Goal: Transaction & Acquisition: Purchase product/service

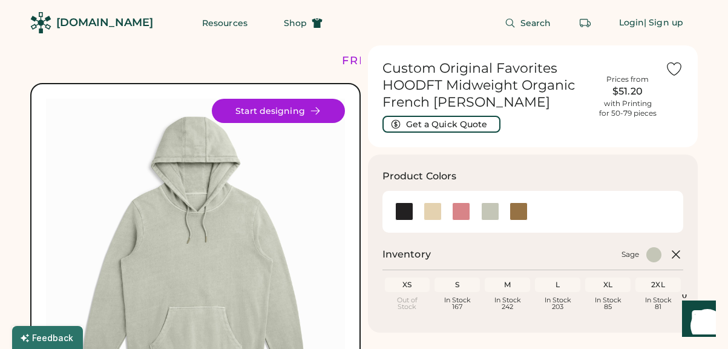
scroll to position [25, 0]
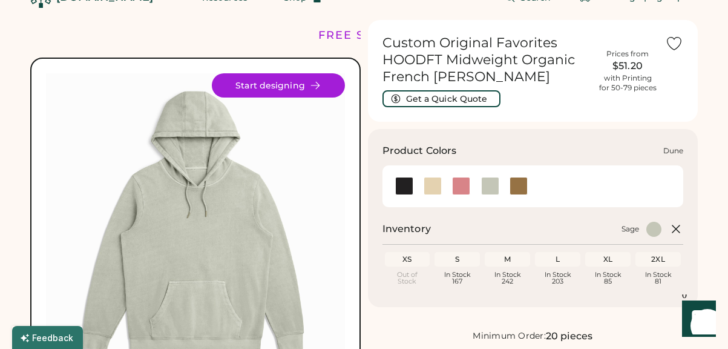
click at [432, 183] on div at bounding box center [433, 186] width 18 height 18
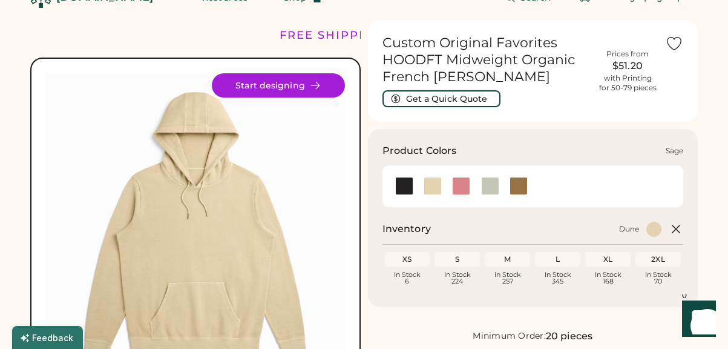
click at [490, 184] on div at bounding box center [490, 186] width 18 height 18
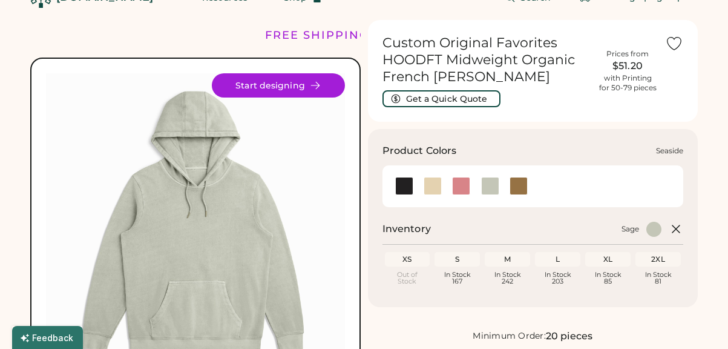
click at [527, 185] on div at bounding box center [519, 186] width 18 height 18
click at [514, 182] on div at bounding box center [519, 186] width 18 height 18
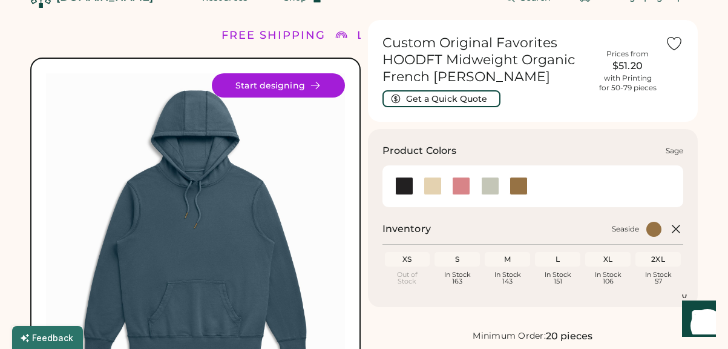
click at [491, 183] on div at bounding box center [490, 186] width 18 height 18
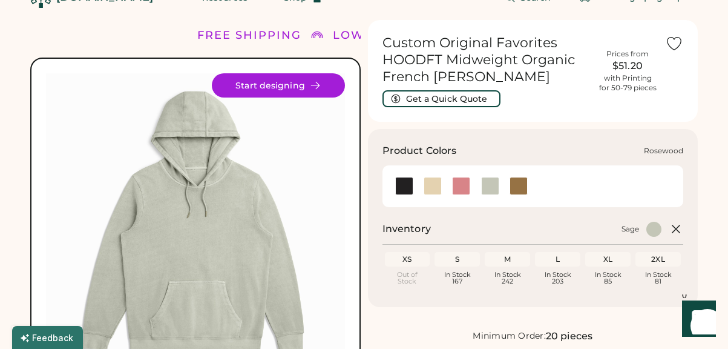
click at [465, 187] on div at bounding box center [461, 186] width 18 height 18
click at [462, 187] on div at bounding box center [461, 186] width 18 height 18
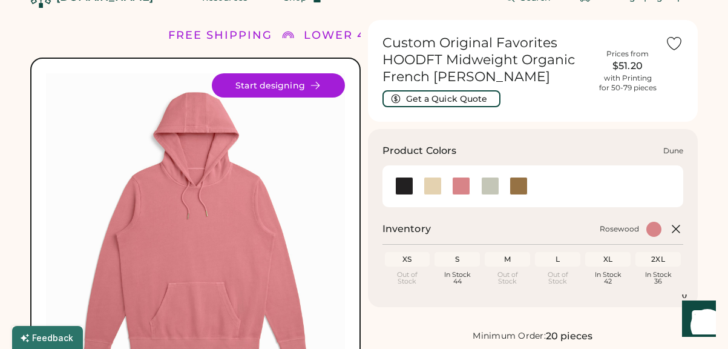
click at [441, 187] on div at bounding box center [433, 186] width 18 height 18
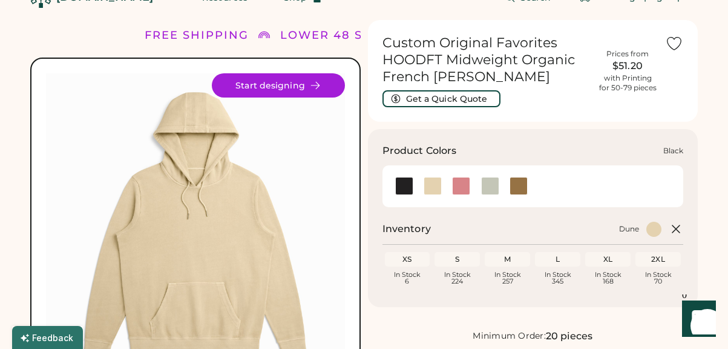
click at [405, 188] on div at bounding box center [404, 186] width 18 height 18
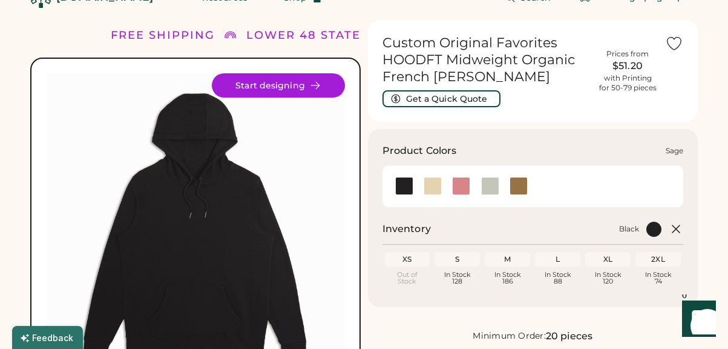
click at [491, 182] on div at bounding box center [490, 186] width 18 height 18
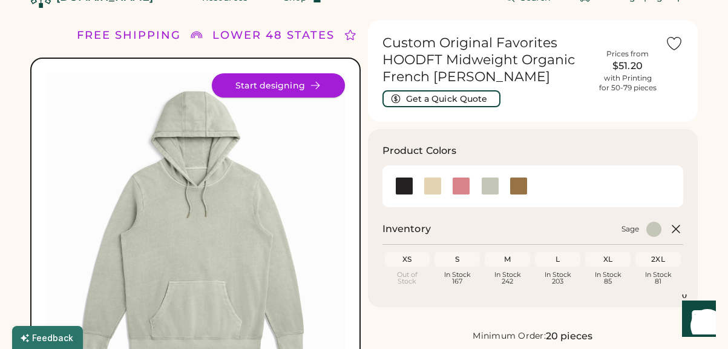
click at [290, 84] on button "Start designing" at bounding box center [278, 85] width 133 height 24
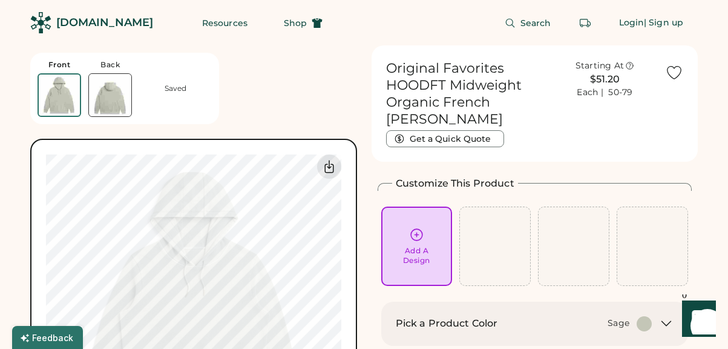
click at [409, 220] on div "Add A Design" at bounding box center [416, 245] width 71 height 79
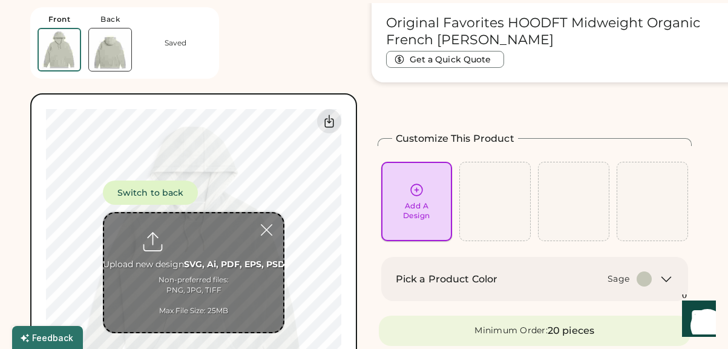
scroll to position [45, 0]
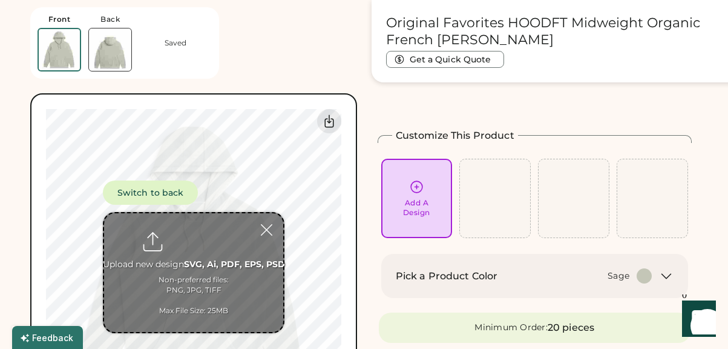
click at [209, 234] on input "file" at bounding box center [193, 272] width 179 height 119
type input "**********"
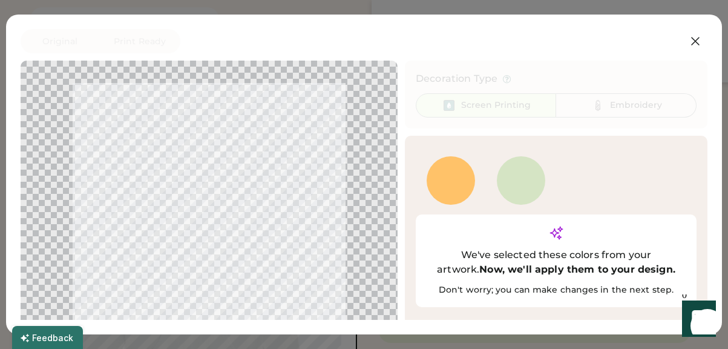
click at [524, 192] on div at bounding box center [521, 180] width 48 height 48
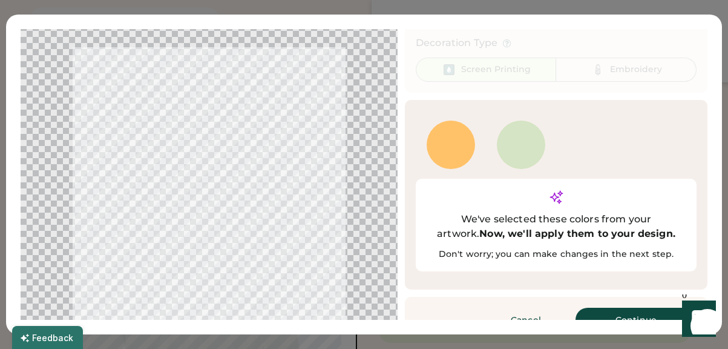
scroll to position [50, 0]
click at [609, 307] on button "Continue" at bounding box center [636, 319] width 121 height 24
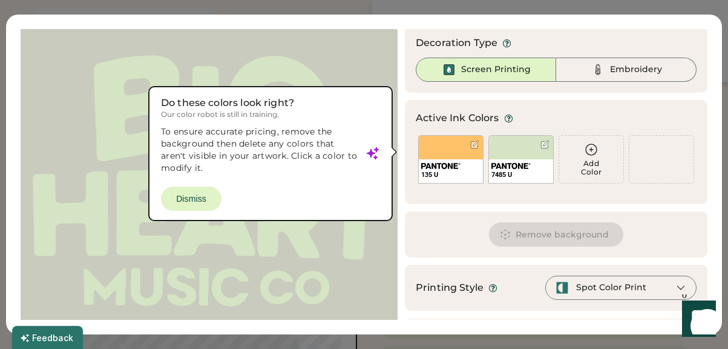
click at [199, 197] on div at bounding box center [208, 181] width 355 height 290
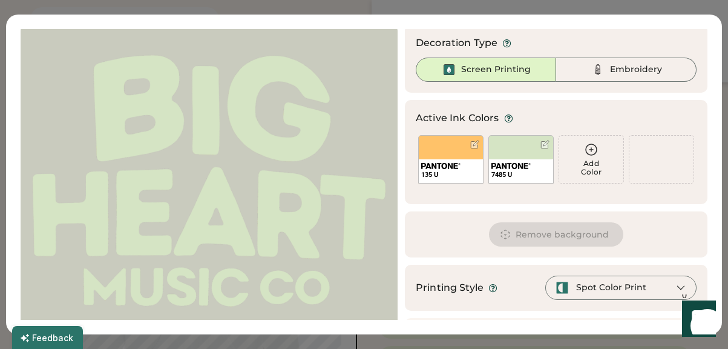
click at [592, 159] on div "Add Color" at bounding box center [591, 167] width 64 height 17
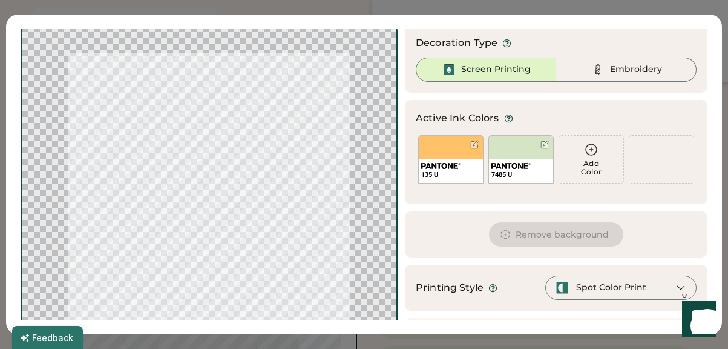
click at [593, 159] on div "Add Color" at bounding box center [591, 159] width 64 height 47
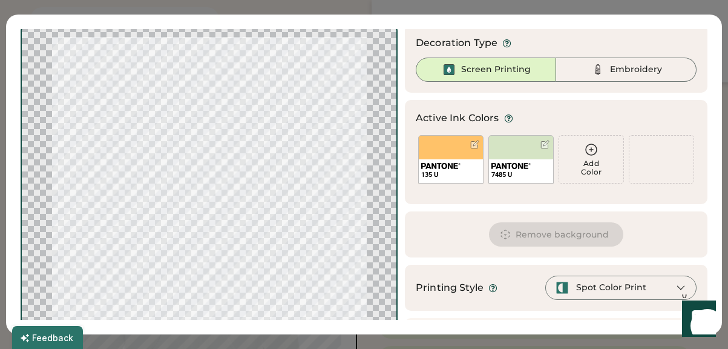
click at [593, 157] on icon at bounding box center [591, 149] width 15 height 15
click at [592, 152] on icon at bounding box center [591, 149] width 15 height 15
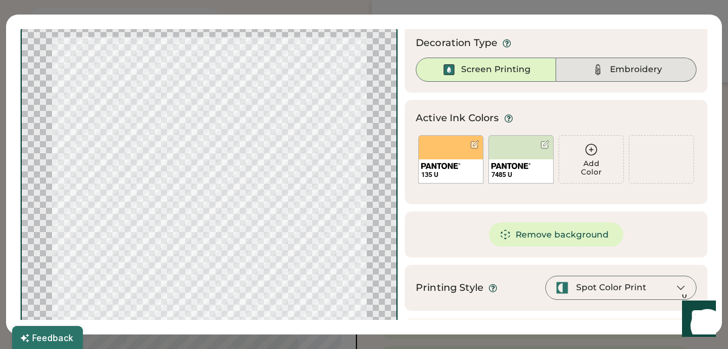
click at [608, 76] on div "Embroidery" at bounding box center [626, 69] width 140 height 24
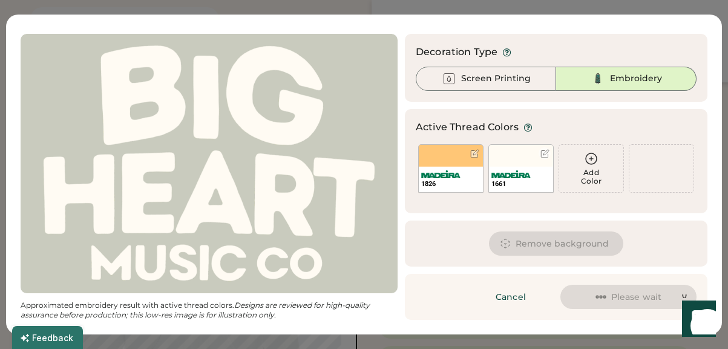
click at [528, 154] on div "1661" at bounding box center [520, 168] width 65 height 48
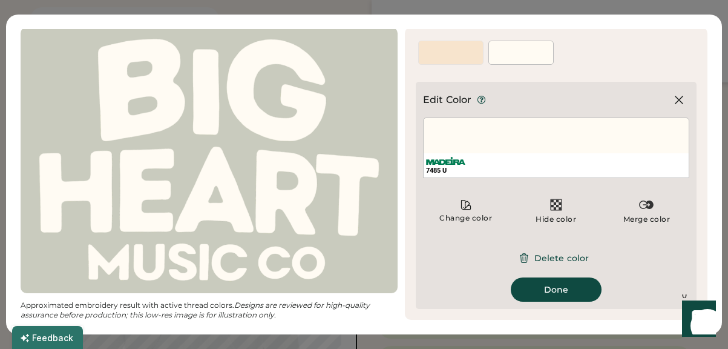
click at [563, 288] on button "Done" at bounding box center [556, 289] width 91 height 24
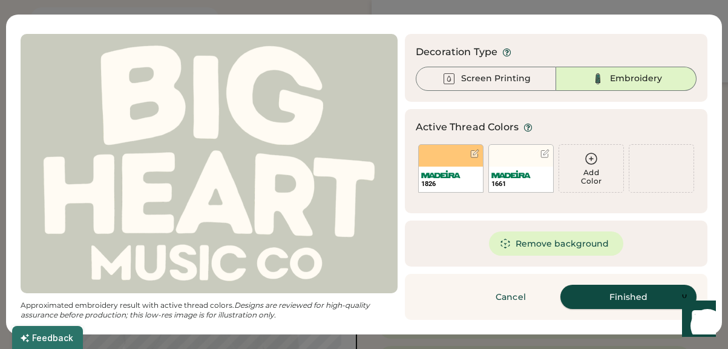
click at [617, 289] on button "Finished" at bounding box center [628, 296] width 136 height 24
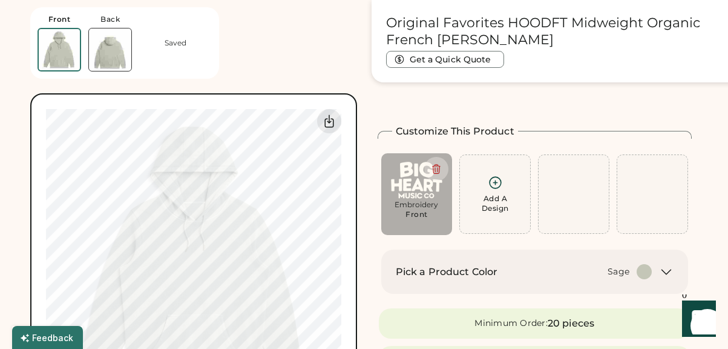
type input "****"
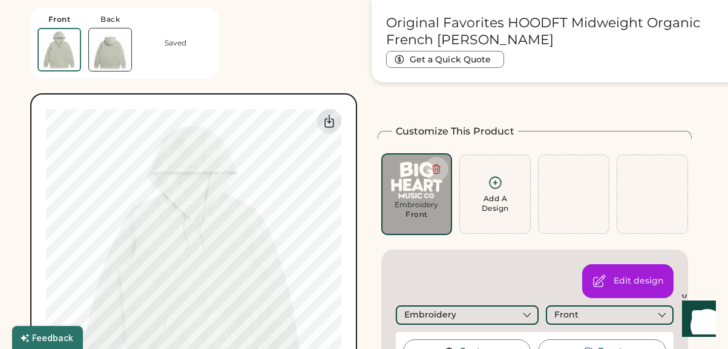
type input "****"
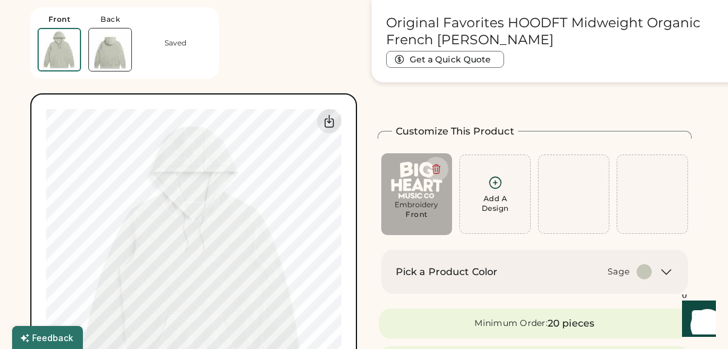
click at [113, 13] on div "Front Back Saved" at bounding box center [124, 42] width 189 height 71
click at [111, 57] on img at bounding box center [110, 49] width 42 height 42
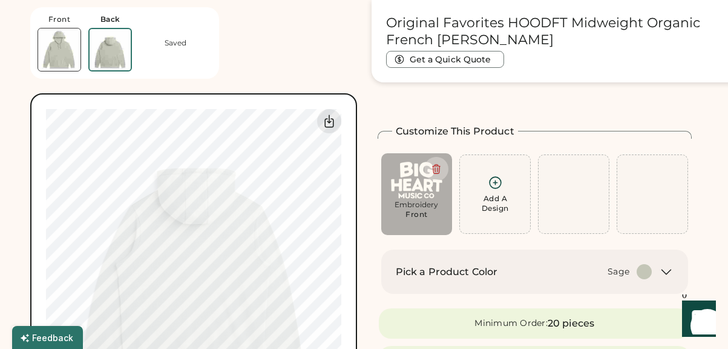
click at [432, 203] on div "Embroidery" at bounding box center [417, 205] width 54 height 10
type input "****"
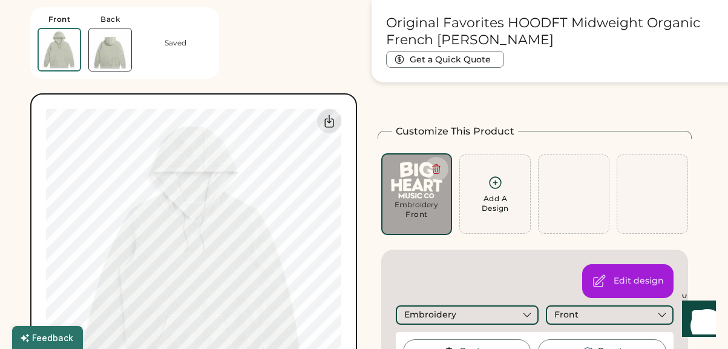
click at [105, 43] on img at bounding box center [110, 49] width 42 height 42
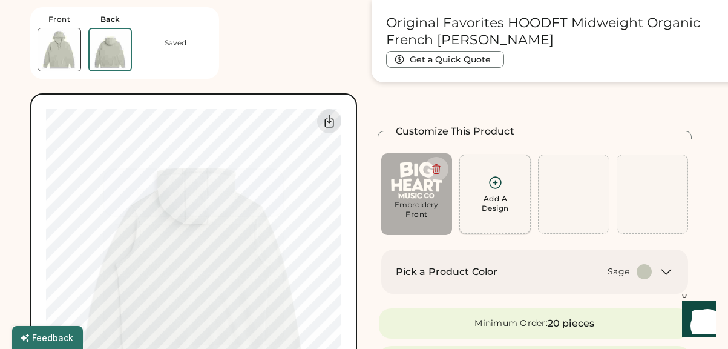
click at [508, 205] on div "Add A Design" at bounding box center [495, 203] width 27 height 19
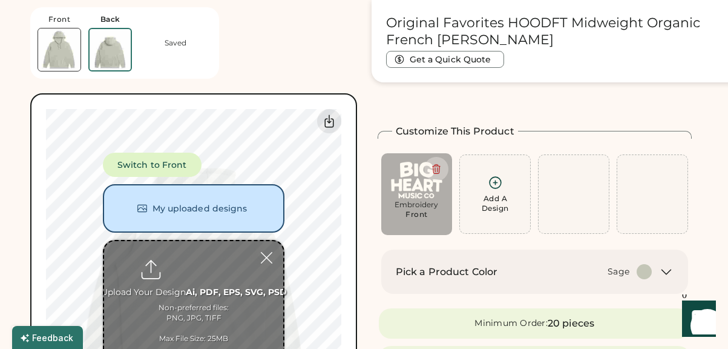
click at [218, 222] on button "My uploaded designs" at bounding box center [194, 208] width 182 height 48
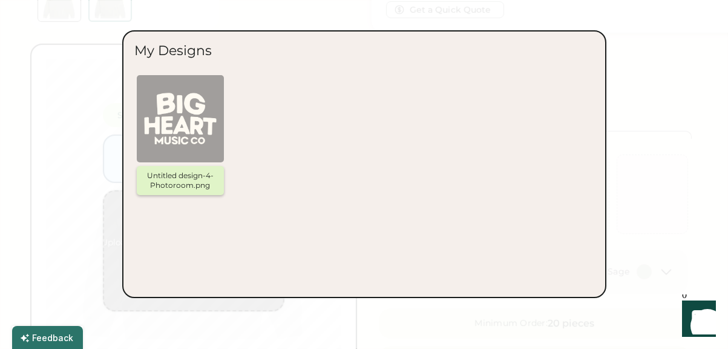
click at [192, 140] on img at bounding box center [180, 118] width 73 height 73
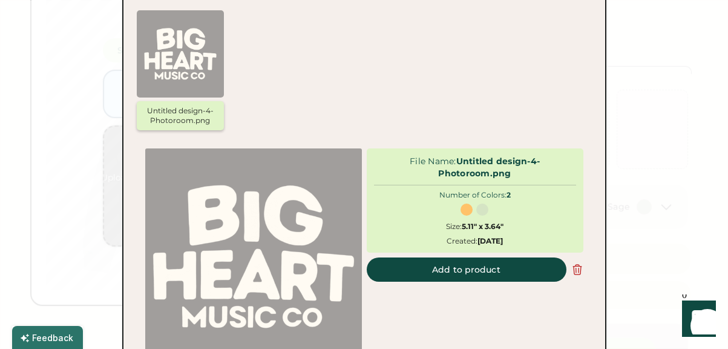
scroll to position [117, 0]
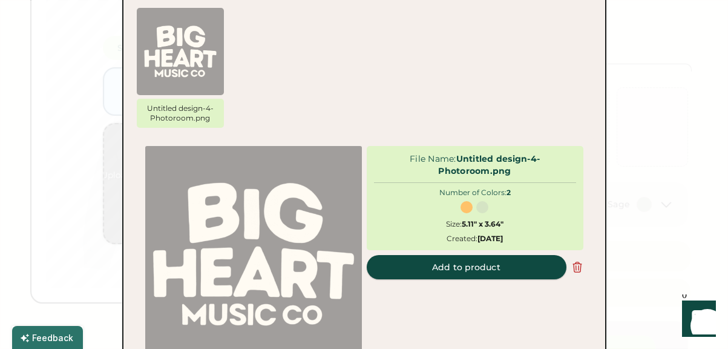
click at [445, 266] on button "Add to product" at bounding box center [467, 267] width 200 height 24
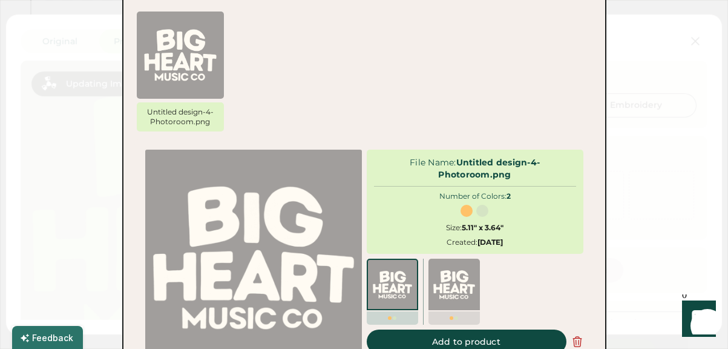
scroll to position [139, 0]
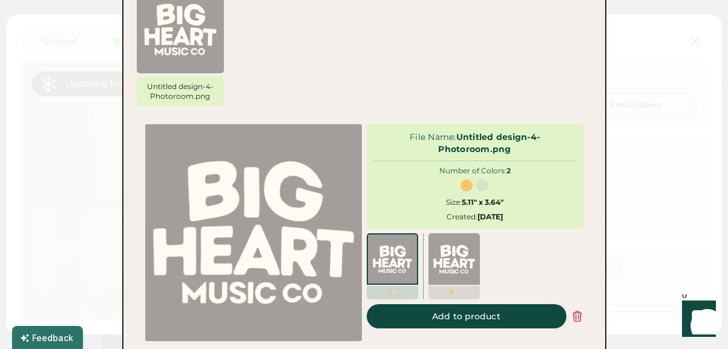
type input "****"
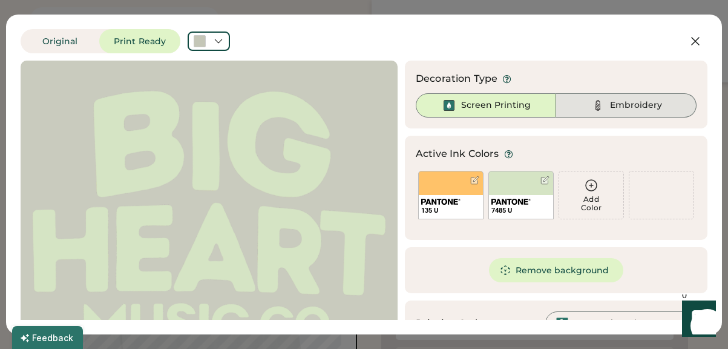
click at [622, 105] on div "Embroidery" at bounding box center [636, 105] width 52 height 12
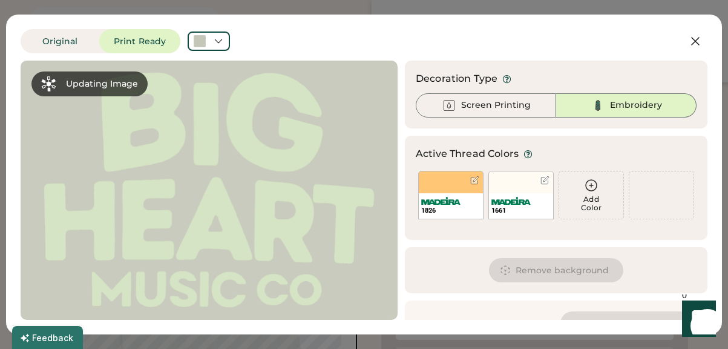
click at [528, 200] on img at bounding box center [510, 201] width 39 height 8
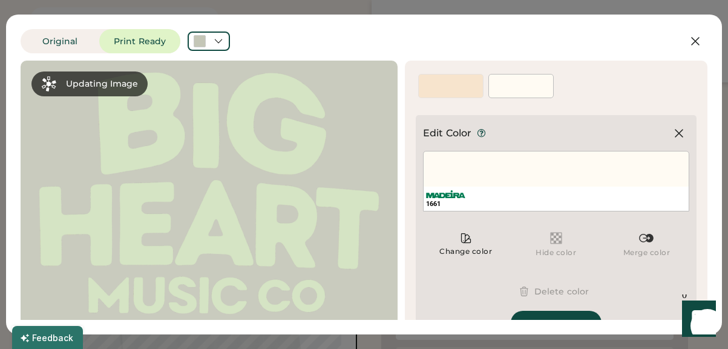
click at [530, 192] on div "1661" at bounding box center [556, 198] width 265 height 24
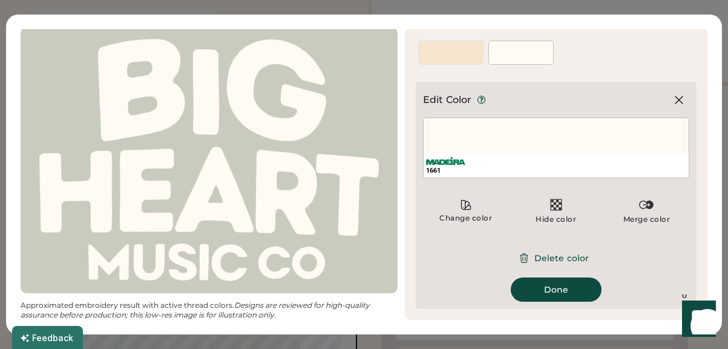
click at [556, 294] on button "Done" at bounding box center [556, 289] width 91 height 24
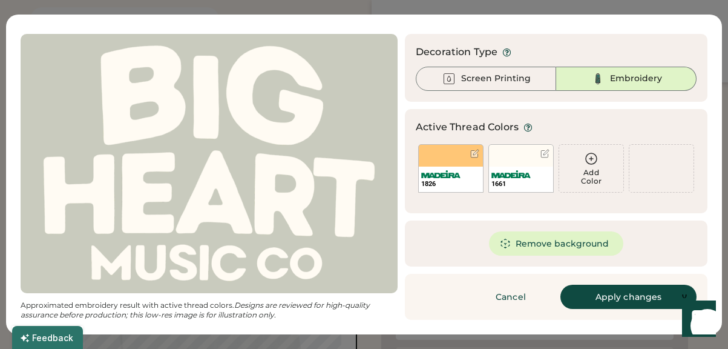
click at [598, 294] on button "Apply changes" at bounding box center [628, 296] width 136 height 24
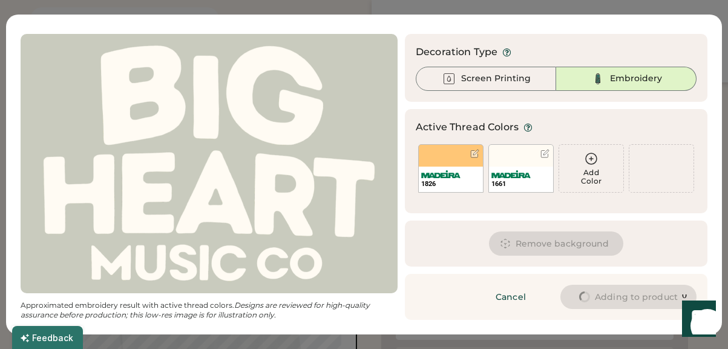
type input "****"
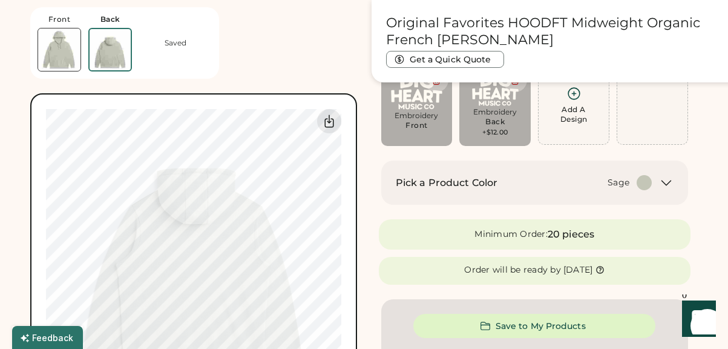
type input "****"
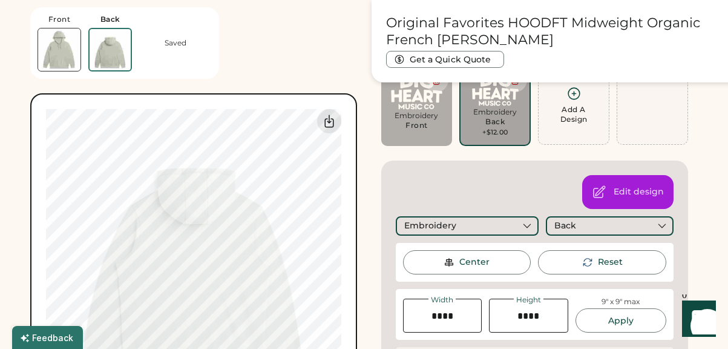
type input "*****"
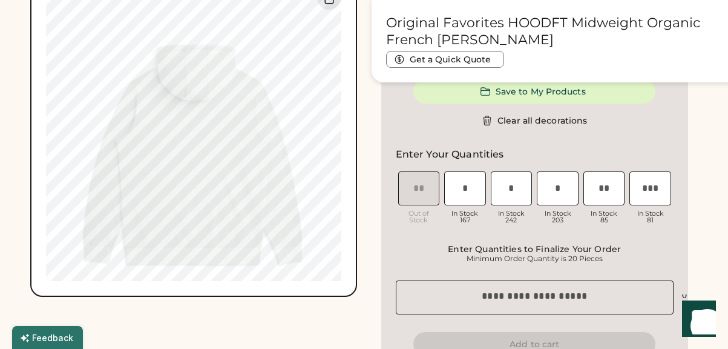
scroll to position [727, 0]
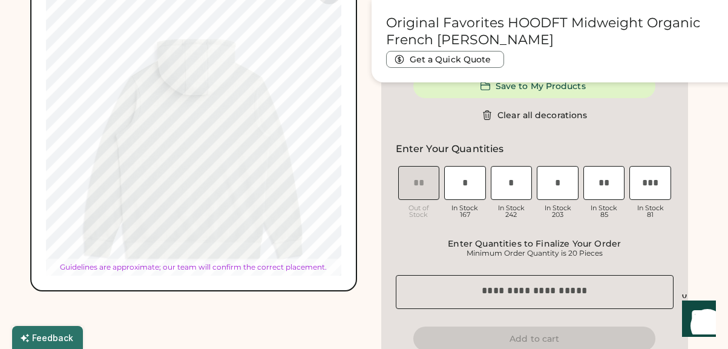
type input "*****"
click at [390, 156] on div "Save to My Products Clear all decorations Enter Your Quantities XS Out of Stock…" at bounding box center [534, 212] width 307 height 306
click at [564, 182] on input "input" at bounding box center [558, 183] width 42 height 34
type input "*"
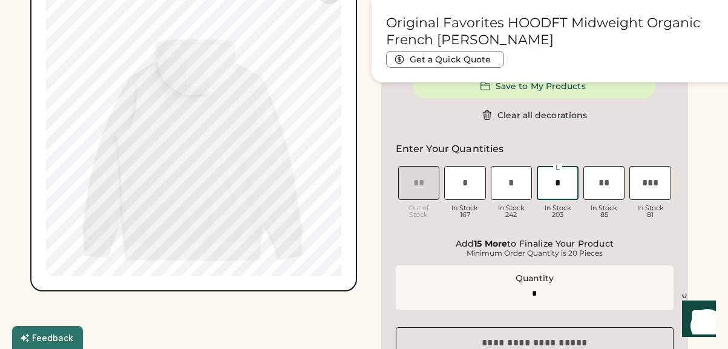
type input "*"
click at [392, 231] on div "Save to My Products Clear all decorations Enter Your Quantities XS Out of Stock…" at bounding box center [534, 238] width 307 height 358
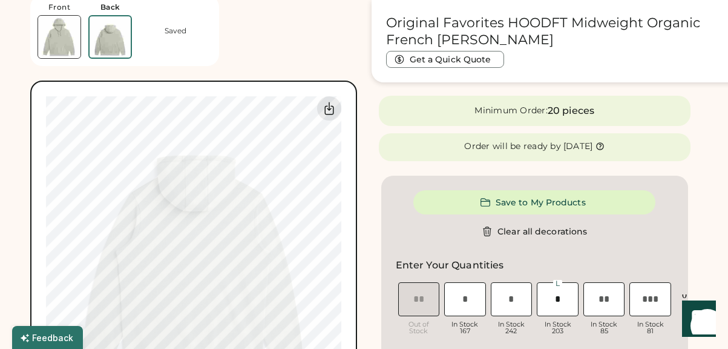
scroll to position [606, 0]
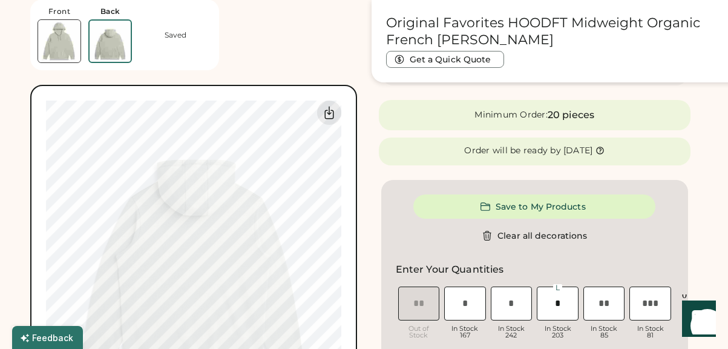
click at [373, 162] on div "Minimum Order: 20 pieces Order will be ready by Tuesday, Oct. 28" at bounding box center [535, 132] width 327 height 65
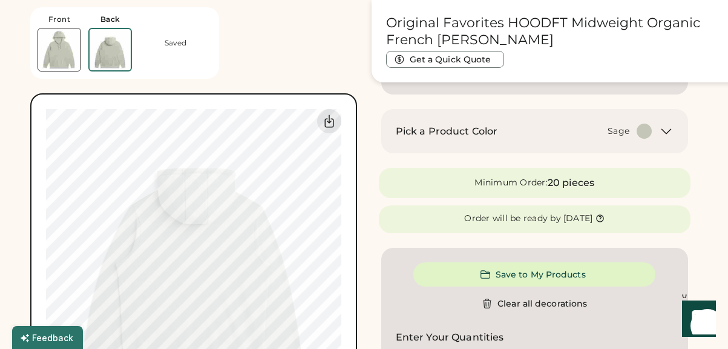
scroll to position [538, 0]
click at [642, 133] on div at bounding box center [644, 131] width 15 height 15
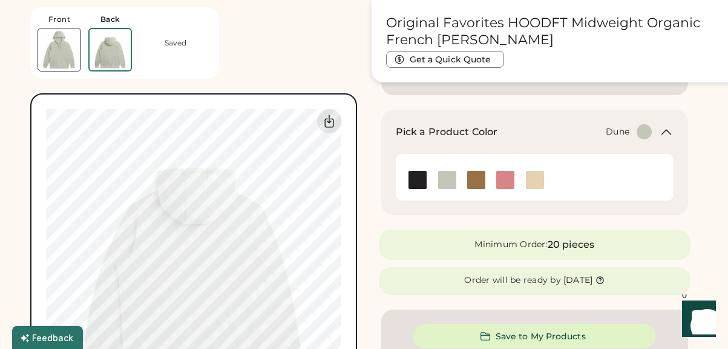
click at [534, 180] on img at bounding box center [535, 180] width 18 height 18
click at [62, 63] on img at bounding box center [59, 49] width 42 height 42
type input "****"
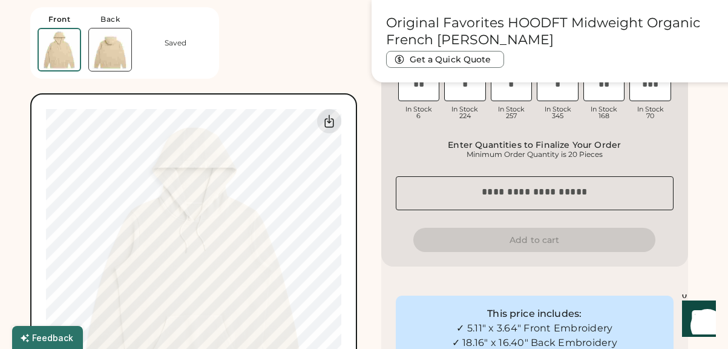
click at [121, 50] on img at bounding box center [110, 49] width 42 height 42
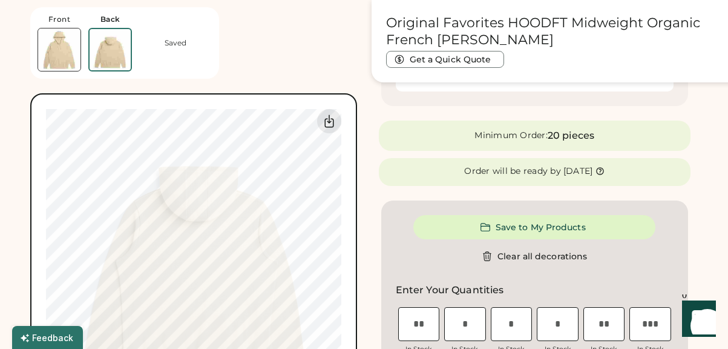
scroll to position [232, 0]
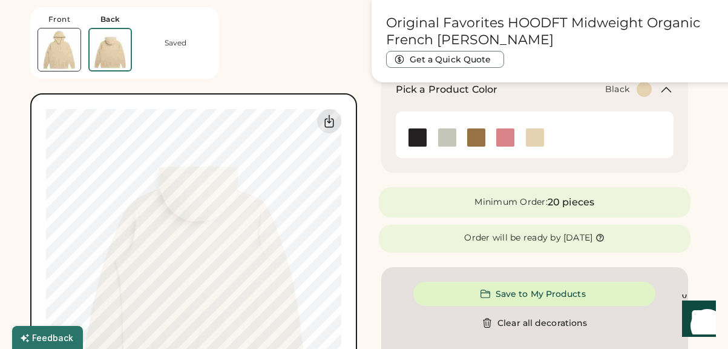
click at [409, 135] on img at bounding box center [418, 137] width 18 height 18
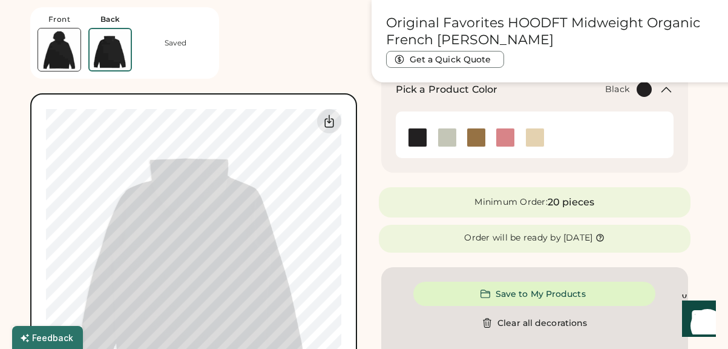
click at [115, 51] on img at bounding box center [110, 49] width 41 height 41
click at [65, 50] on img at bounding box center [59, 49] width 42 height 42
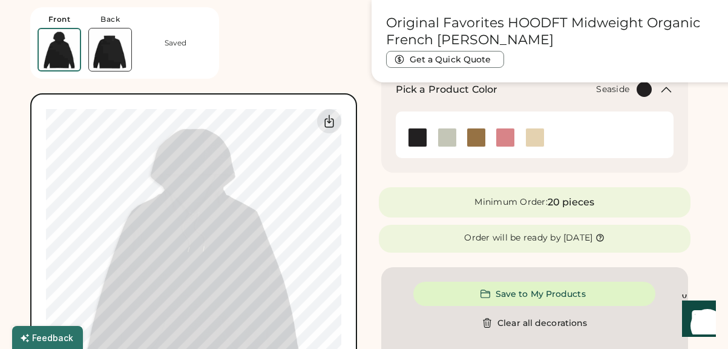
click at [478, 145] on img at bounding box center [476, 137] width 18 height 18
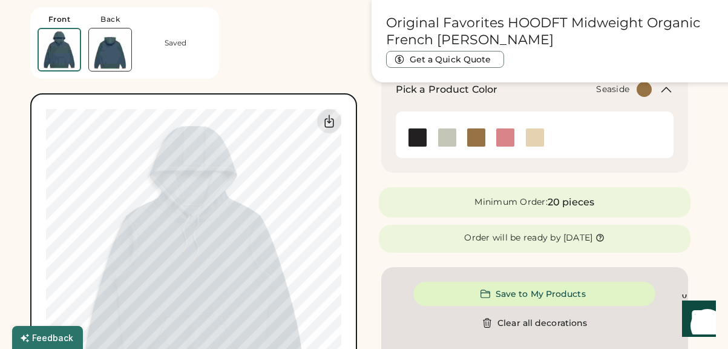
click at [107, 53] on img at bounding box center [110, 49] width 42 height 42
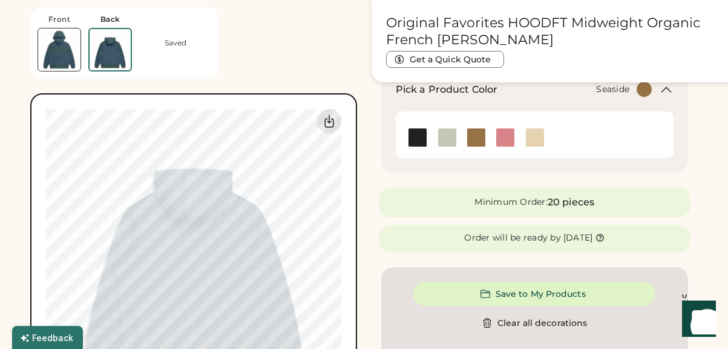
click at [51, 47] on img at bounding box center [59, 49] width 42 height 42
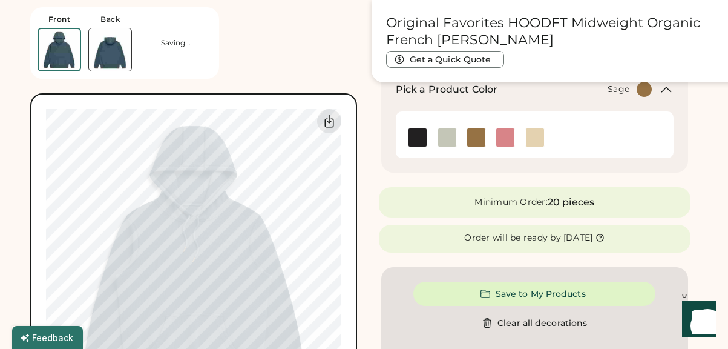
click at [446, 133] on img at bounding box center [447, 137] width 18 height 18
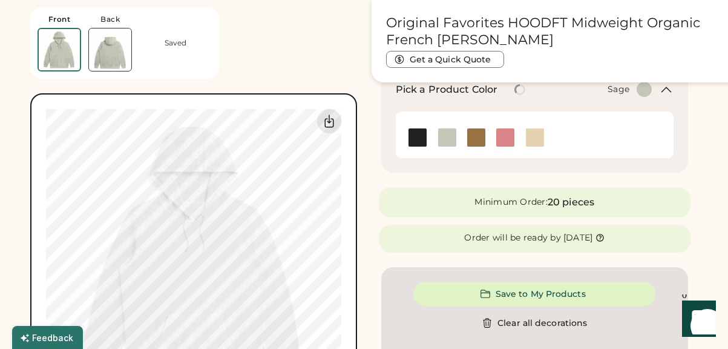
click at [116, 50] on img at bounding box center [110, 49] width 42 height 42
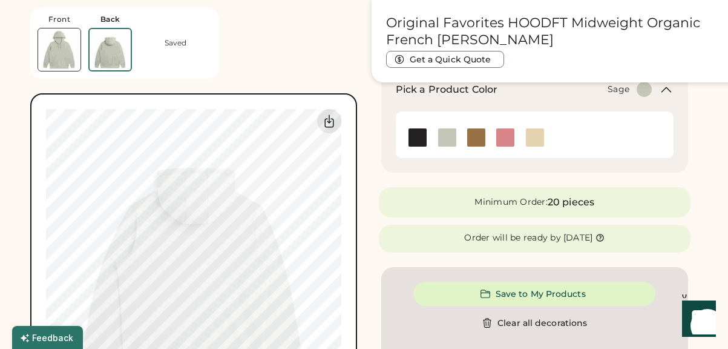
click at [61, 51] on img at bounding box center [59, 49] width 42 height 42
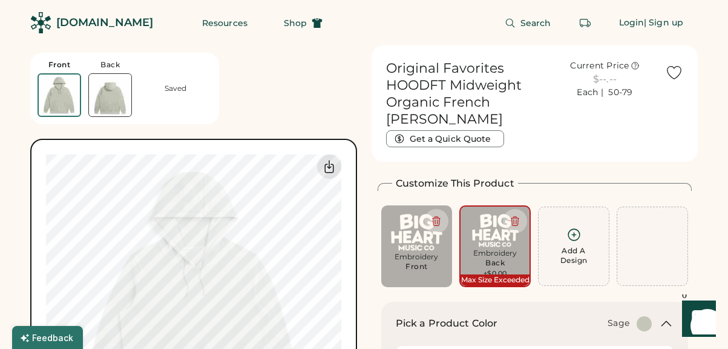
scroll to position [0, 0]
click at [284, 19] on span "Shop" at bounding box center [295, 23] width 23 height 8
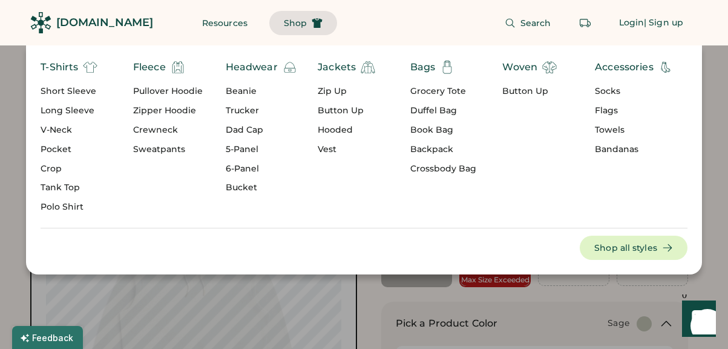
click at [166, 90] on div "Pullover Hoodie" at bounding box center [168, 91] width 70 height 12
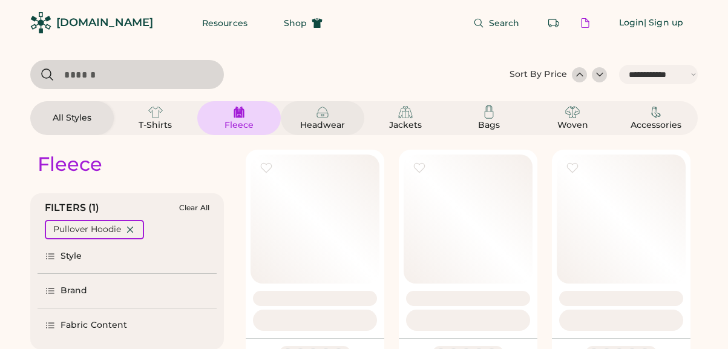
select select "*****"
select select "*"
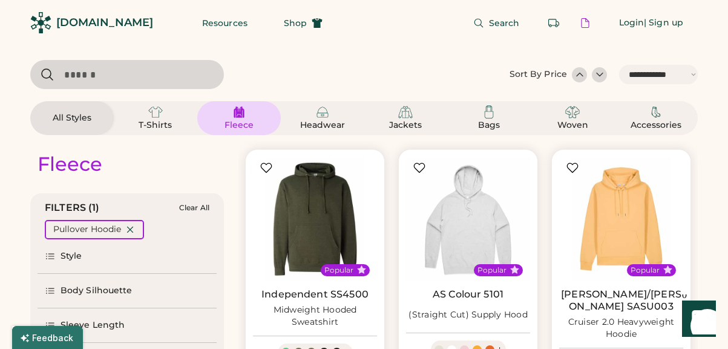
scroll to position [47, 0]
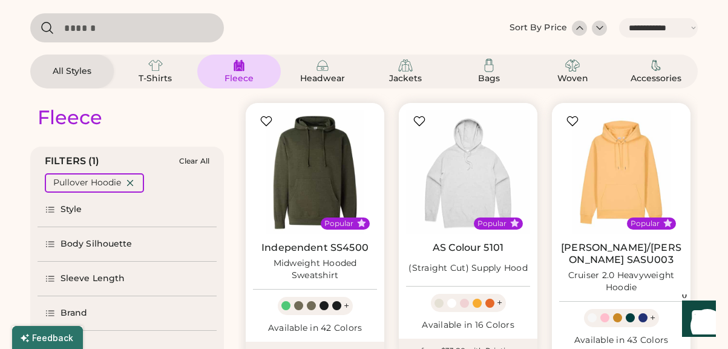
select select "*****"
select select "*"
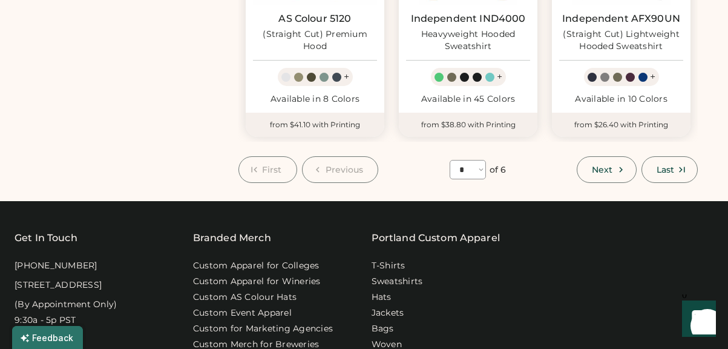
scroll to position [1126, 0]
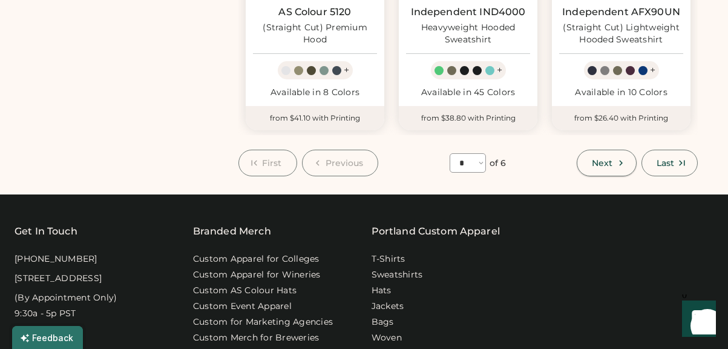
click at [614, 150] on button "Next" at bounding box center [606, 162] width 59 height 27
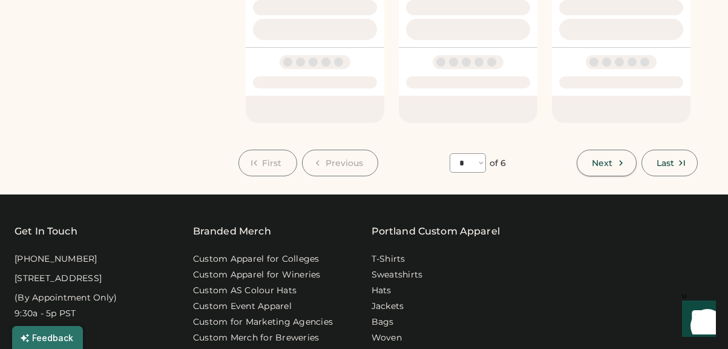
select select "*"
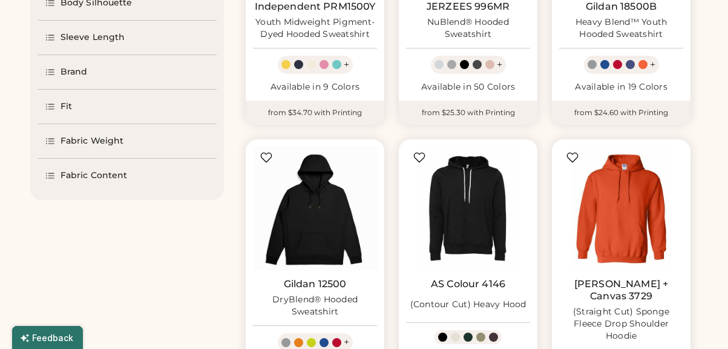
scroll to position [53, 0]
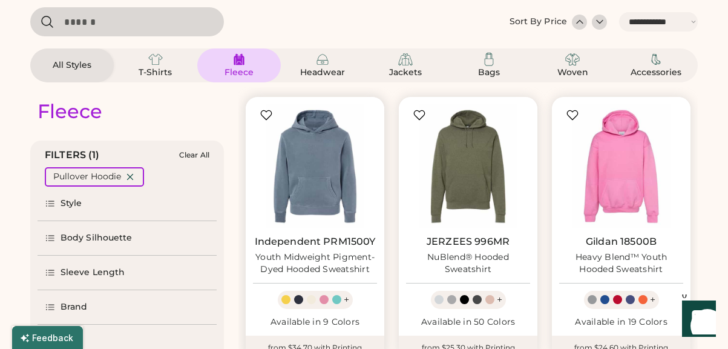
click at [314, 257] on div "Youth Midweight Pigment-Dyed Hooded Sweatshirt" at bounding box center [315, 263] width 124 height 24
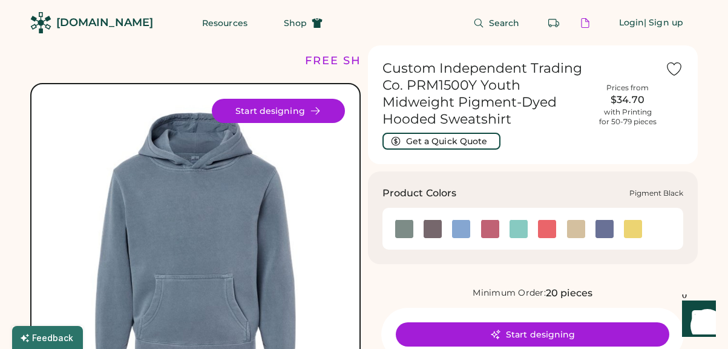
click at [428, 231] on img at bounding box center [433, 229] width 18 height 18
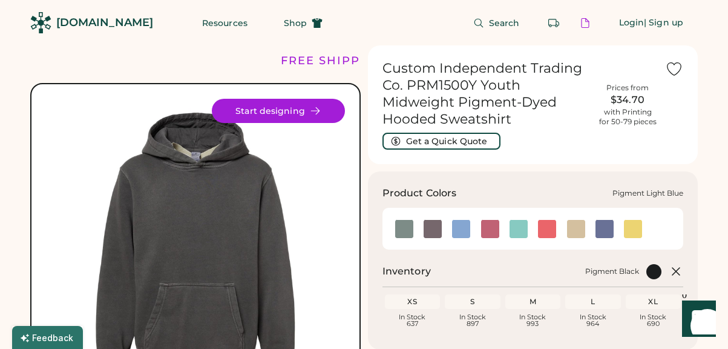
click at [455, 230] on img at bounding box center [461, 229] width 18 height 18
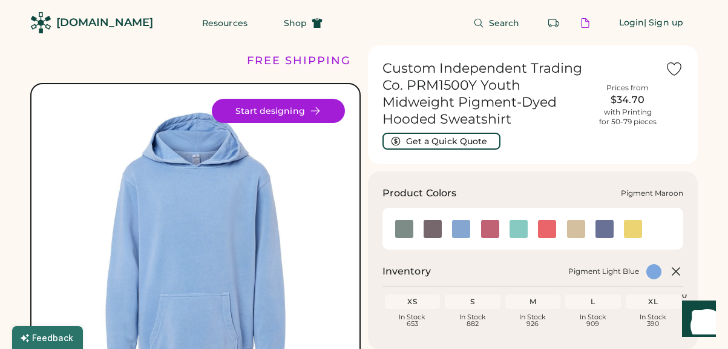
click at [492, 232] on img at bounding box center [490, 229] width 18 height 18
click at [522, 233] on img at bounding box center [519, 229] width 18 height 18
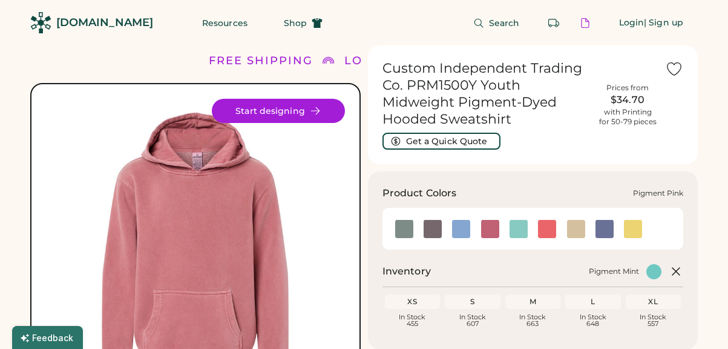
click at [543, 232] on img at bounding box center [547, 229] width 18 height 18
click at [568, 229] on img at bounding box center [576, 229] width 18 height 18
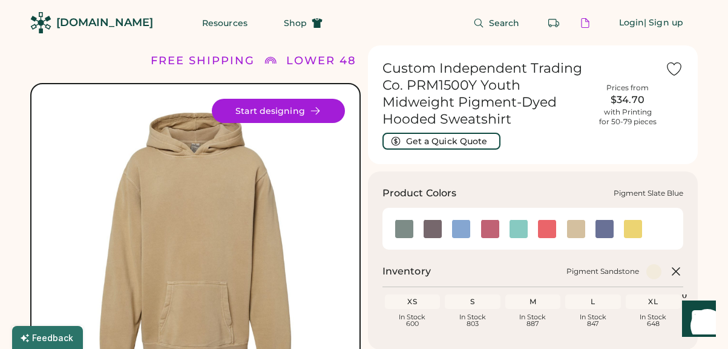
click at [613, 229] on img at bounding box center [605, 229] width 18 height 18
click at [633, 229] on img at bounding box center [633, 229] width 18 height 18
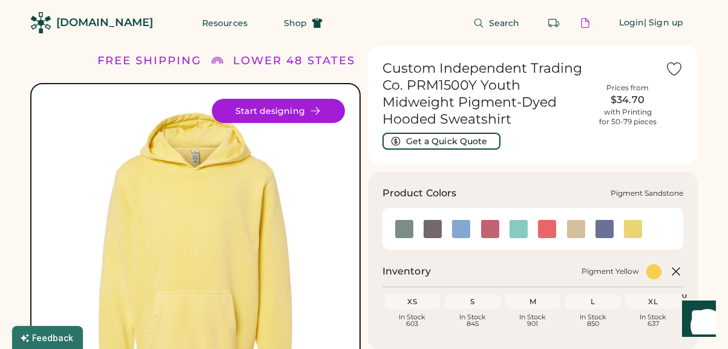
click at [575, 226] on img at bounding box center [576, 229] width 18 height 18
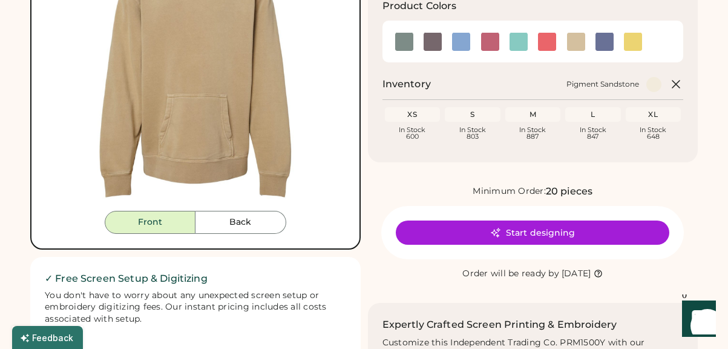
scroll to position [200, 0]
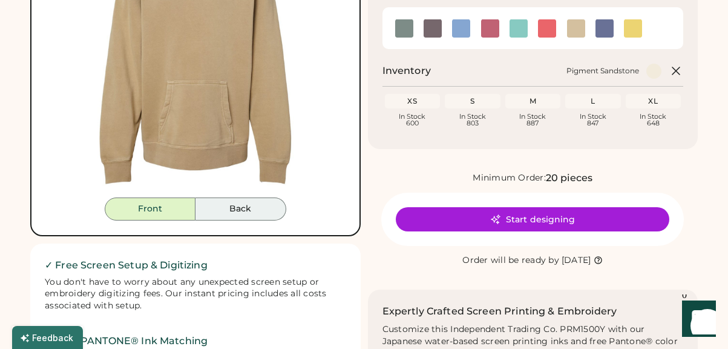
click at [218, 216] on button "Back" at bounding box center [240, 208] width 91 height 23
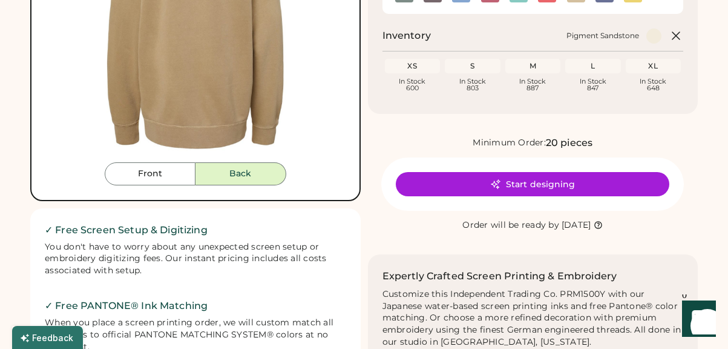
scroll to position [232, 0]
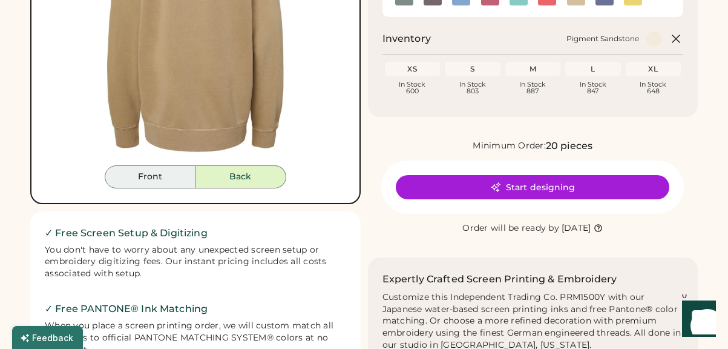
click at [156, 182] on button "Front" at bounding box center [150, 176] width 91 height 23
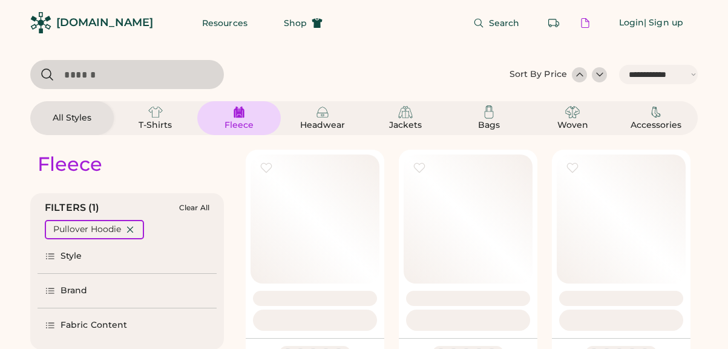
select select "*****"
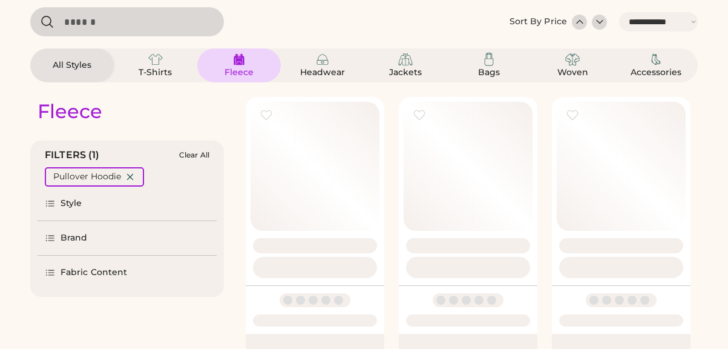
scroll to position [53, 0]
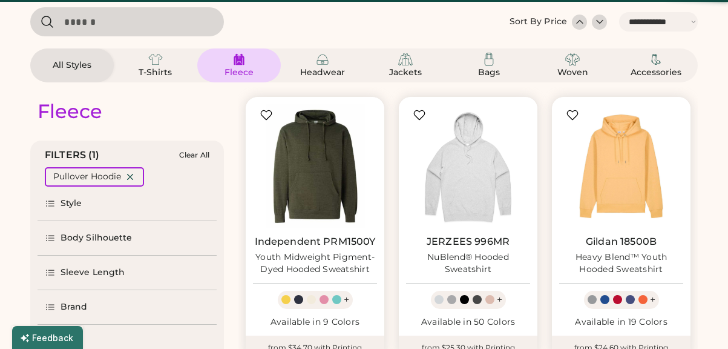
select select "*"
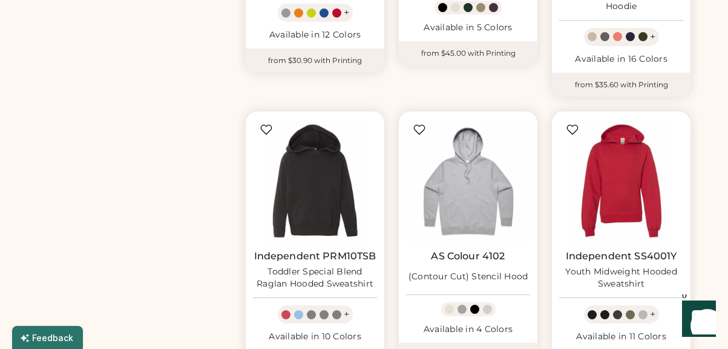
scroll to position [619, 0]
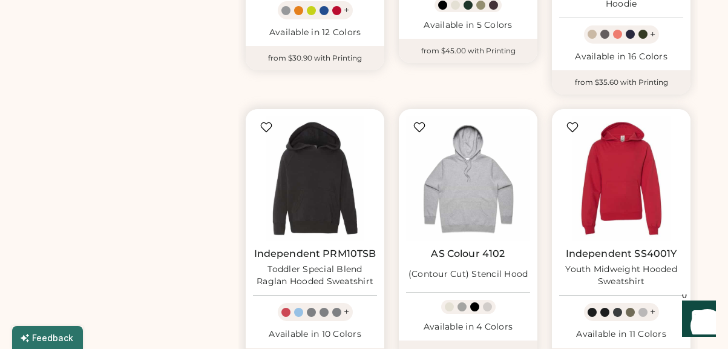
click at [317, 248] on link "Independent PRM10TSB" at bounding box center [315, 254] width 122 height 12
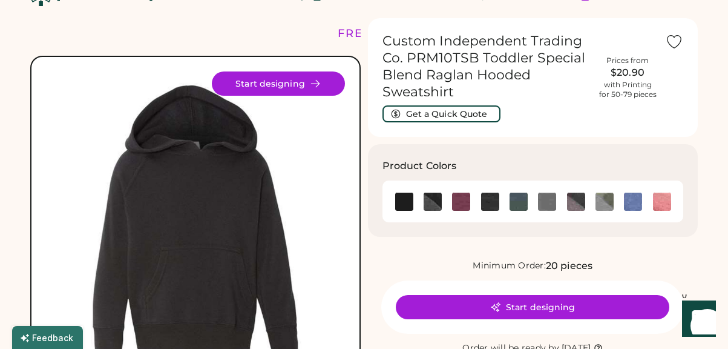
scroll to position [36, 0]
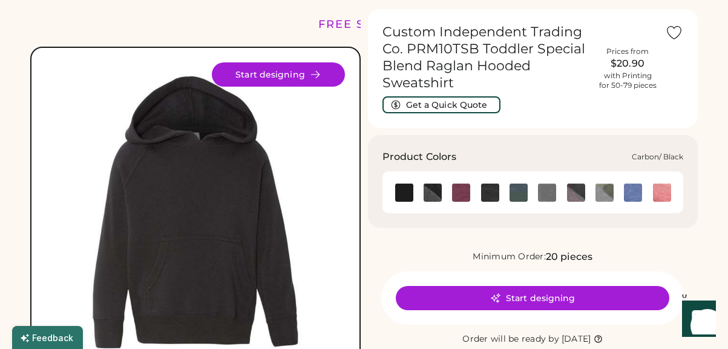
click at [437, 192] on img at bounding box center [433, 192] width 18 height 18
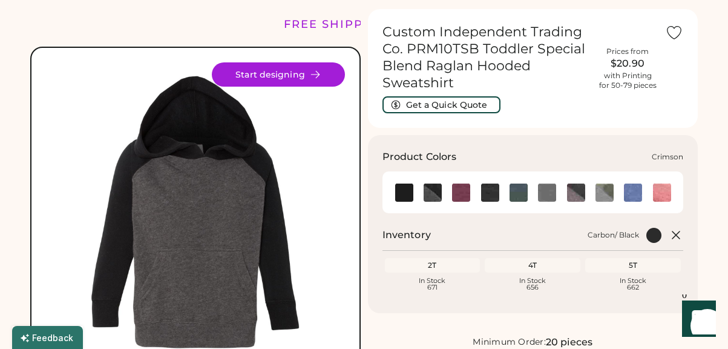
click at [461, 191] on img at bounding box center [461, 192] width 18 height 18
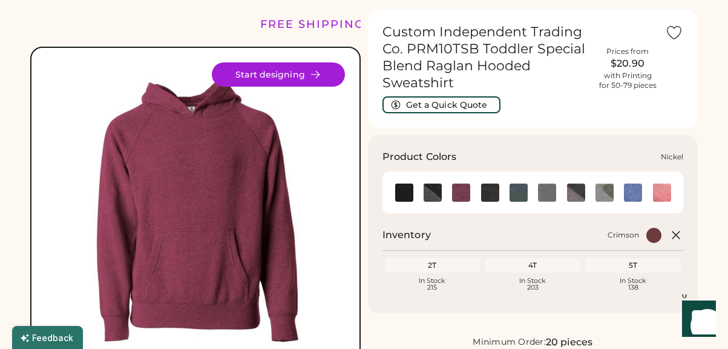
click at [554, 191] on img at bounding box center [547, 192] width 18 height 18
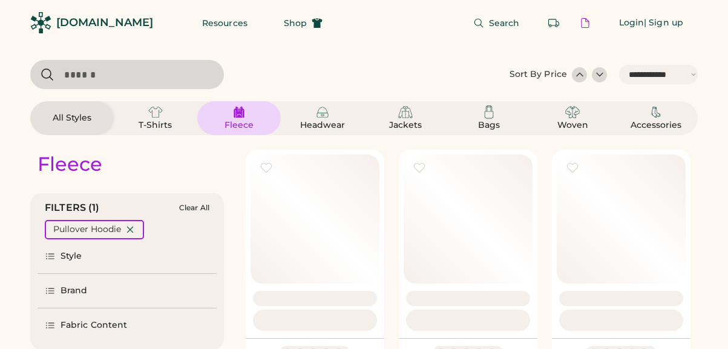
select select "*****"
select select "*"
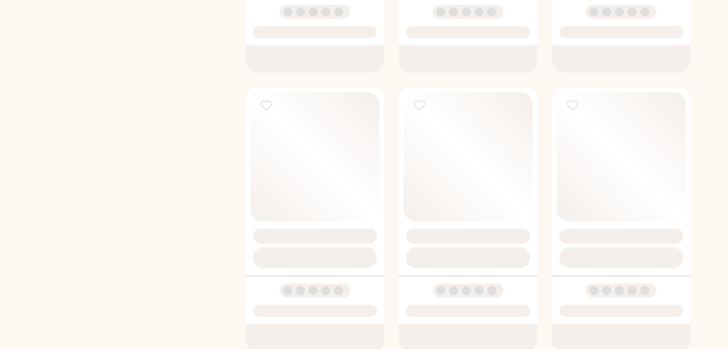
select select "*****"
select select "*"
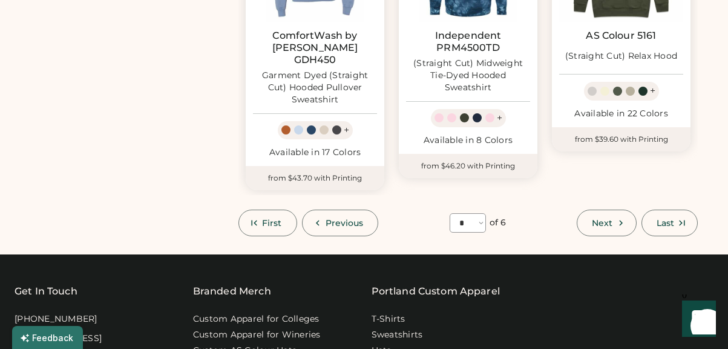
scroll to position [1115, 0]
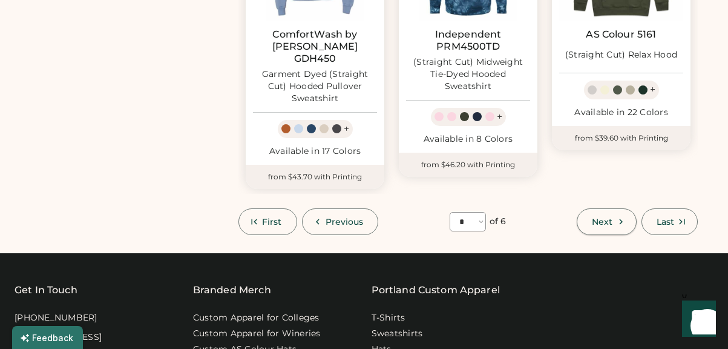
click at [600, 217] on span "Next" at bounding box center [602, 221] width 21 height 8
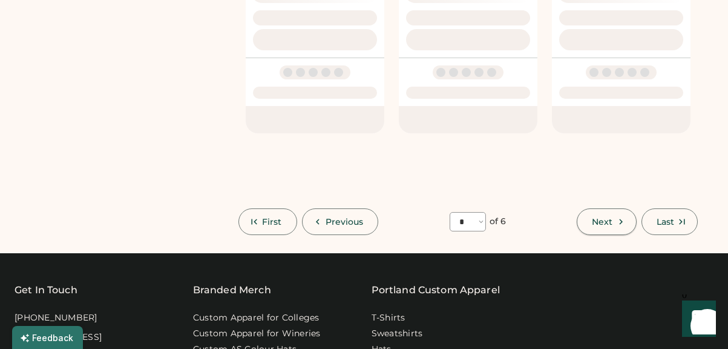
select select "*"
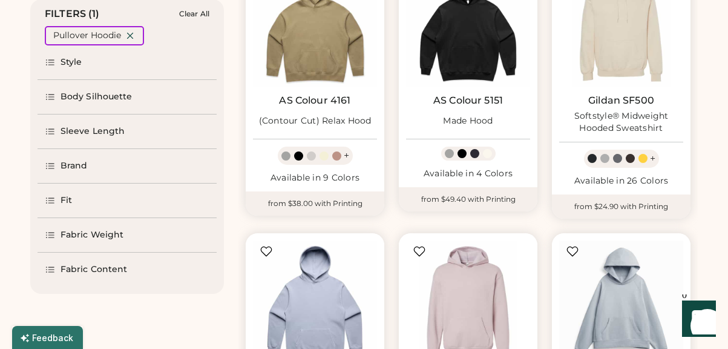
scroll to position [194, 0]
click at [100, 267] on div "Fabric Content" at bounding box center [94, 269] width 67 height 12
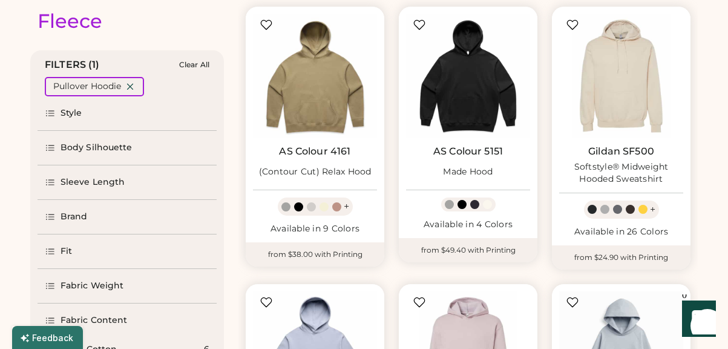
scroll to position [136, 0]
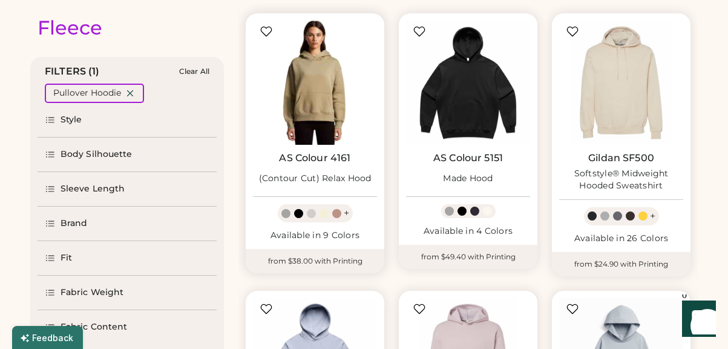
click at [314, 116] on img at bounding box center [315, 83] width 124 height 124
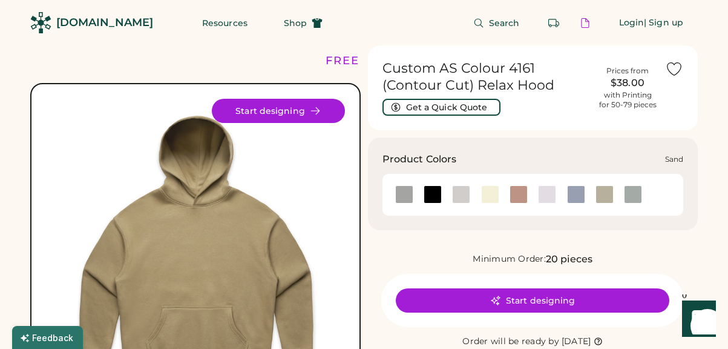
click at [608, 193] on div at bounding box center [605, 194] width 18 height 18
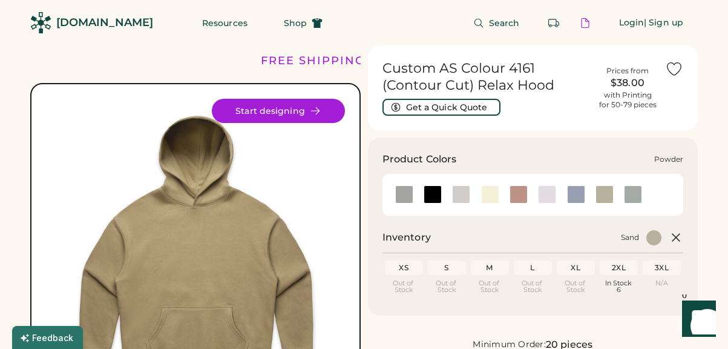
click at [577, 193] on div at bounding box center [576, 194] width 18 height 18
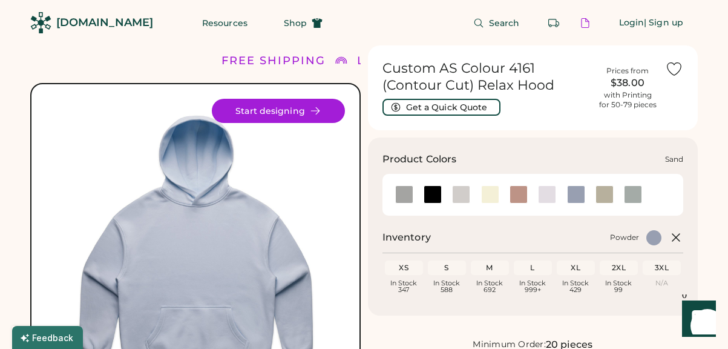
click at [603, 193] on div at bounding box center [605, 194] width 18 height 18
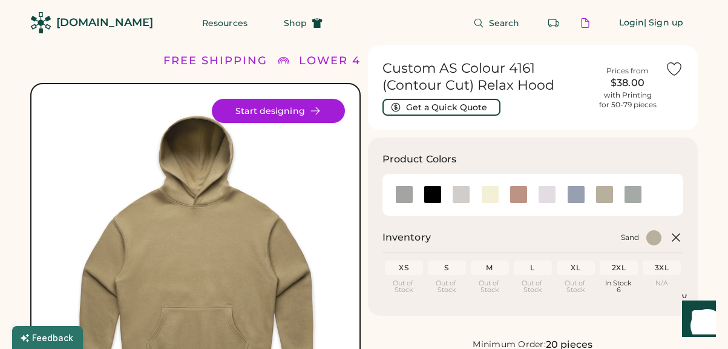
click at [458, 193] on div at bounding box center [461, 194] width 18 height 18
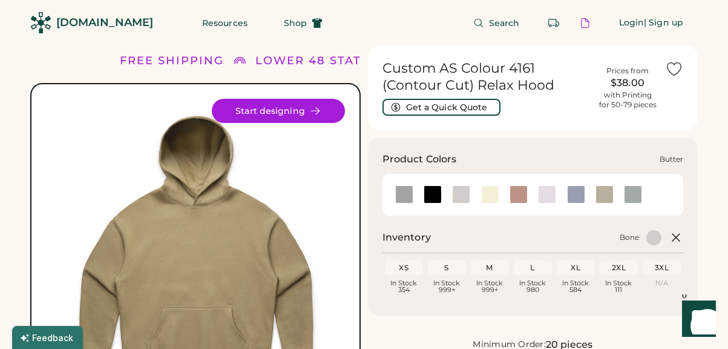
click at [491, 195] on div at bounding box center [490, 194] width 18 height 18
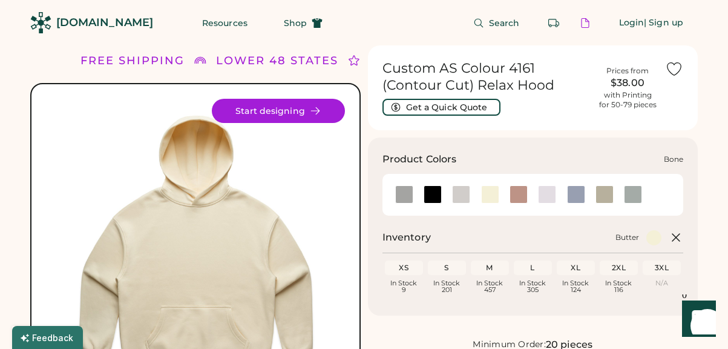
click at [456, 200] on div at bounding box center [461, 194] width 18 height 18
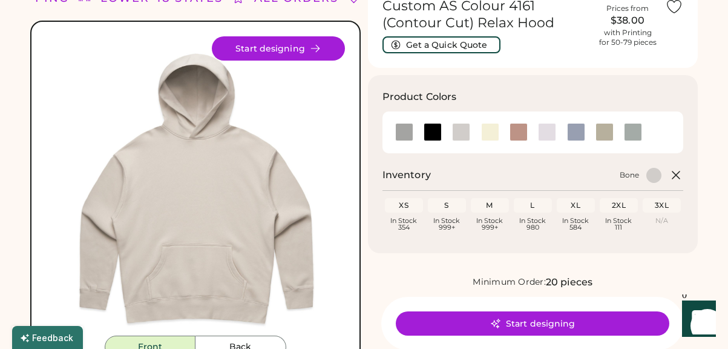
scroll to position [87, 0]
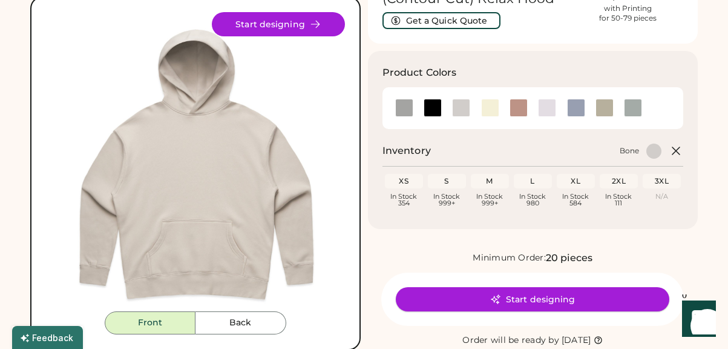
click at [494, 300] on icon at bounding box center [495, 299] width 11 height 11
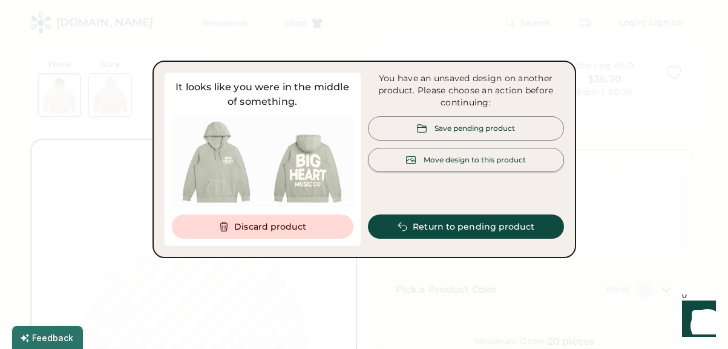
click at [478, 164] on div "Move design to this product" at bounding box center [466, 160] width 196 height 24
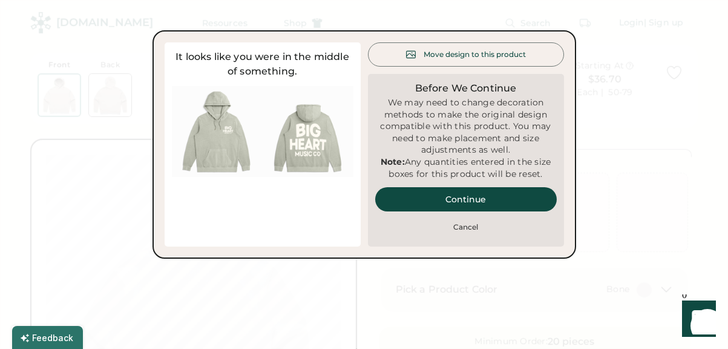
click at [456, 207] on button "Continue" at bounding box center [466, 199] width 182 height 24
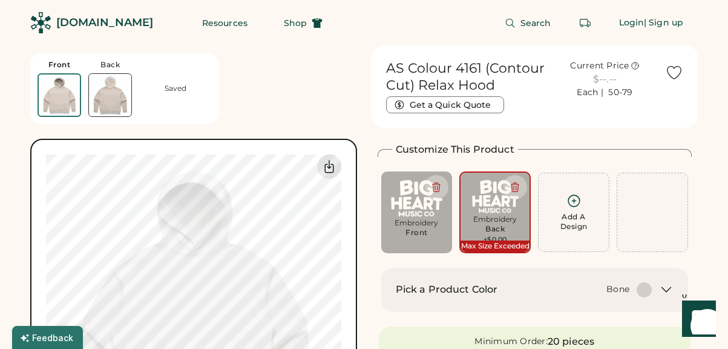
click at [119, 104] on img at bounding box center [110, 95] width 42 height 42
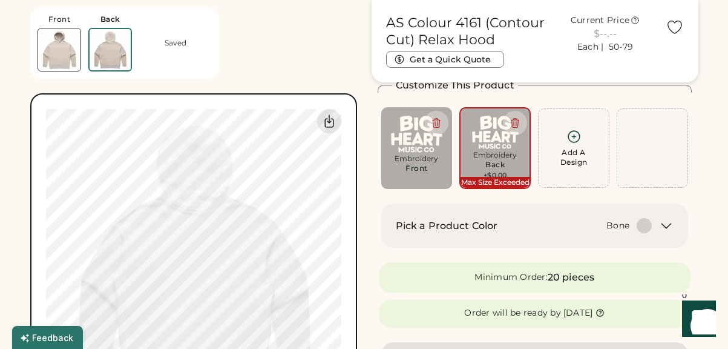
scroll to position [54, 0]
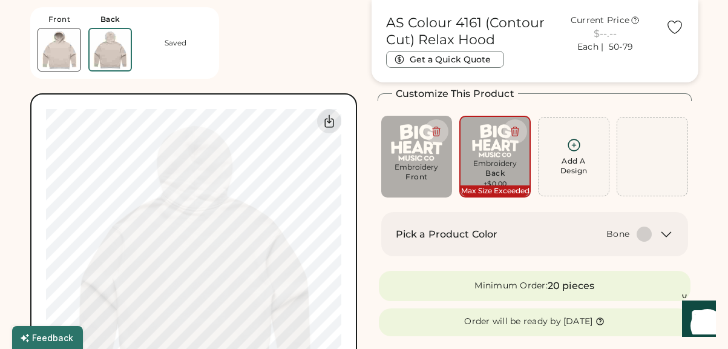
click at [495, 186] on div "Max Size Exceeded" at bounding box center [495, 190] width 69 height 11
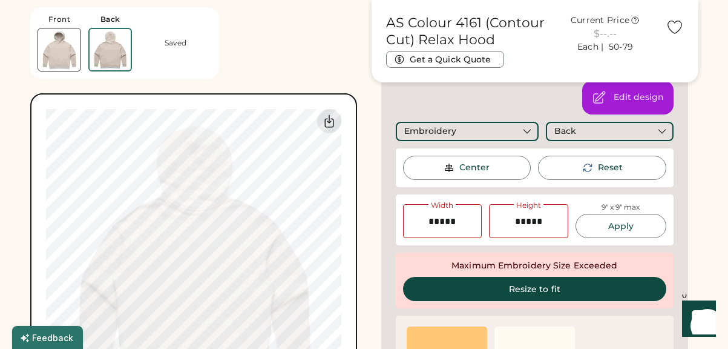
scroll to position [202, 0]
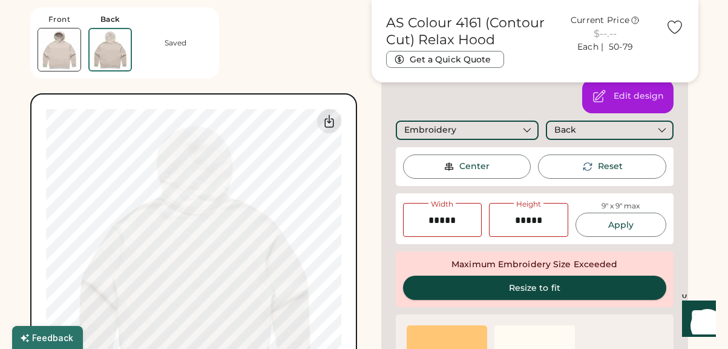
click at [526, 289] on button "Resize to fit" at bounding box center [535, 287] width 264 height 24
type input "****"
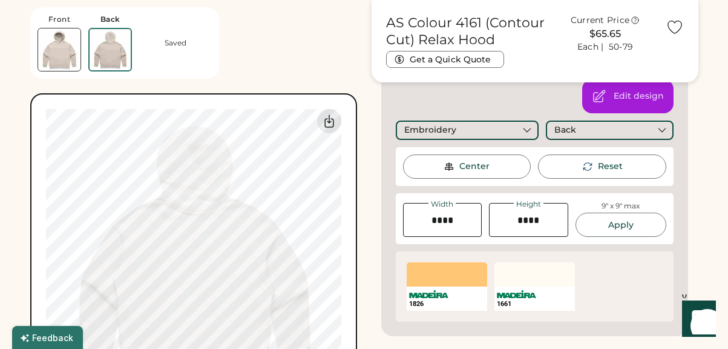
type input "*****"
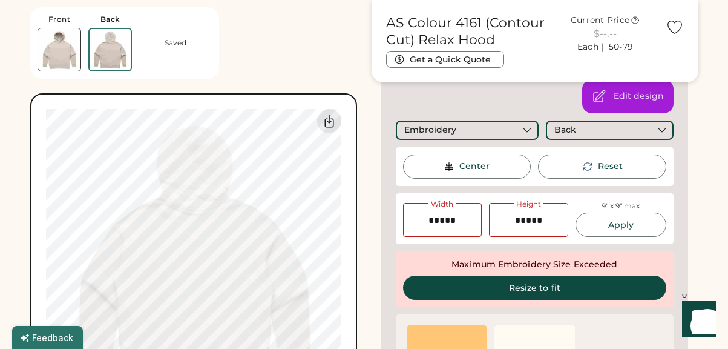
type input "*****"
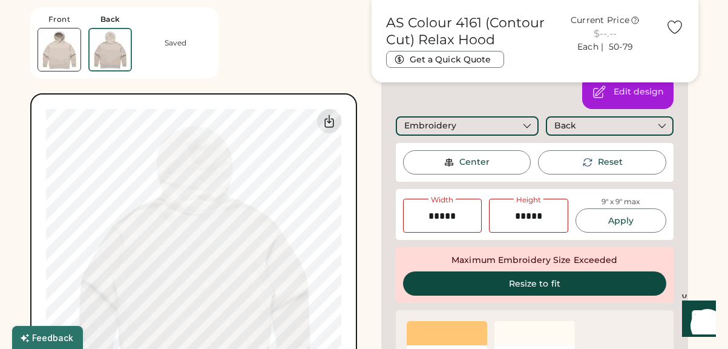
scroll to position [173, 0]
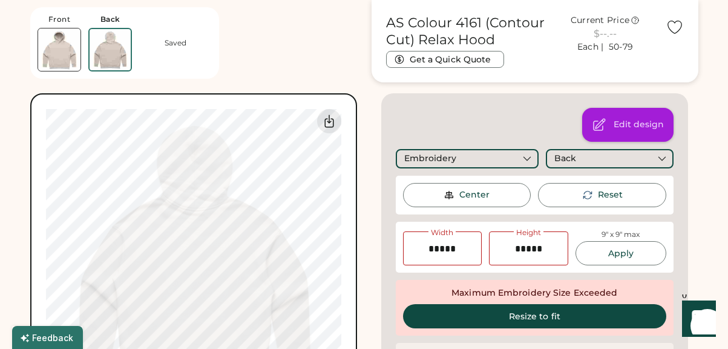
click at [632, 125] on div "Edit design" at bounding box center [639, 125] width 50 height 12
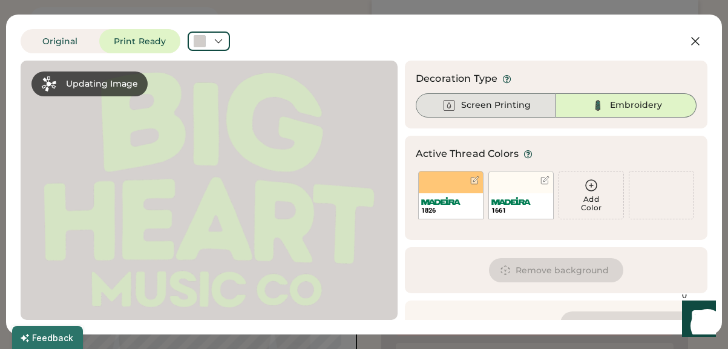
click at [518, 111] on div "Screen Printing" at bounding box center [486, 105] width 140 height 24
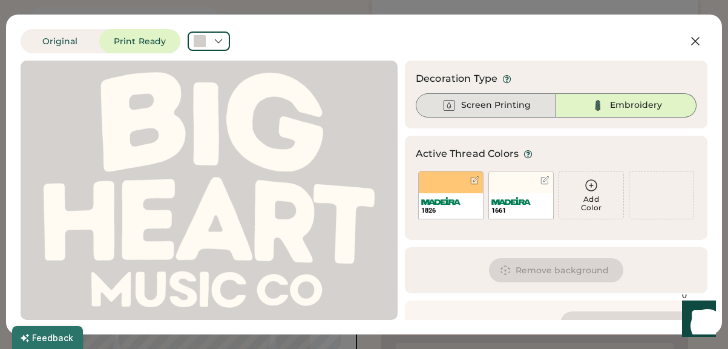
click at [525, 103] on div "Screen Printing" at bounding box center [496, 105] width 70 height 12
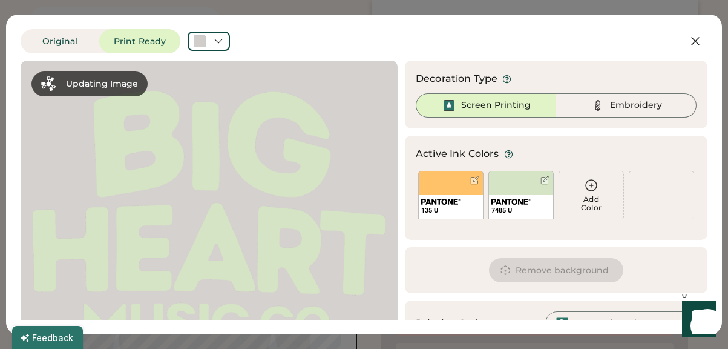
click at [608, 196] on div "Add Color" at bounding box center [591, 203] width 64 height 17
click at [593, 189] on icon at bounding box center [591, 185] width 15 height 15
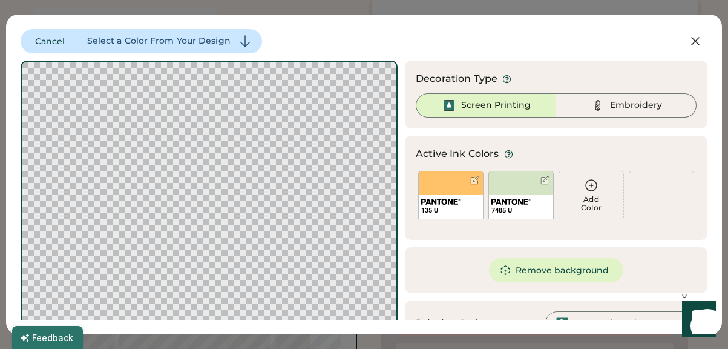
click at [211, 43] on div "Select a Color From Your Design" at bounding box center [158, 41] width 143 height 12
click at [592, 197] on div "Add Color" at bounding box center [591, 203] width 64 height 17
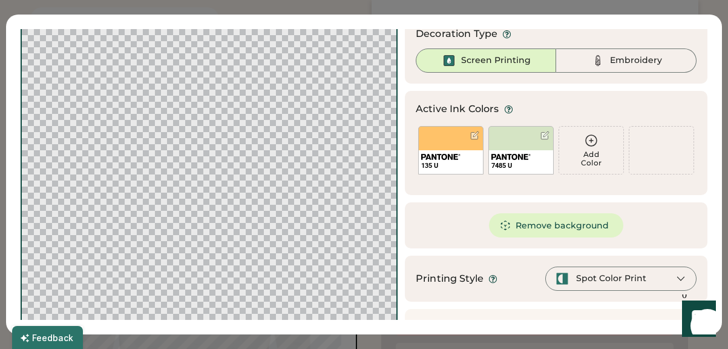
scroll to position [66, 0]
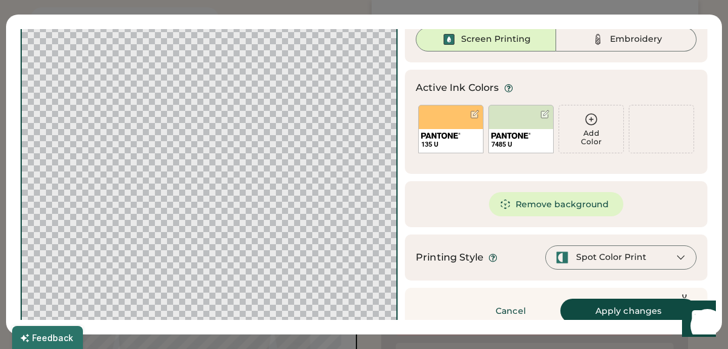
click at [626, 263] on div "Spot Color Print" at bounding box center [601, 257] width 91 height 13
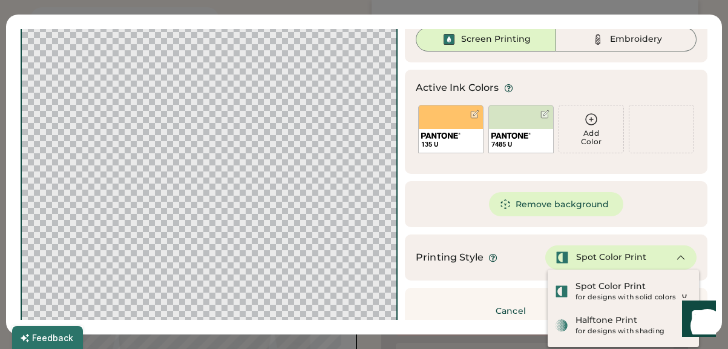
click at [626, 263] on div "Spot Color Print" at bounding box center [601, 257] width 91 height 13
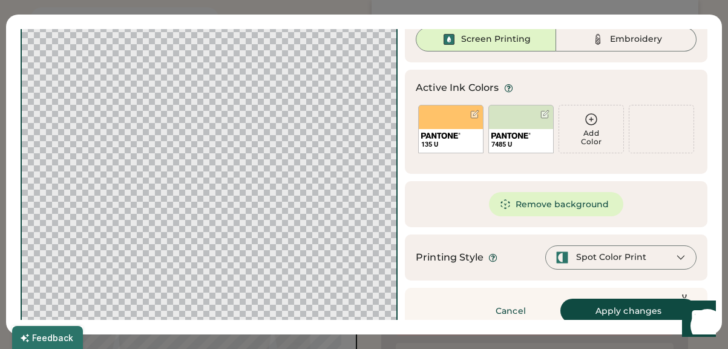
click at [589, 131] on div "Add Color" at bounding box center [591, 137] width 64 height 17
click at [602, 306] on button "Apply changes" at bounding box center [628, 310] width 136 height 24
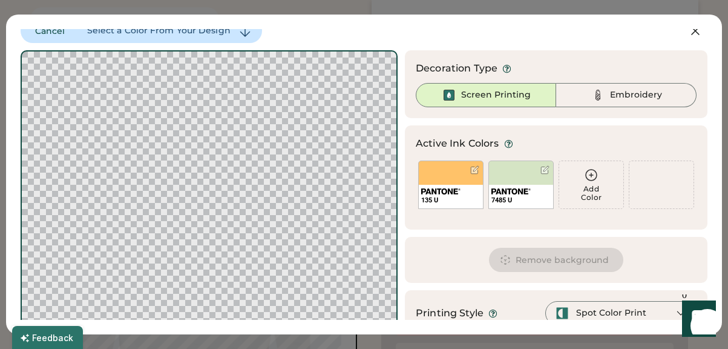
scroll to position [3, 0]
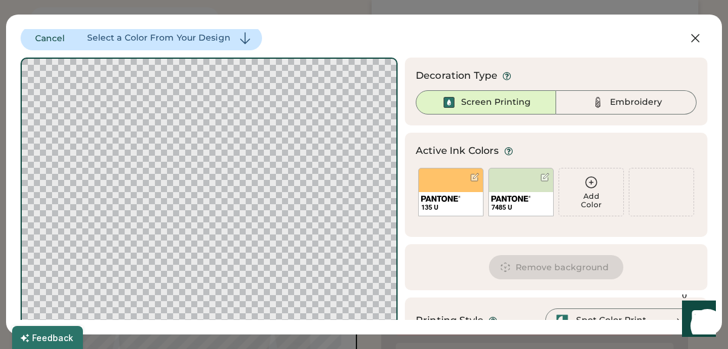
type input "****"
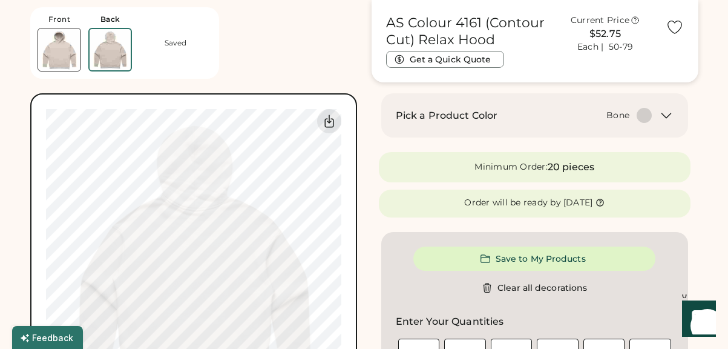
type input "*****"
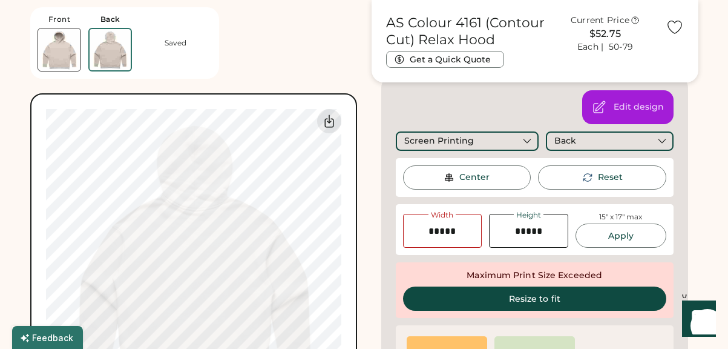
scroll to position [198, 0]
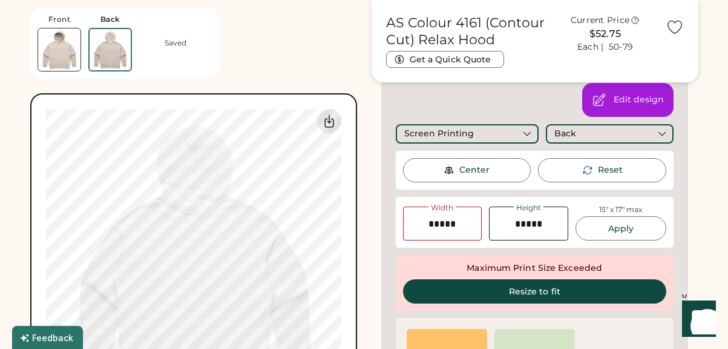
click at [488, 298] on button "Resize to fit" at bounding box center [535, 291] width 264 height 24
type input "*****"
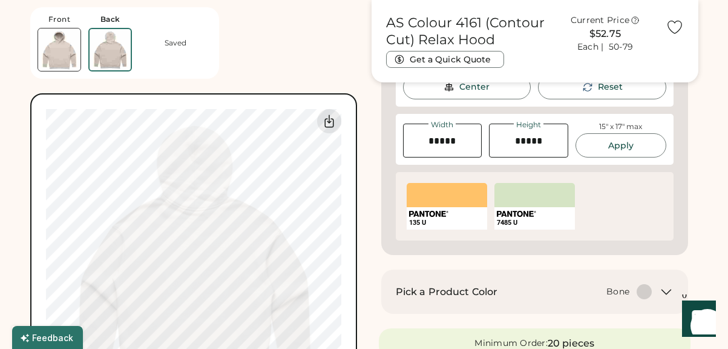
scroll to position [319, 0]
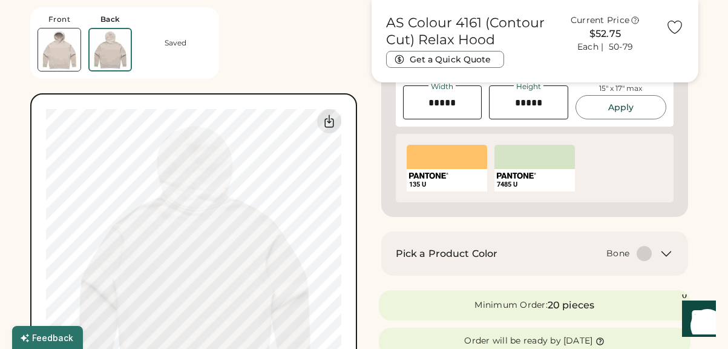
type input "*****"
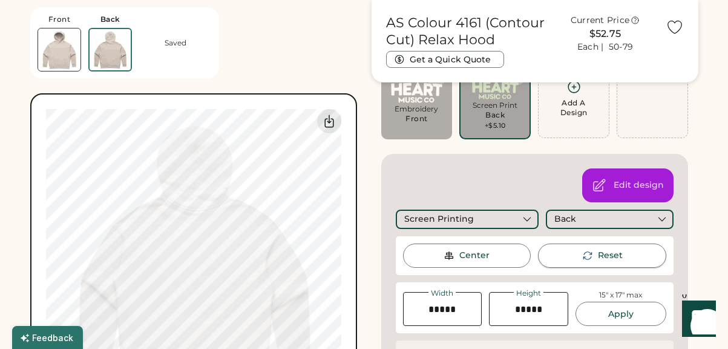
scroll to position [109, 0]
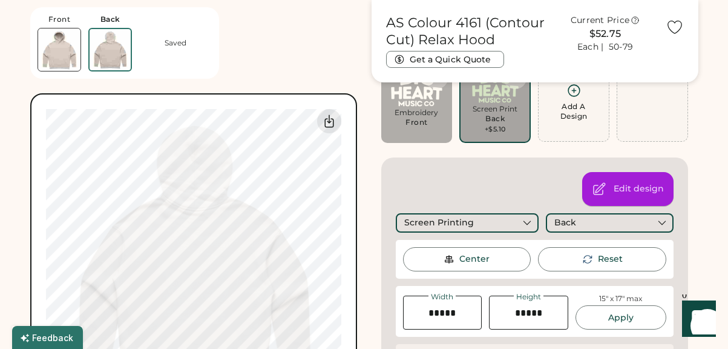
click at [623, 192] on div "Edit design" at bounding box center [639, 189] width 50 height 12
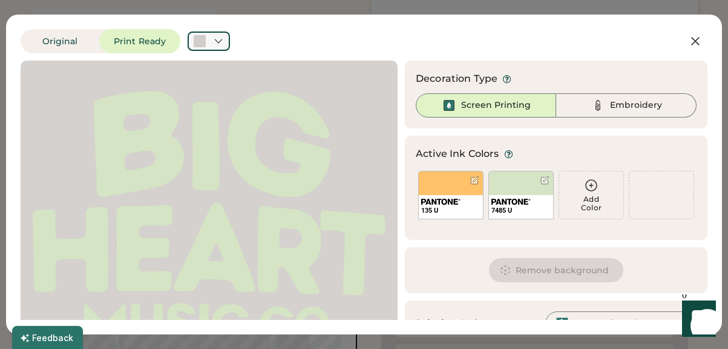
click at [222, 45] on icon at bounding box center [218, 41] width 11 height 11
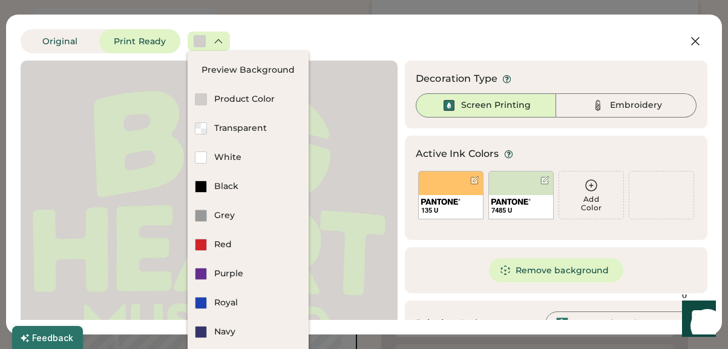
click at [222, 45] on icon at bounding box center [218, 41] width 11 height 11
click at [53, 45] on button "Original" at bounding box center [60, 41] width 79 height 24
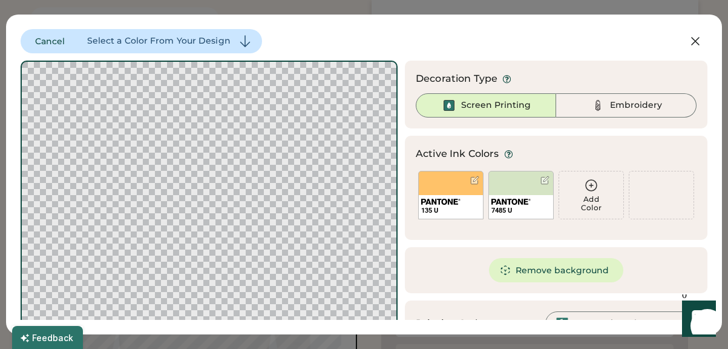
click at [200, 47] on div "Select a Color From Your Design" at bounding box center [158, 41] width 143 height 12
click at [231, 42] on div "Cancel Select a Color From Your Design" at bounding box center [141, 41] width 241 height 24
click at [213, 197] on div at bounding box center [209, 230] width 353 height 315
click at [202, 193] on div at bounding box center [209, 230] width 353 height 315
click at [47, 33] on button "Cancel" at bounding box center [50, 41] width 59 height 24
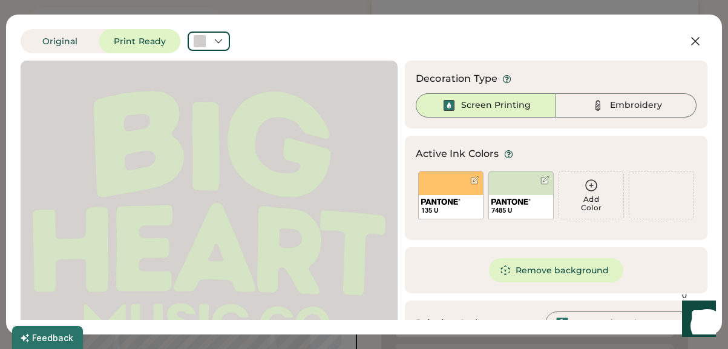
click at [159, 116] on div at bounding box center [208, 216] width 355 height 290
click at [589, 188] on icon at bounding box center [591, 185] width 15 height 15
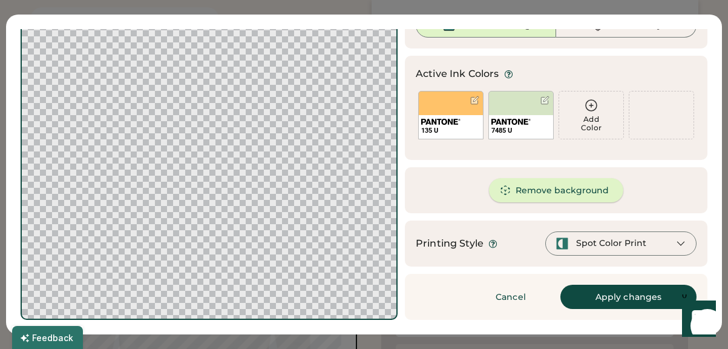
scroll to position [80, 0]
click at [231, 199] on div at bounding box center [209, 150] width 353 height 315
click at [217, 222] on div at bounding box center [209, 150] width 353 height 315
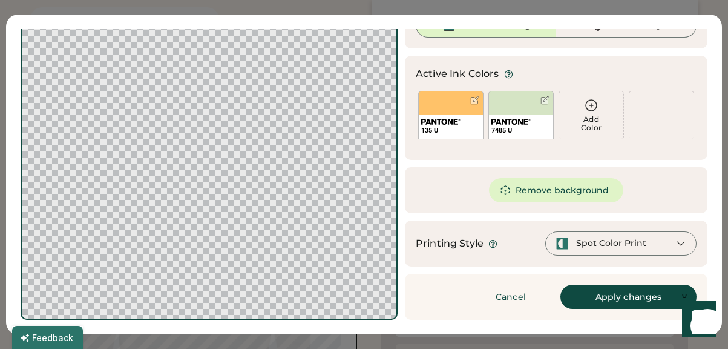
click at [217, 222] on div at bounding box center [209, 150] width 353 height 315
click at [475, 102] on div at bounding box center [474, 100] width 9 height 9
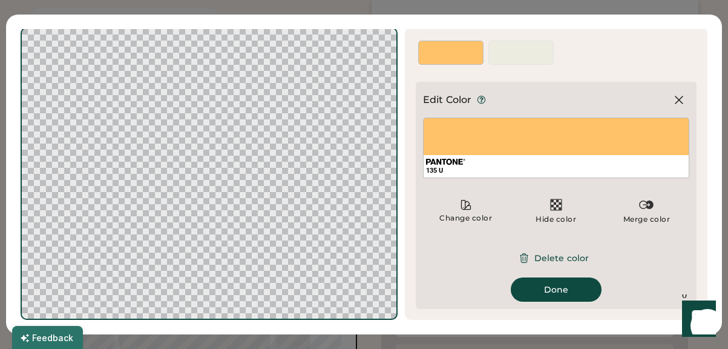
scroll to position [15, 0]
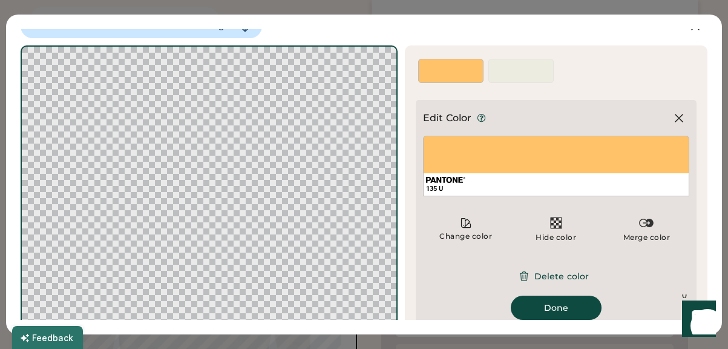
click at [598, 144] on div "135 U" at bounding box center [556, 166] width 266 height 61
click at [596, 151] on div "135 U" at bounding box center [556, 166] width 266 height 61
click at [461, 223] on icon at bounding box center [465, 222] width 9 height 9
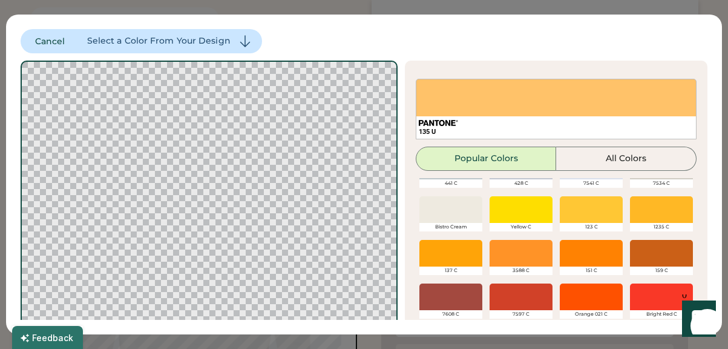
scroll to position [74, 0]
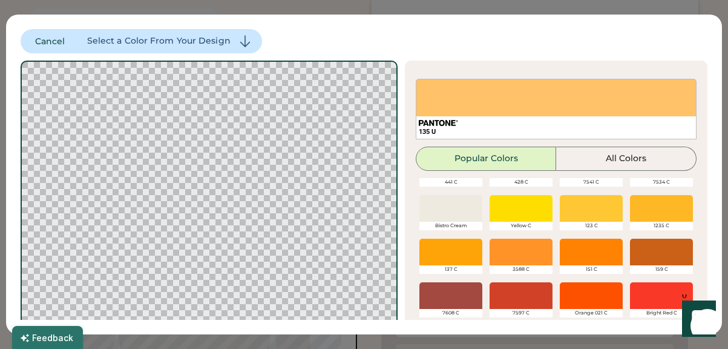
click at [461, 208] on div at bounding box center [450, 208] width 63 height 27
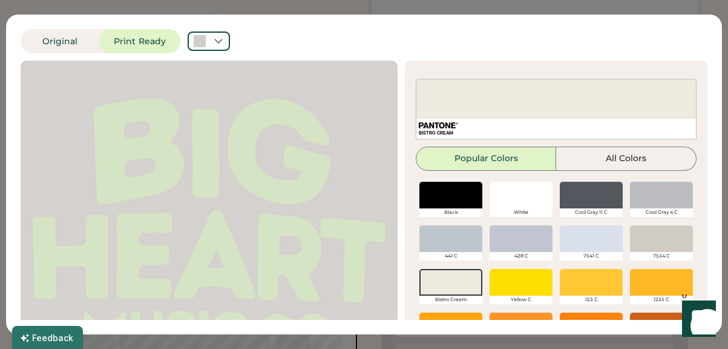
scroll to position [63, 0]
click at [529, 204] on div at bounding box center [521, 195] width 63 height 27
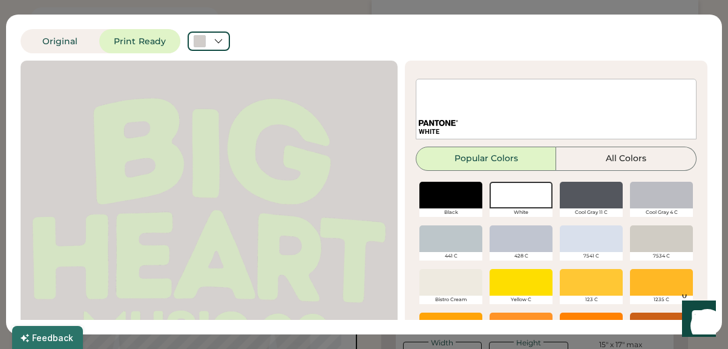
click at [467, 278] on div at bounding box center [450, 282] width 63 height 27
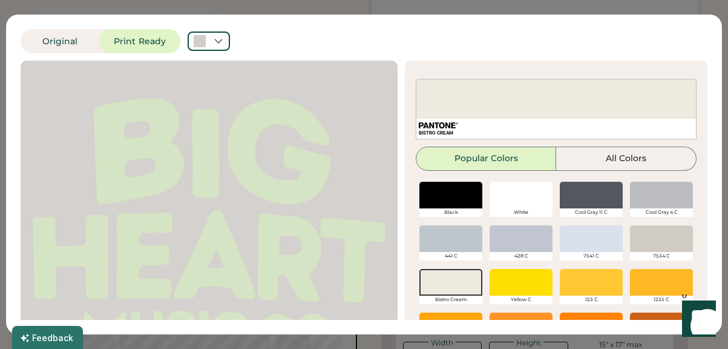
click at [650, 238] on div at bounding box center [661, 238] width 63 height 27
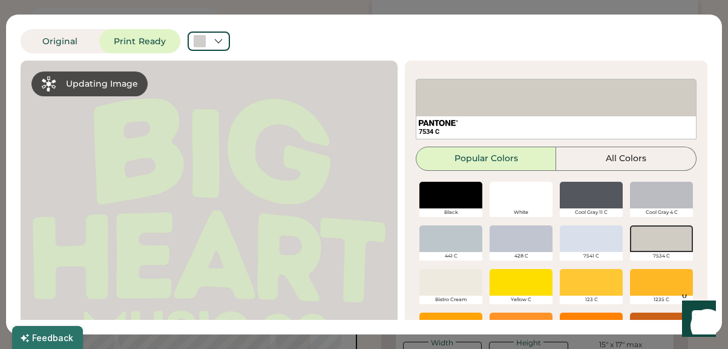
click at [524, 194] on div at bounding box center [521, 195] width 63 height 27
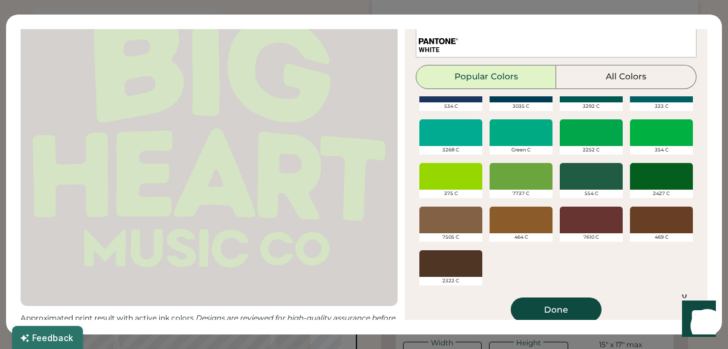
scroll to position [83, 0]
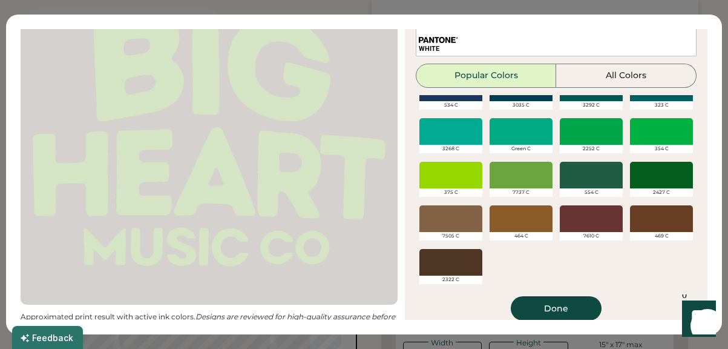
click at [554, 305] on button "Done" at bounding box center [556, 308] width 91 height 24
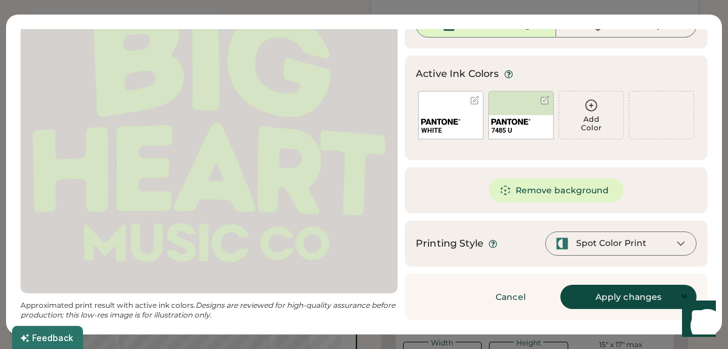
click at [460, 114] on div "WHITE" at bounding box center [450, 115] width 65 height 48
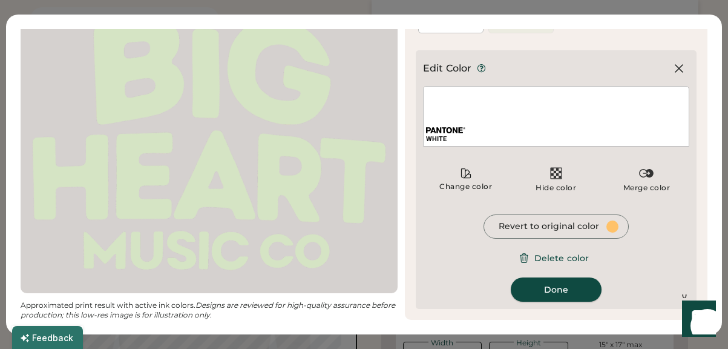
click at [550, 300] on button "Done" at bounding box center [556, 289] width 91 height 24
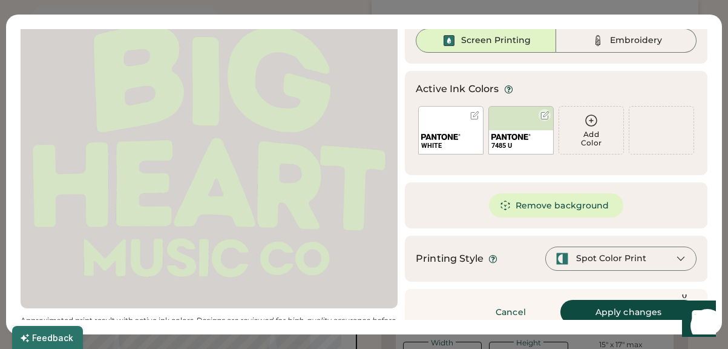
click at [539, 123] on div "7485 U" at bounding box center [520, 130] width 65 height 48
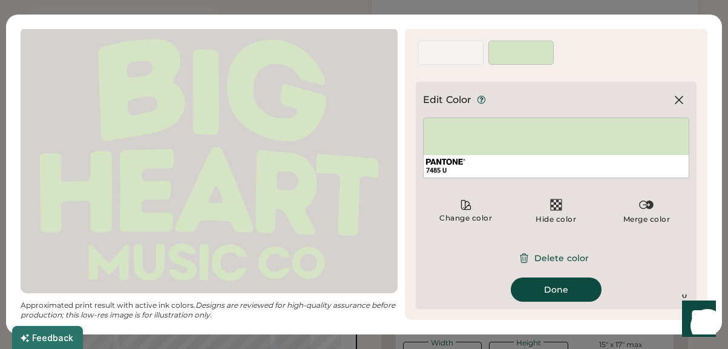
scroll to position [33, 0]
click at [579, 255] on button "Delete color" at bounding box center [556, 258] width 94 height 24
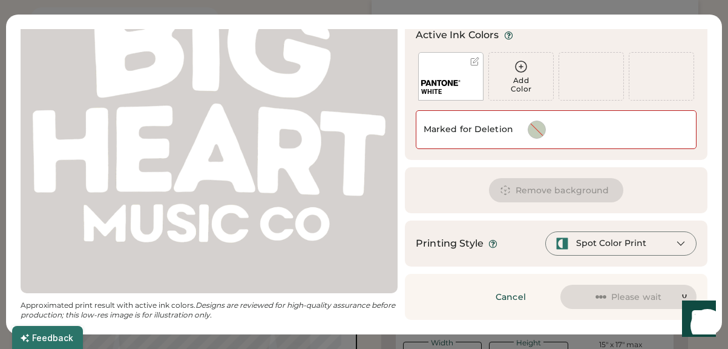
scroll to position [119, 0]
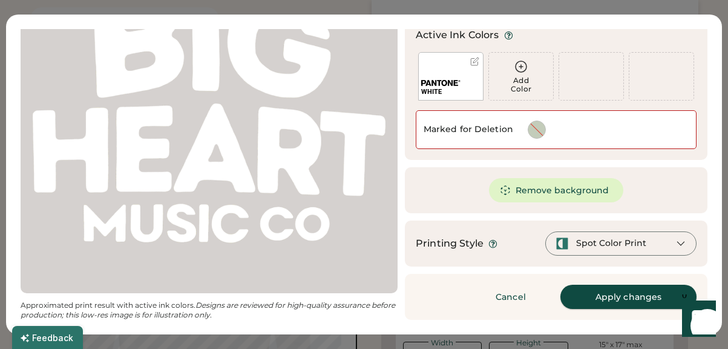
click at [606, 296] on button "Apply changes" at bounding box center [628, 296] width 136 height 24
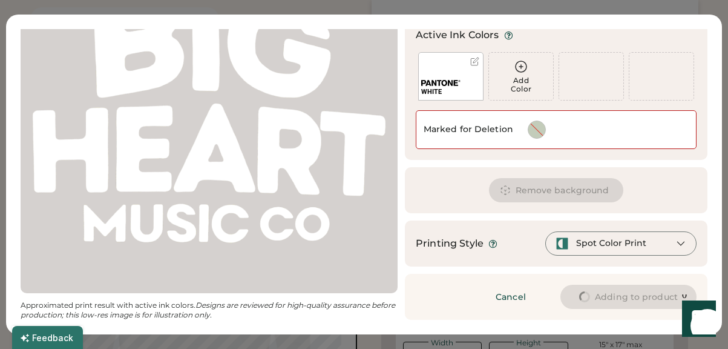
type input "****"
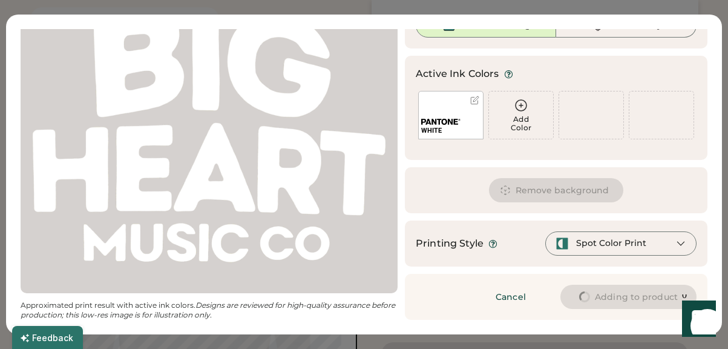
scroll to position [80, 0]
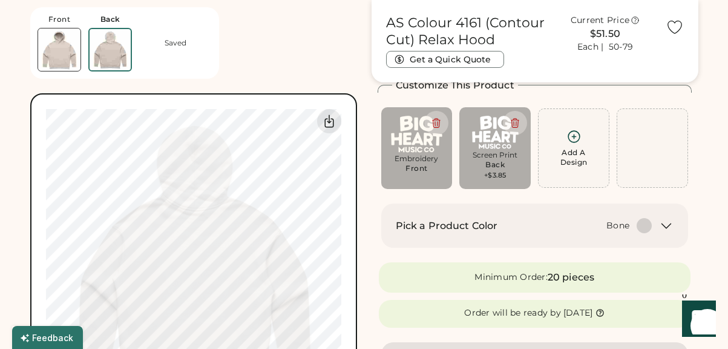
type input "*****"
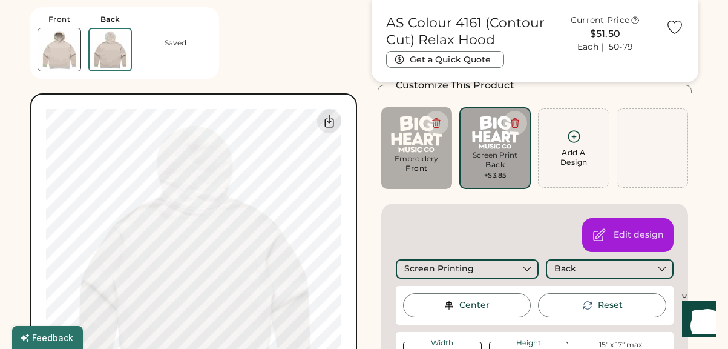
click at [67, 52] on img at bounding box center [59, 49] width 42 height 42
type input "****"
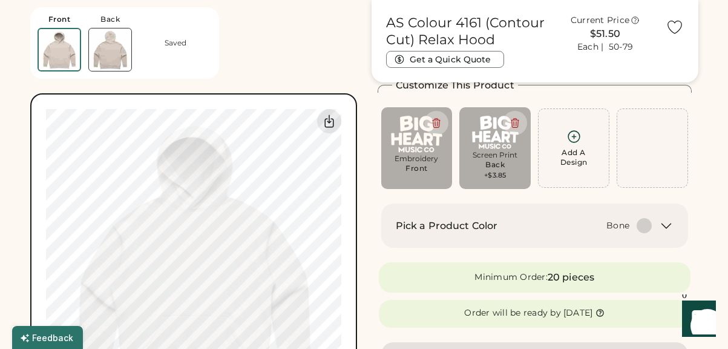
click at [93, 41] on img at bounding box center [110, 49] width 42 height 42
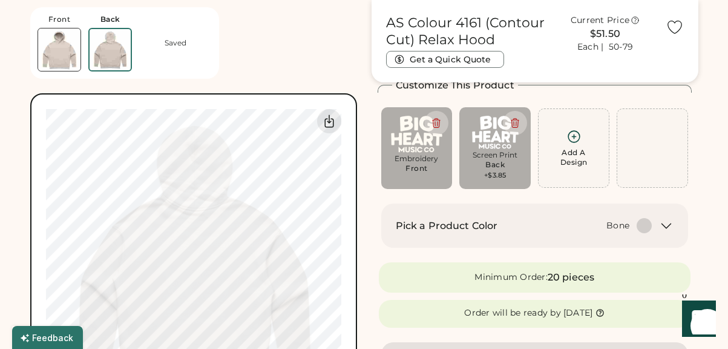
type input "*****"
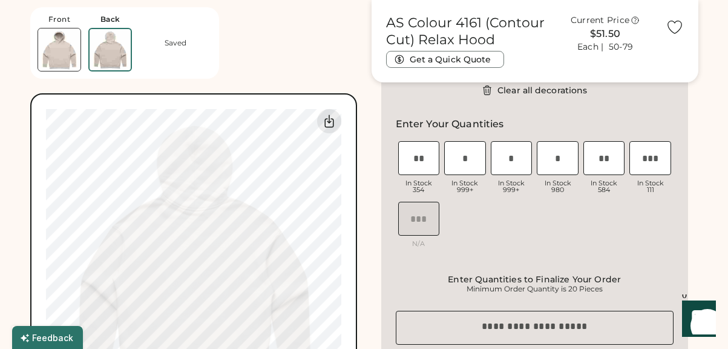
scroll to position [660, 0]
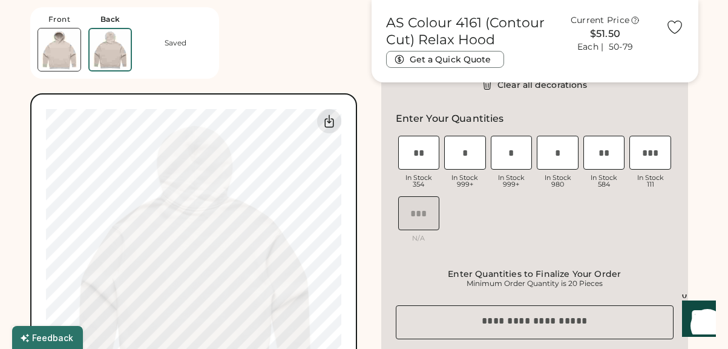
type input "*****"
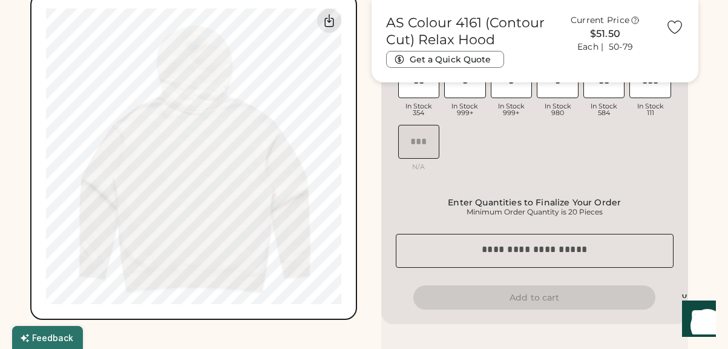
scroll to position [785, 0]
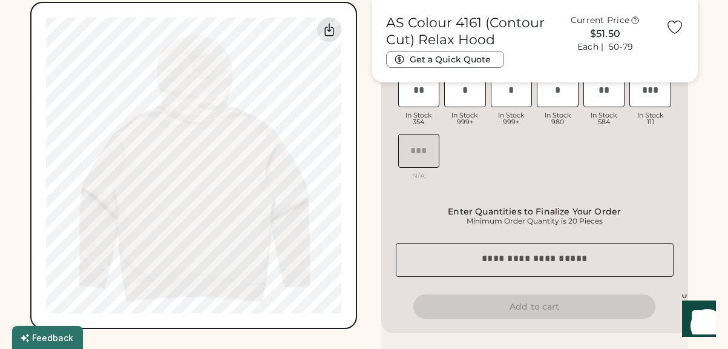
click at [343, 289] on div "0% 0% Guidelines are approximate; our team will confirm the correct placement." at bounding box center [193, 165] width 327 height 327
click at [353, 200] on div "0% 0% Guidelines are approximate; our team will confirm the correct placement." at bounding box center [193, 165] width 327 height 327
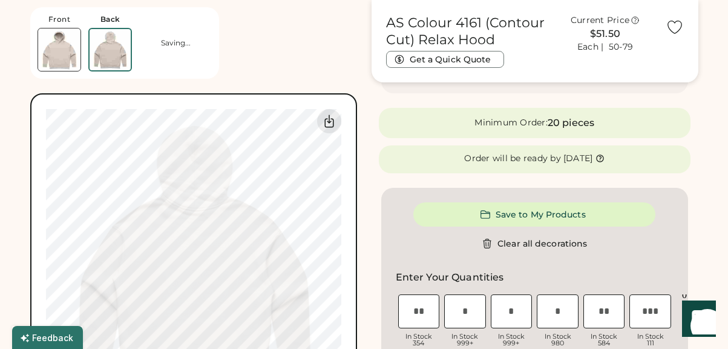
scroll to position [563, 0]
click at [67, 48] on img at bounding box center [59, 49] width 42 height 42
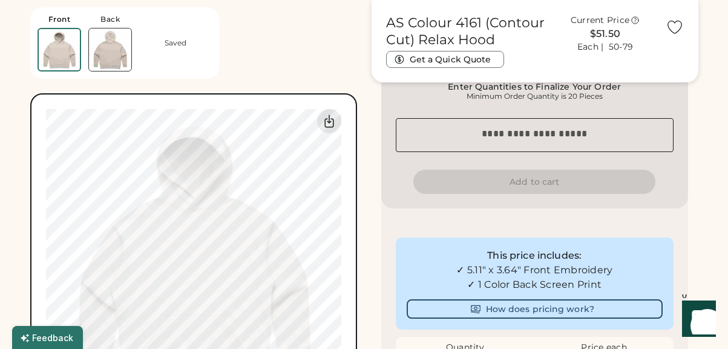
click at [109, 48] on img at bounding box center [110, 49] width 42 height 42
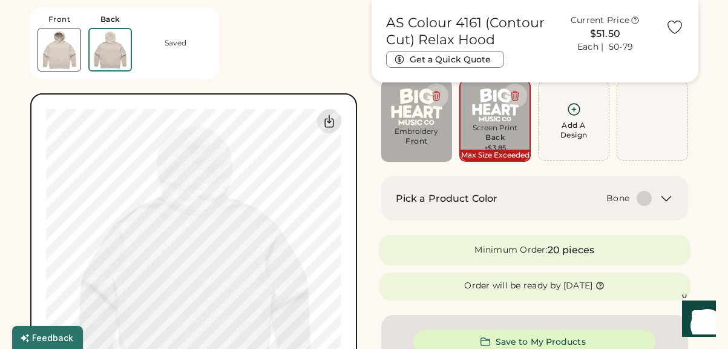
scroll to position [81, 0]
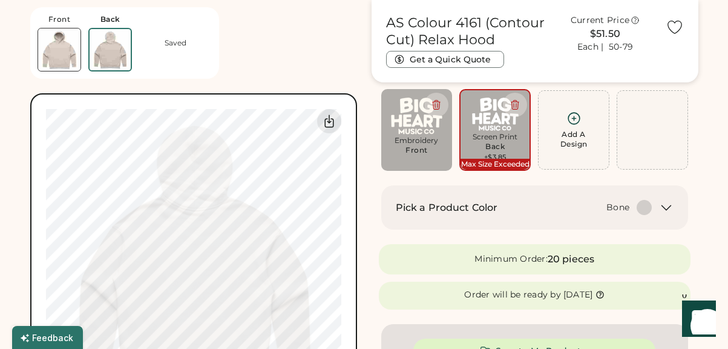
click at [476, 159] on div "Max Size Exceeded" at bounding box center [495, 164] width 69 height 11
type input "*****"
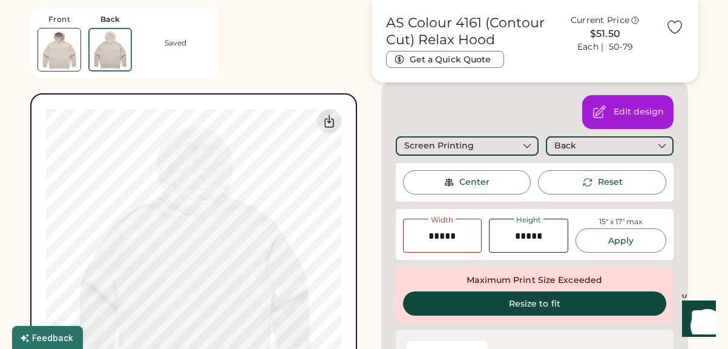
scroll to position [210, 0]
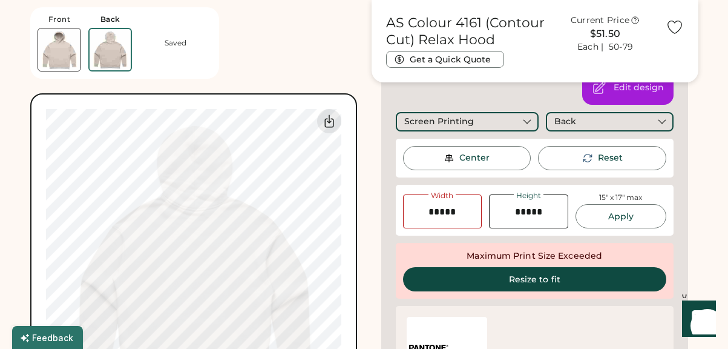
click at [507, 284] on button "Resize to fit" at bounding box center [535, 279] width 264 height 24
type input "*****"
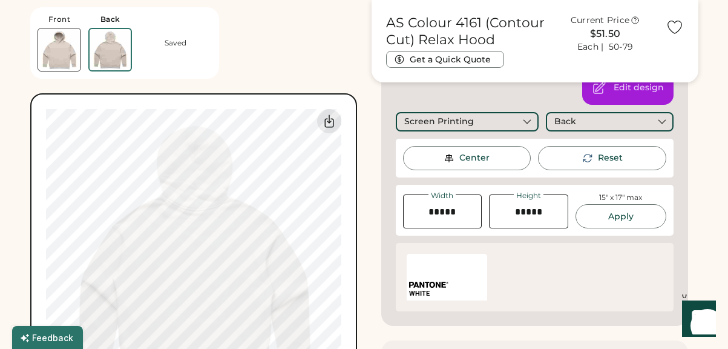
type input "*****"
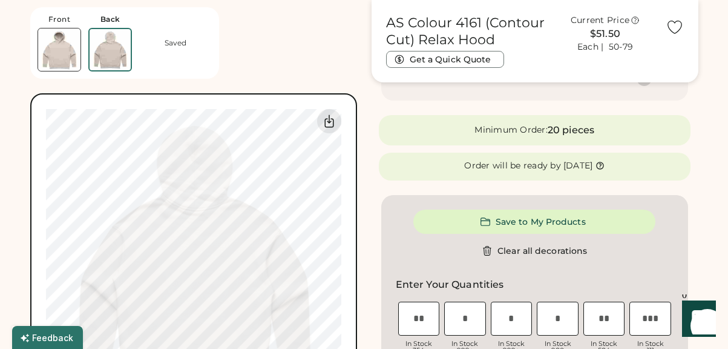
click at [77, 59] on img at bounding box center [59, 49] width 42 height 42
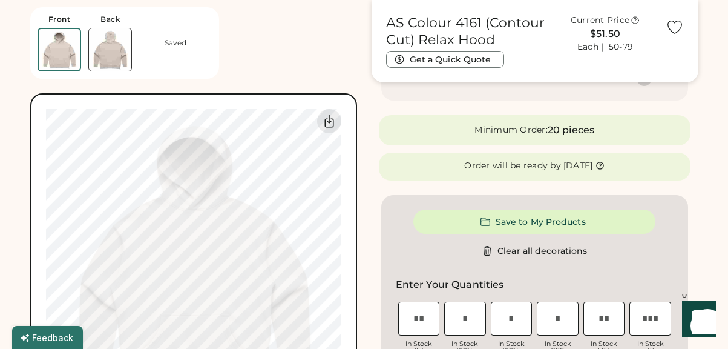
click at [114, 56] on img at bounding box center [110, 49] width 42 height 42
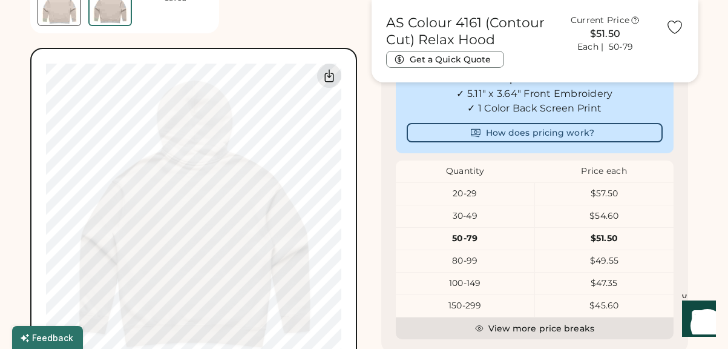
scroll to position [734, 0]
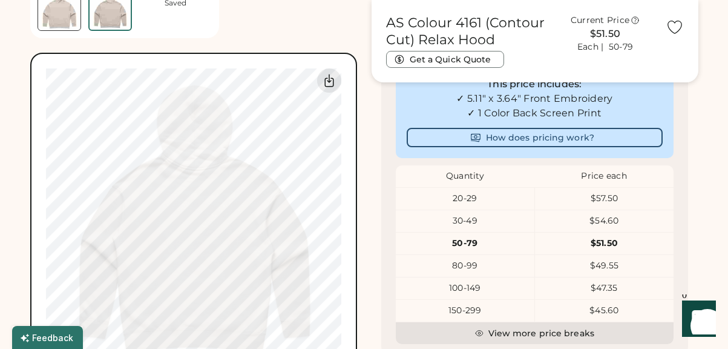
type input "*****"
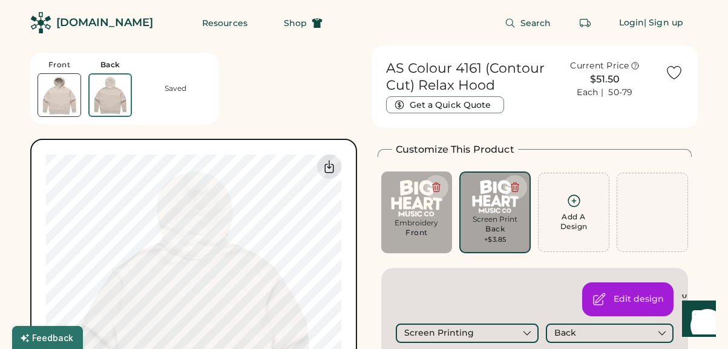
scroll to position [0, 0]
click at [280, 25] on button "Shop" at bounding box center [303, 23] width 68 height 24
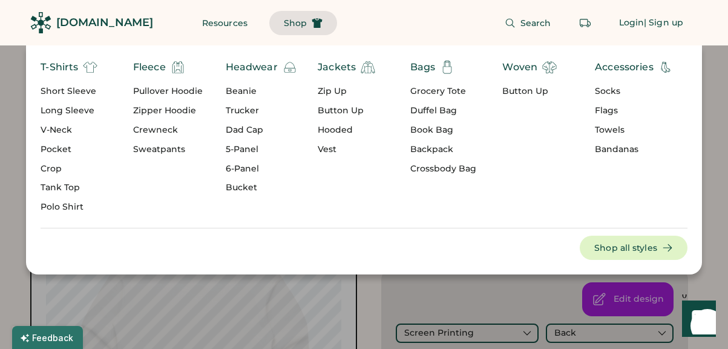
click at [172, 93] on div "Pullover Hoodie" at bounding box center [168, 91] width 70 height 12
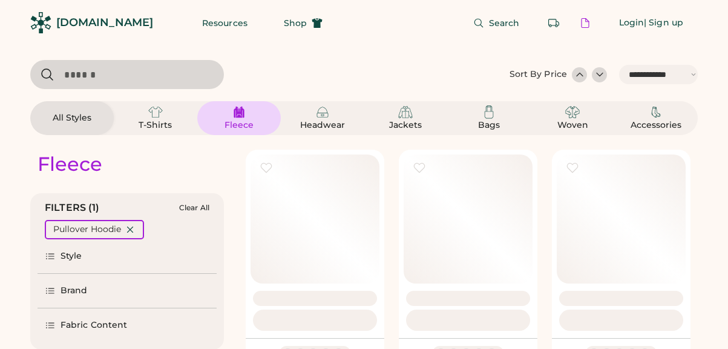
select select "*****"
select select "*"
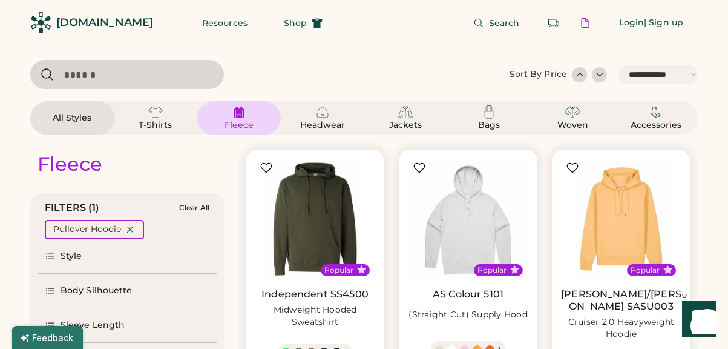
scroll to position [59, 0]
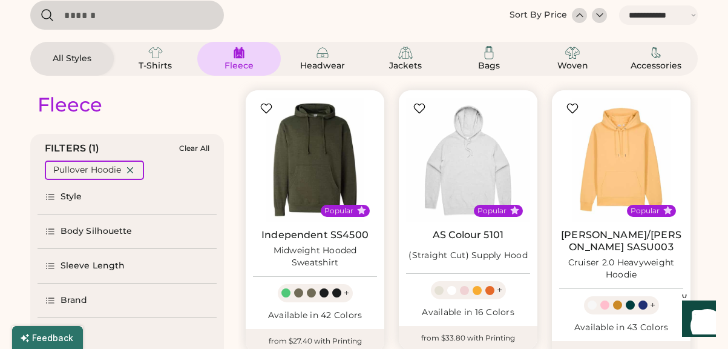
select select "*****"
select select "*"
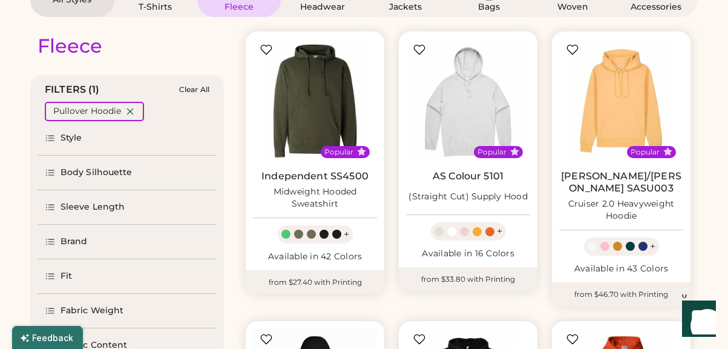
scroll to position [120, 0]
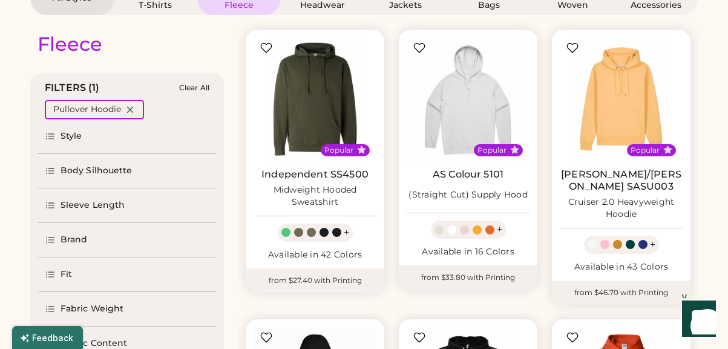
click at [103, 171] on div "Body Silhouette" at bounding box center [97, 171] width 72 height 12
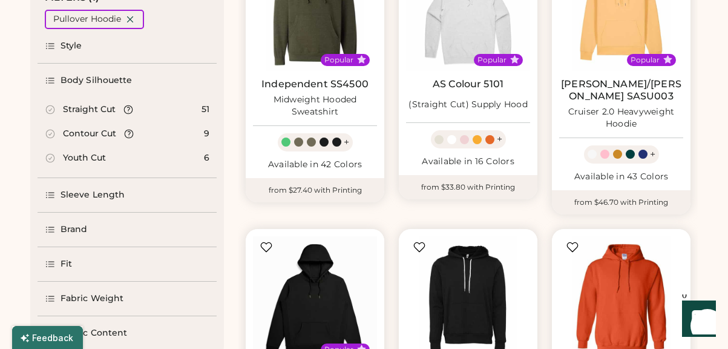
scroll to position [212, 0]
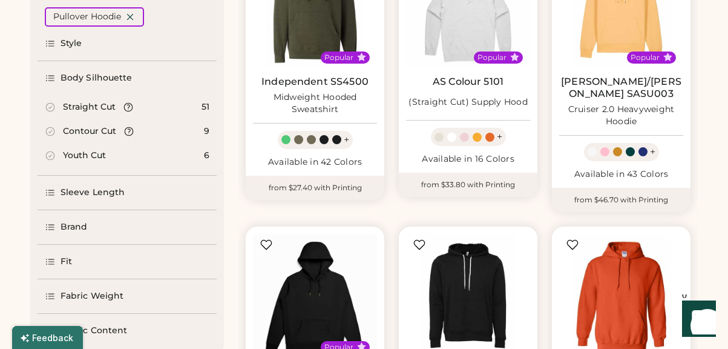
click at [70, 52] on div "Style" at bounding box center [127, 44] width 179 height 34
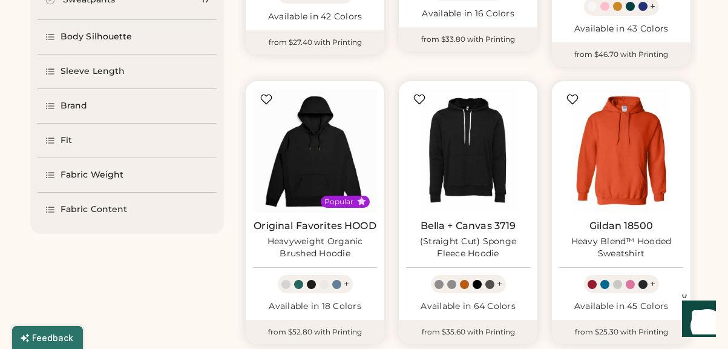
scroll to position [360, 0]
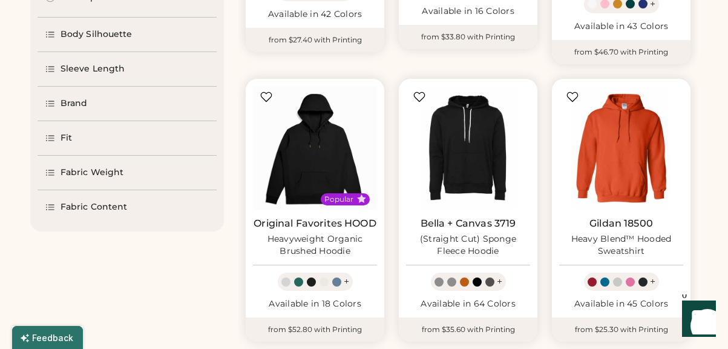
click at [73, 139] on div "Fit" at bounding box center [127, 138] width 179 height 34
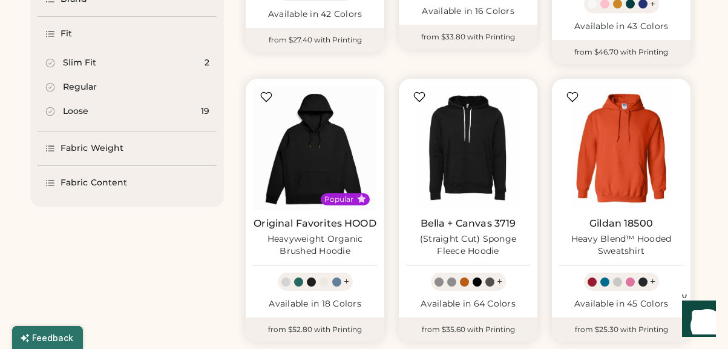
scroll to position [343, 0]
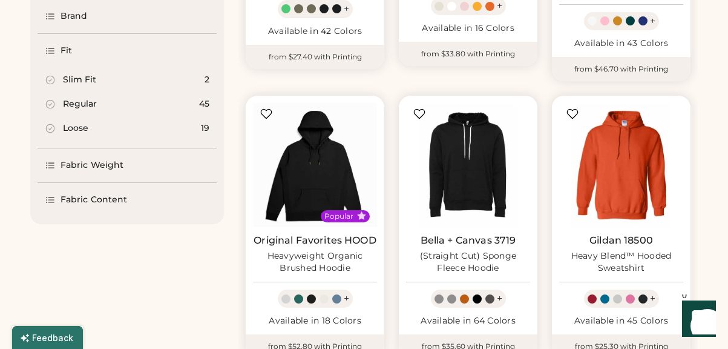
click at [67, 126] on div "Loose" at bounding box center [75, 128] width 25 height 12
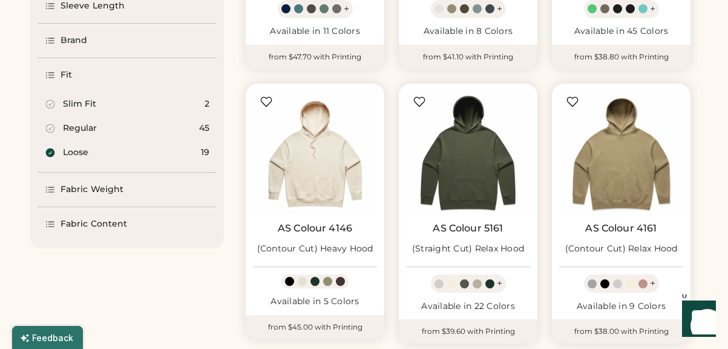
click at [104, 182] on div "Fabric Weight" at bounding box center [127, 189] width 179 height 34
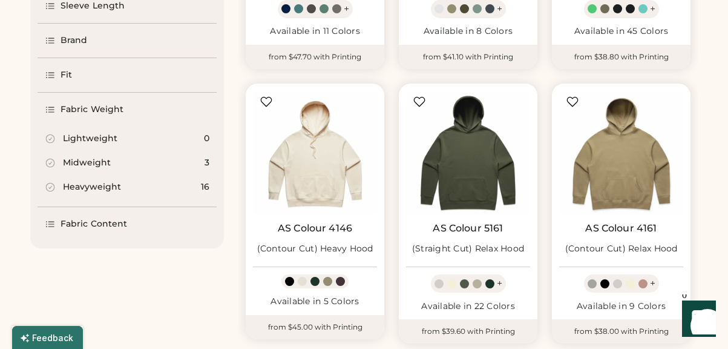
click at [85, 189] on div "Heavyweight" at bounding box center [92, 187] width 58 height 12
click at [108, 223] on div "Fabric Content" at bounding box center [94, 224] width 67 height 12
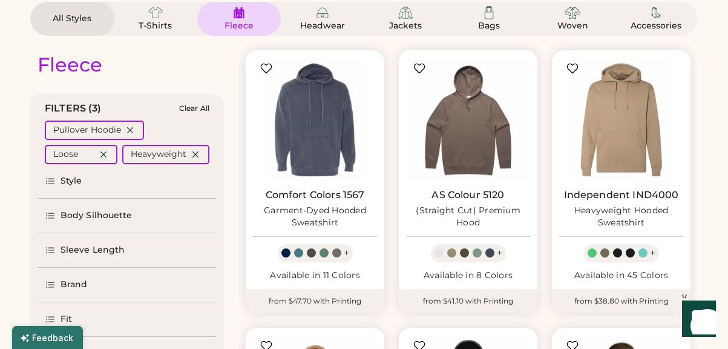
scroll to position [99, 0]
click at [471, 213] on div "(Straight Cut) Premium Hood" at bounding box center [468, 217] width 124 height 24
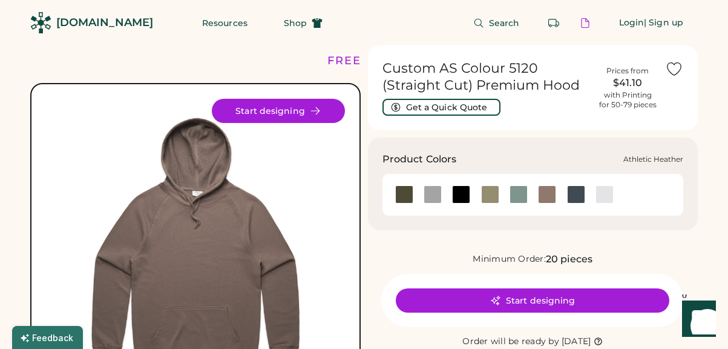
click at [433, 198] on div at bounding box center [433, 194] width 18 height 18
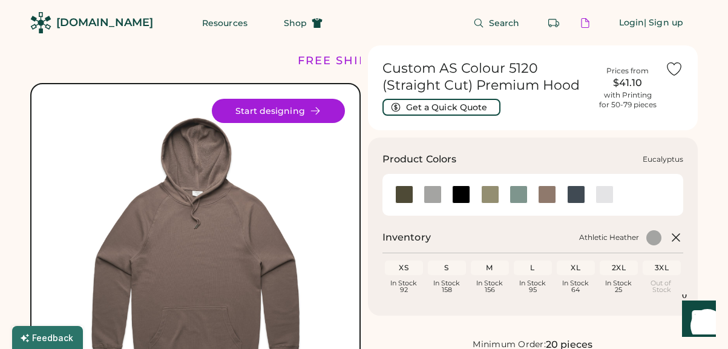
click at [496, 194] on div at bounding box center [490, 194] width 18 height 18
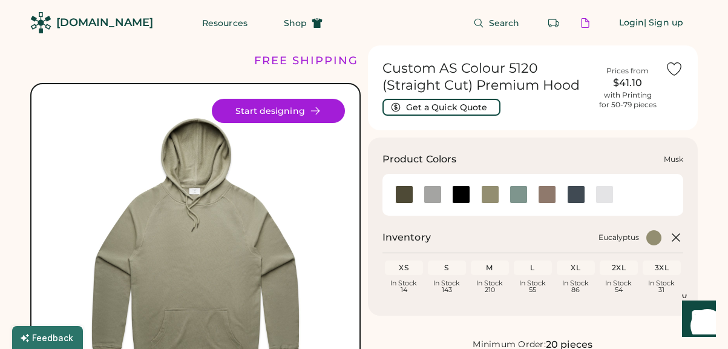
click at [553, 199] on div at bounding box center [547, 194] width 18 height 18
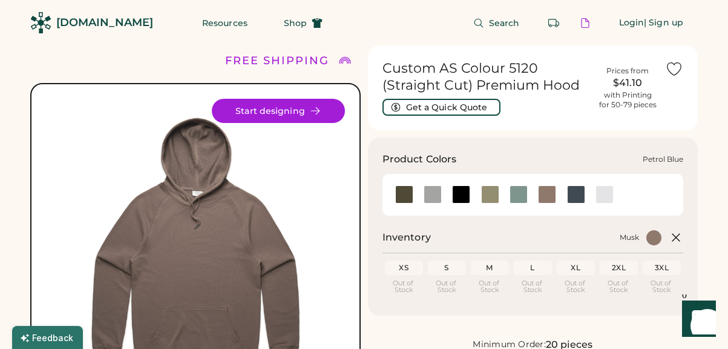
click at [580, 193] on div at bounding box center [576, 194] width 18 height 18
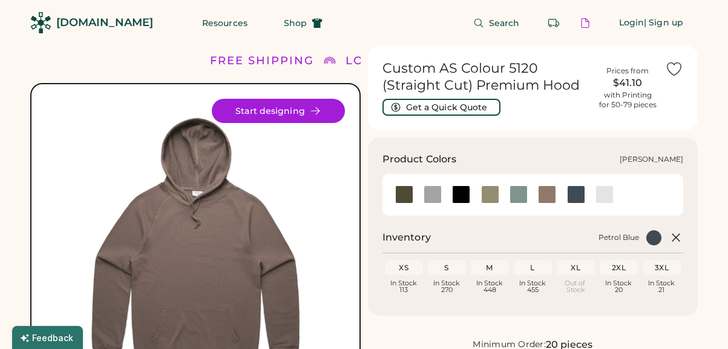
click at [600, 196] on div at bounding box center [605, 194] width 18 height 18
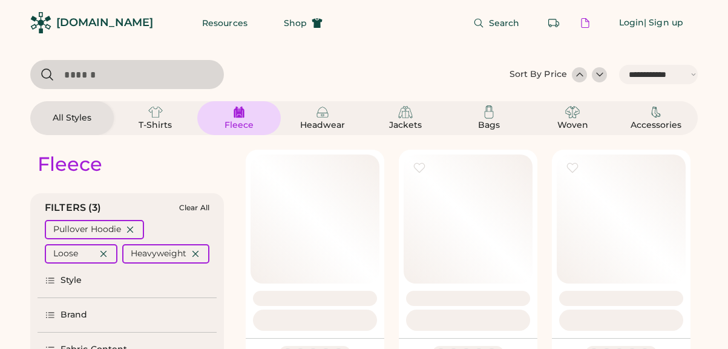
select select "*****"
select select "*"
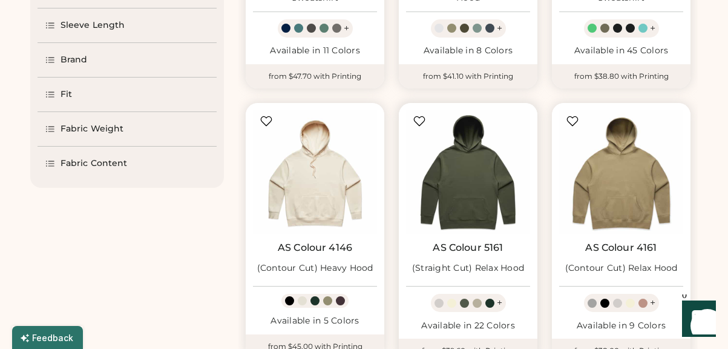
scroll to position [358, 0]
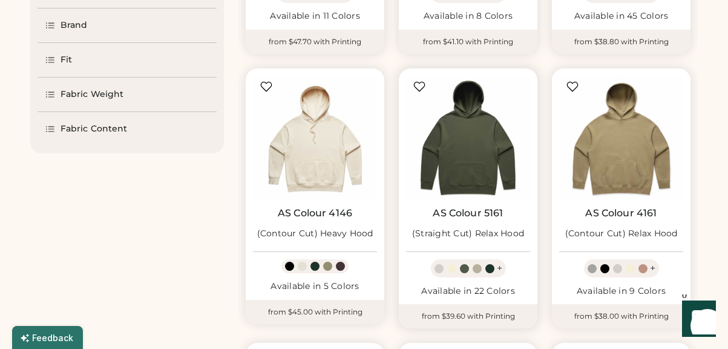
click at [464, 205] on div "AS Colour 5161 (Straight Cut) Relax Hood + Available in 22 Colors" at bounding box center [468, 185] width 139 height 235
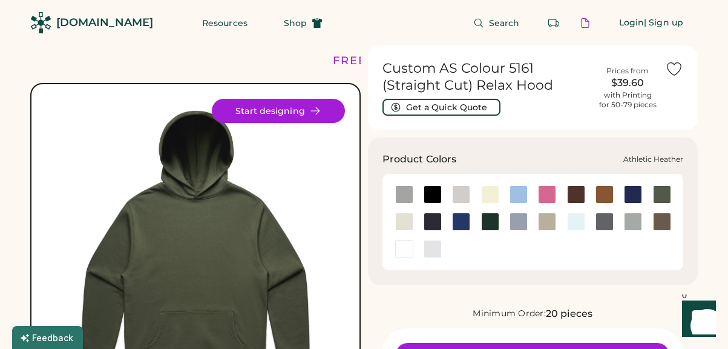
click at [402, 192] on div at bounding box center [404, 194] width 18 height 18
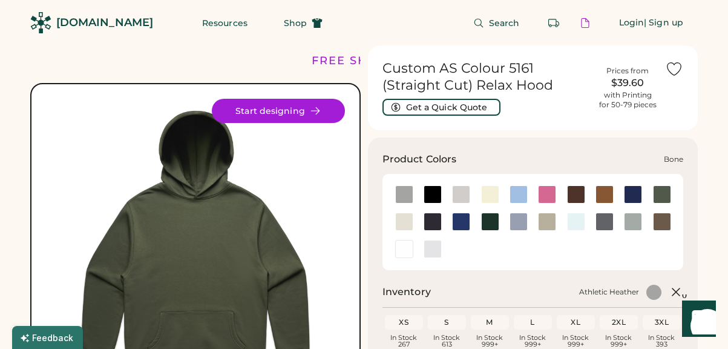
click at [456, 192] on div at bounding box center [461, 194] width 18 height 18
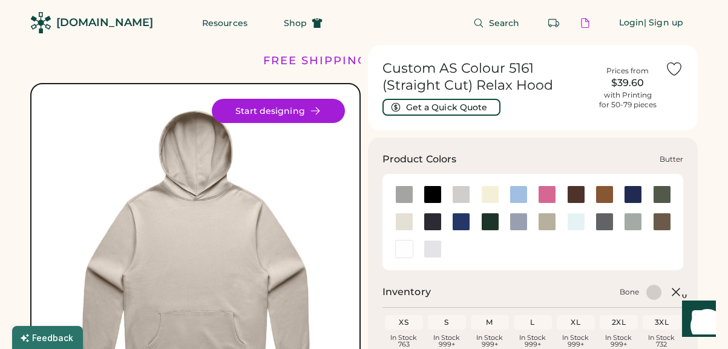
click at [494, 194] on div at bounding box center [490, 194] width 18 height 18
click at [548, 218] on div at bounding box center [547, 221] width 18 height 18
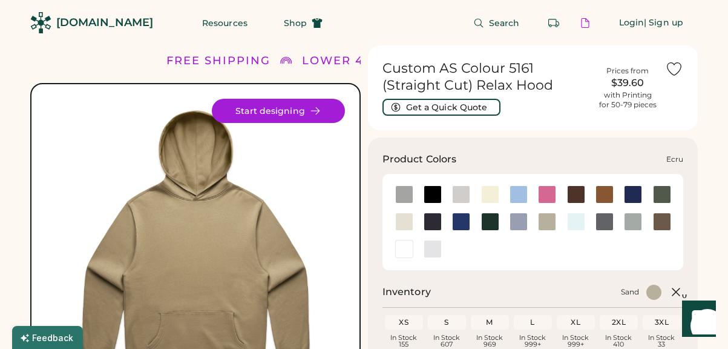
click at [402, 223] on div at bounding box center [404, 221] width 18 height 18
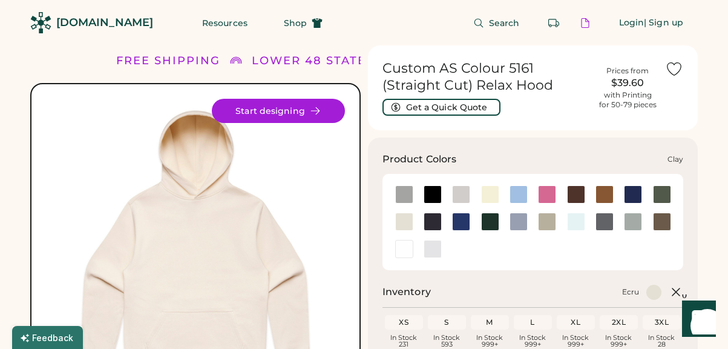
click at [607, 195] on div at bounding box center [605, 194] width 18 height 18
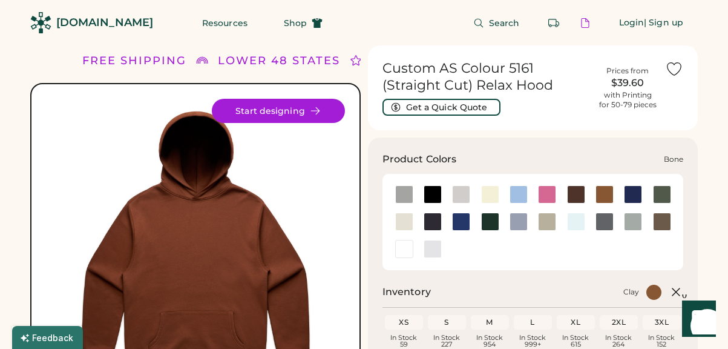
click at [461, 193] on div at bounding box center [461, 194] width 18 height 18
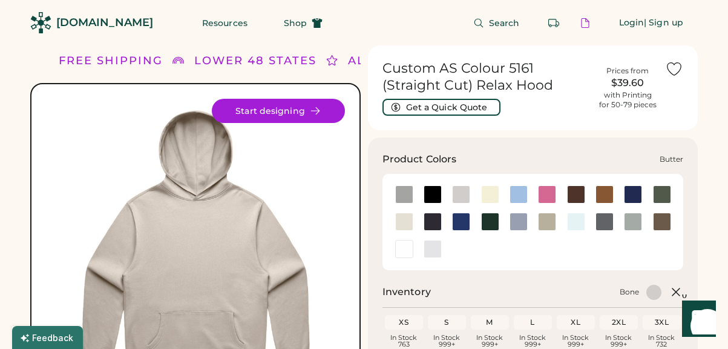
click at [496, 192] on div at bounding box center [490, 194] width 18 height 18
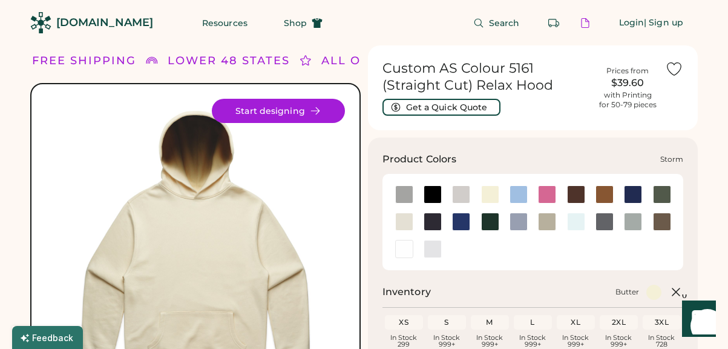
click at [632, 222] on div at bounding box center [633, 221] width 18 height 18
click at [663, 223] on div at bounding box center [662, 221] width 18 height 18
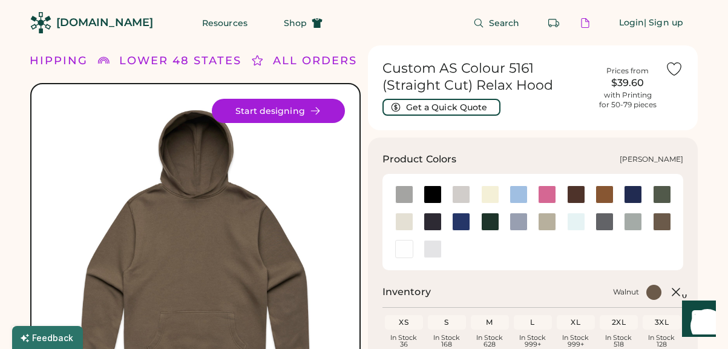
click at [402, 256] on div at bounding box center [404, 249] width 18 height 18
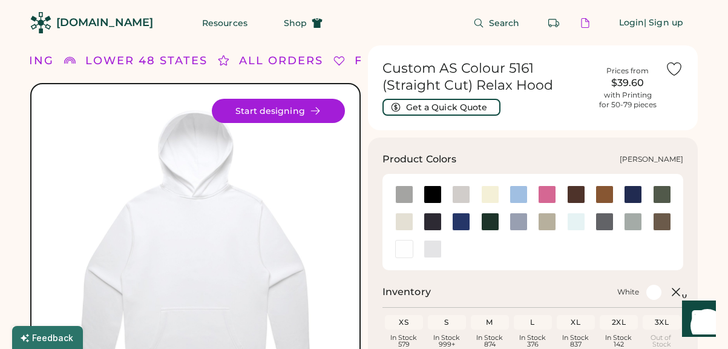
click at [435, 255] on div at bounding box center [433, 249] width 18 height 18
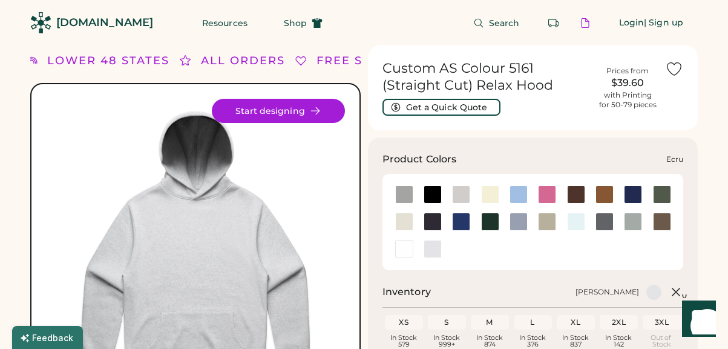
click at [402, 222] on div at bounding box center [404, 221] width 18 height 18
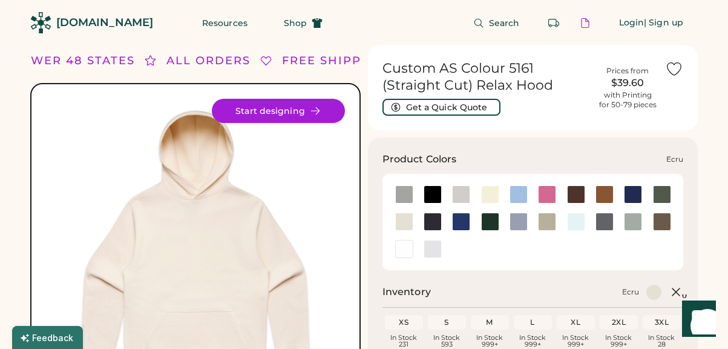
scroll to position [43, 0]
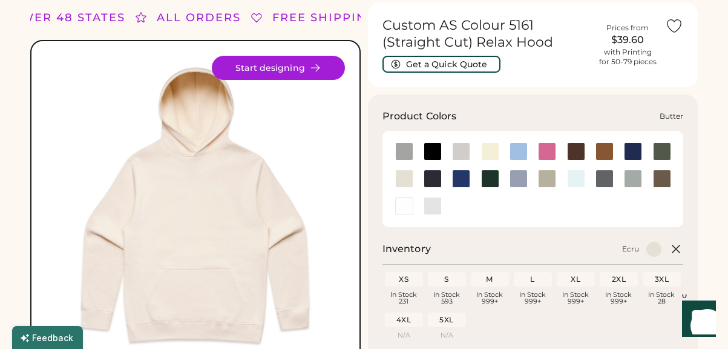
click at [487, 147] on div at bounding box center [490, 151] width 18 height 18
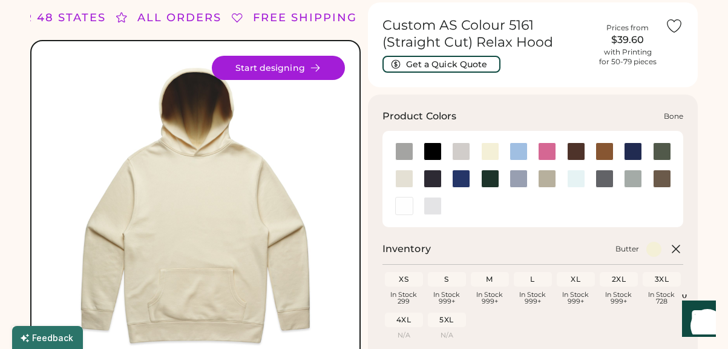
click at [464, 151] on div at bounding box center [461, 151] width 18 height 18
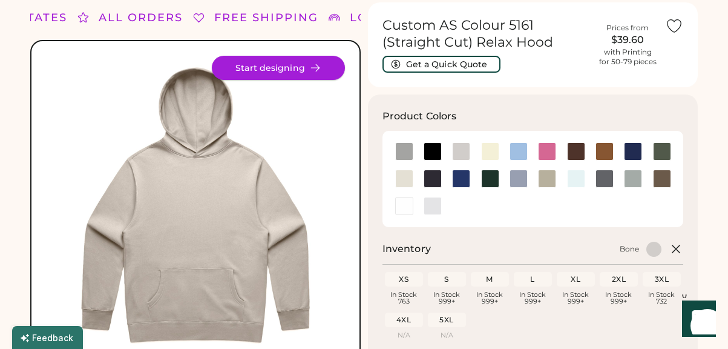
click at [297, 71] on button "Start designing" at bounding box center [278, 68] width 133 height 24
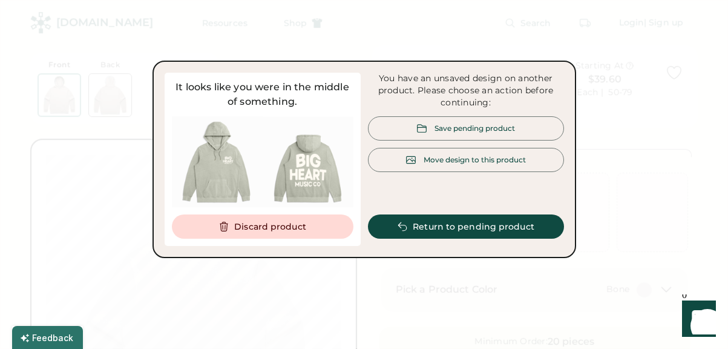
click at [480, 160] on div "Move design to this product" at bounding box center [475, 159] width 102 height 10
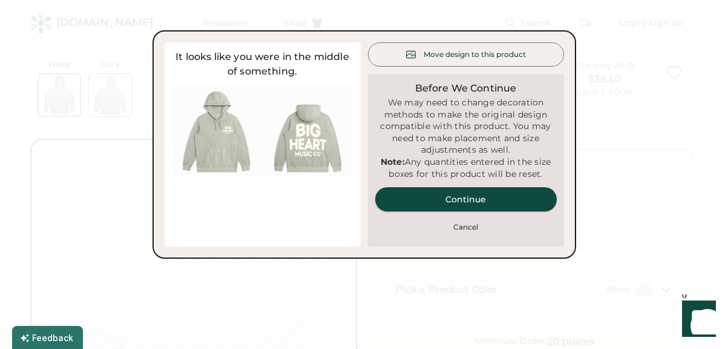
click at [467, 206] on button "Continue" at bounding box center [466, 199] width 182 height 24
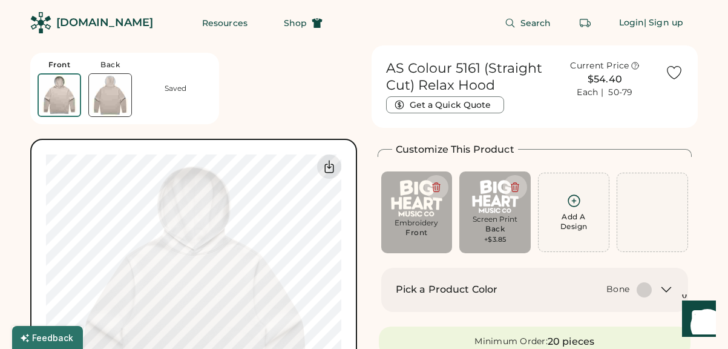
click at [118, 94] on img at bounding box center [110, 95] width 42 height 42
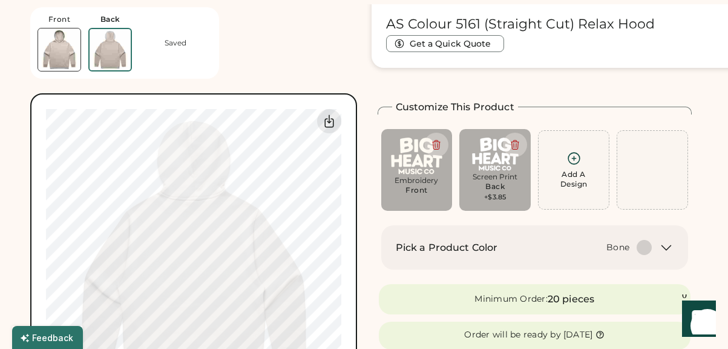
scroll to position [45, 0]
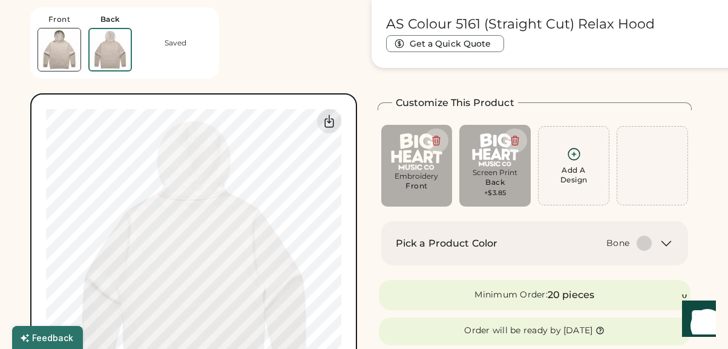
click at [62, 63] on img at bounding box center [59, 49] width 42 height 42
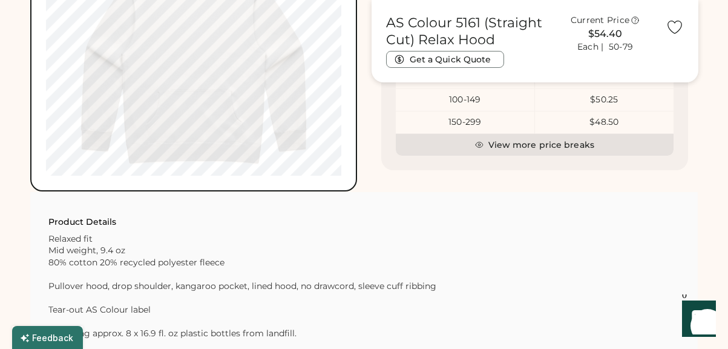
scroll to position [324, 0]
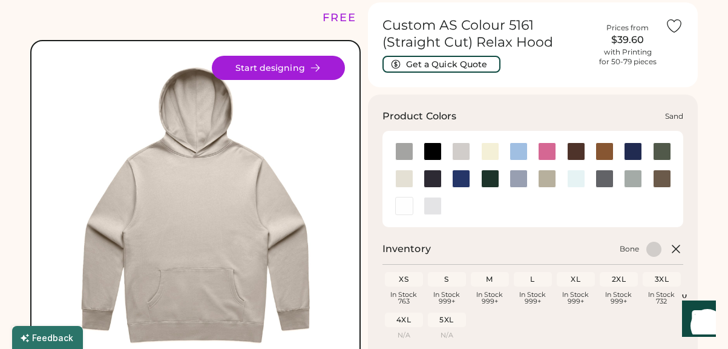
click at [547, 183] on div at bounding box center [547, 178] width 18 height 18
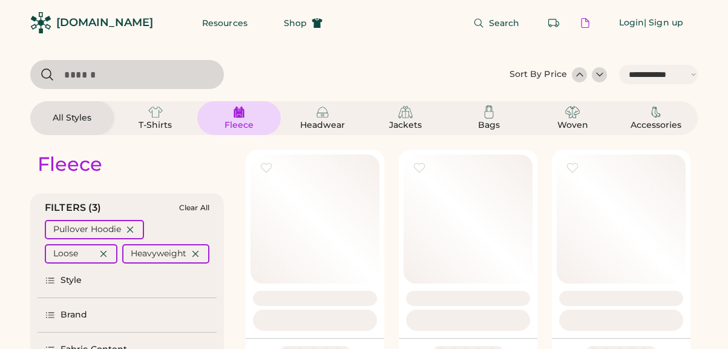
select select "*****"
select select "*"
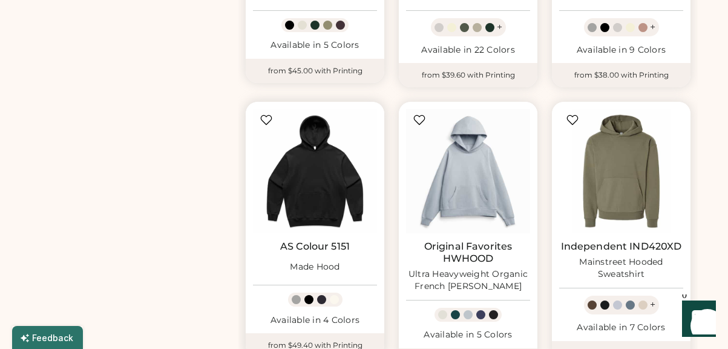
scroll to position [611, 0]
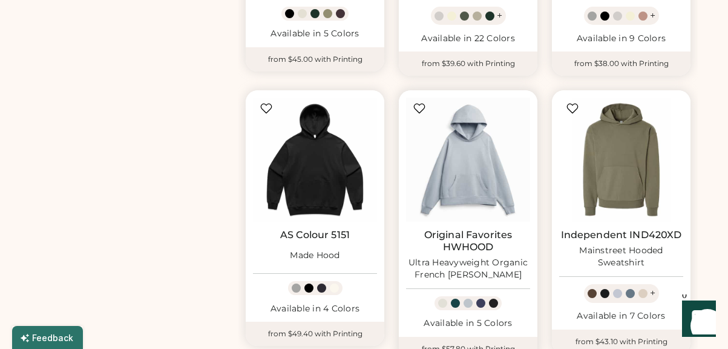
click at [470, 259] on div "Ultra Heavyweight Organic French [PERSON_NAME]" at bounding box center [468, 269] width 124 height 24
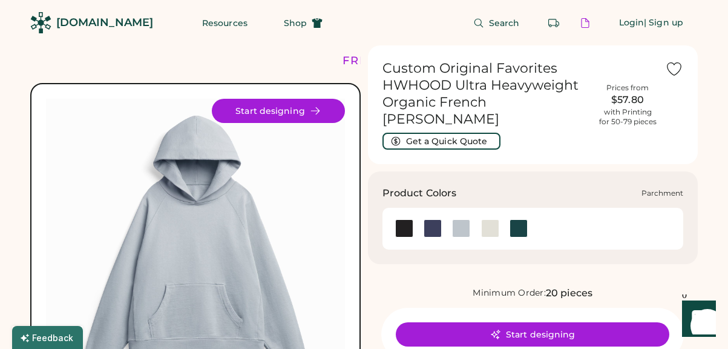
click at [493, 219] on div at bounding box center [490, 228] width 18 height 18
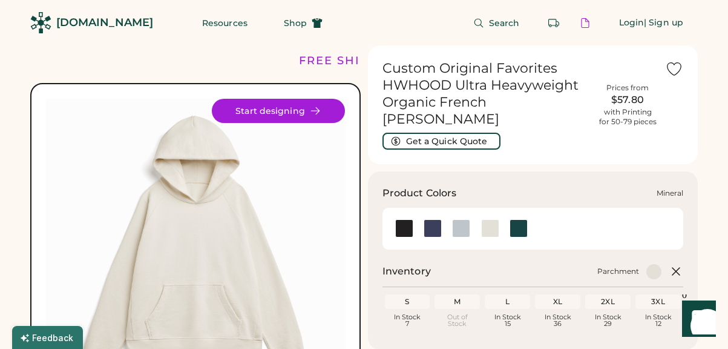
click at [456, 219] on div at bounding box center [461, 228] width 18 height 18
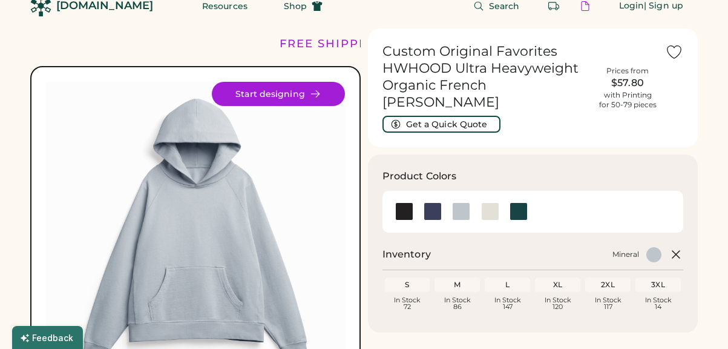
scroll to position [34, 0]
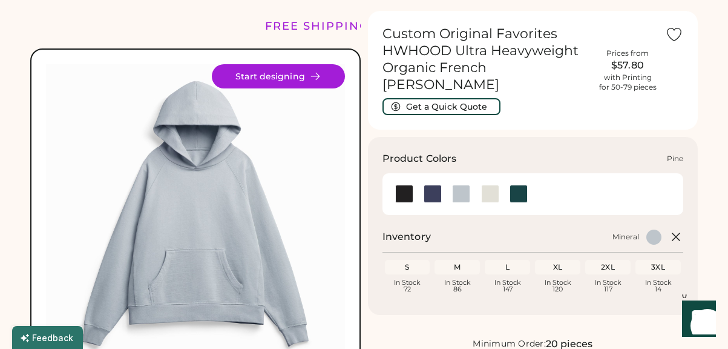
click at [523, 185] on div at bounding box center [519, 194] width 18 height 18
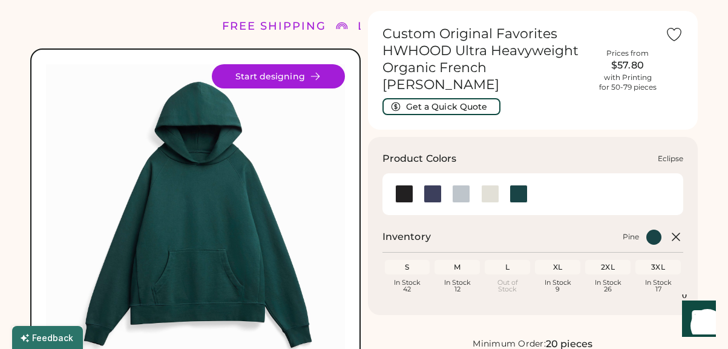
click at [430, 185] on div at bounding box center [433, 194] width 18 height 18
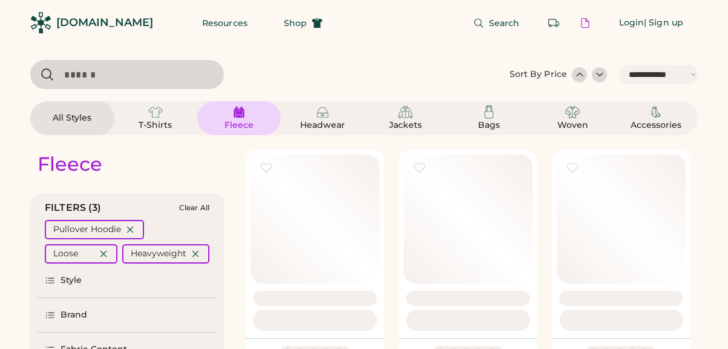
select select "*****"
select select "*"
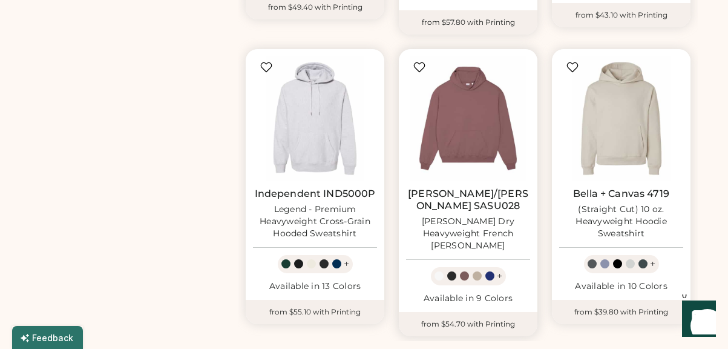
scroll to position [935, 0]
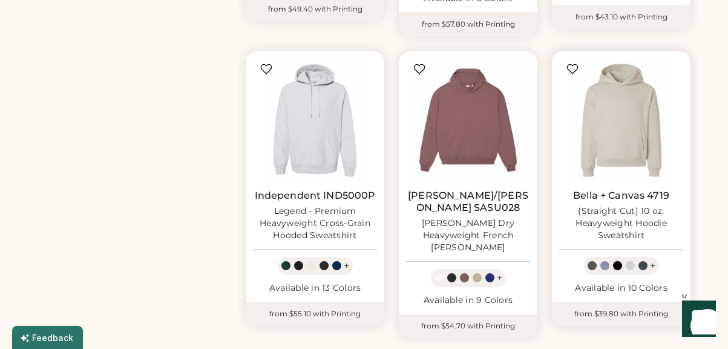
click at [631, 198] on div "Bella + Canvas 4719 (Straight Cut) 10 oz. Heavyweight Hoodie Sweatshirt" at bounding box center [621, 215] width 124 height 52
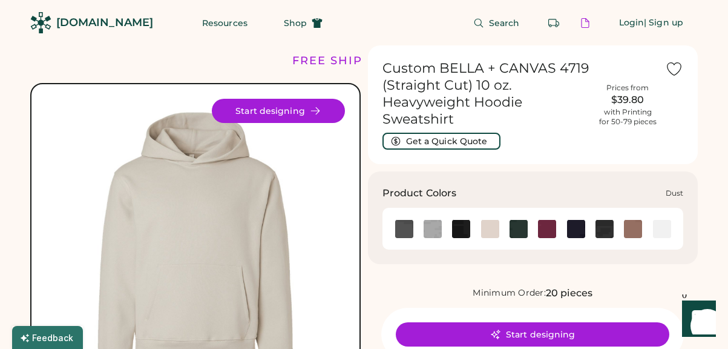
click at [489, 220] on img at bounding box center [490, 229] width 18 height 18
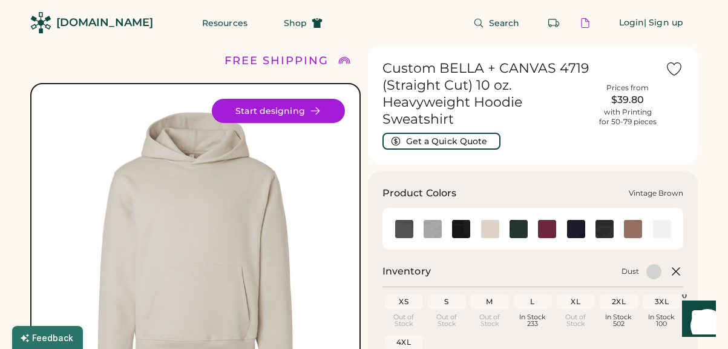
click at [626, 235] on img at bounding box center [633, 229] width 18 height 18
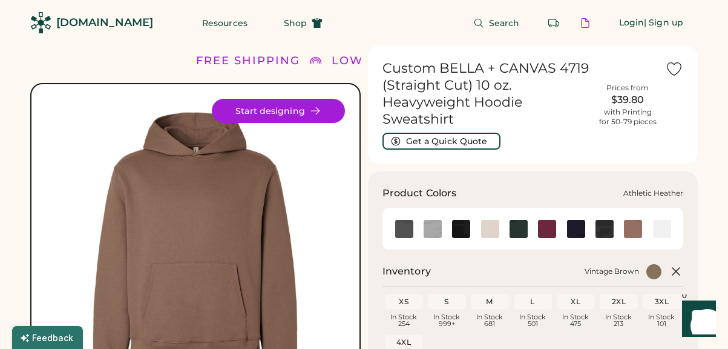
click at [432, 225] on img at bounding box center [433, 229] width 18 height 18
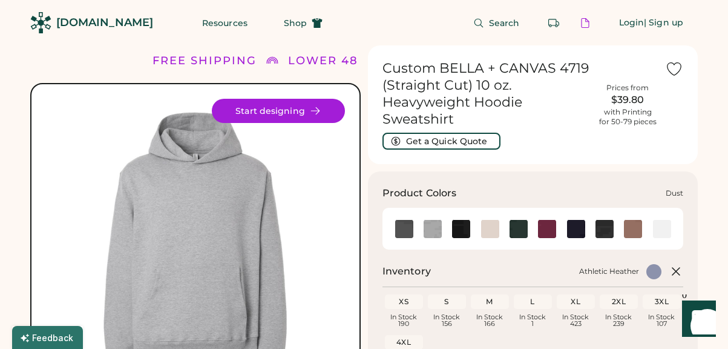
click at [496, 234] on img at bounding box center [490, 229] width 18 height 18
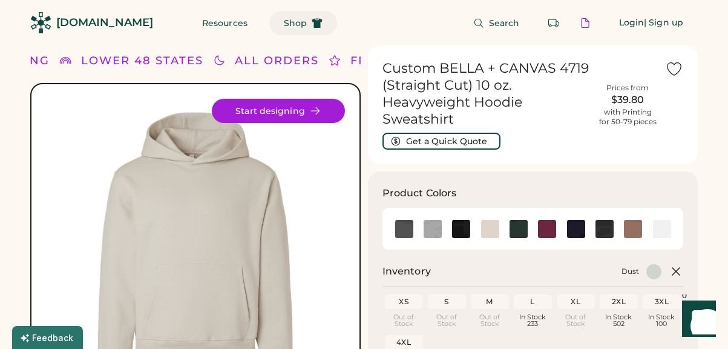
click at [312, 21] on use at bounding box center [317, 23] width 10 height 10
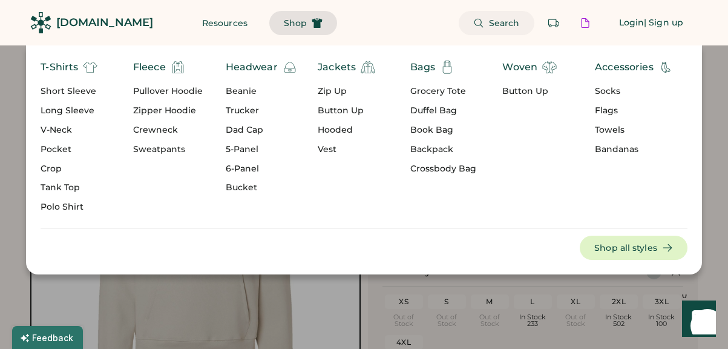
click at [502, 27] on span "Search" at bounding box center [504, 23] width 31 height 8
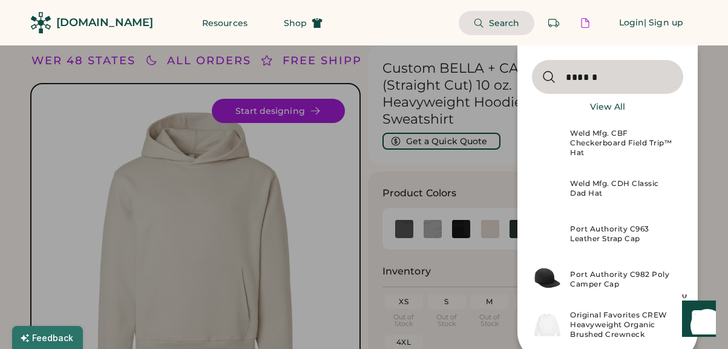
type input "******"
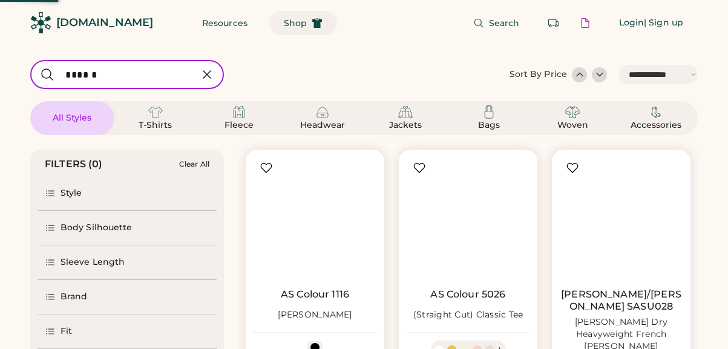
select select "*****"
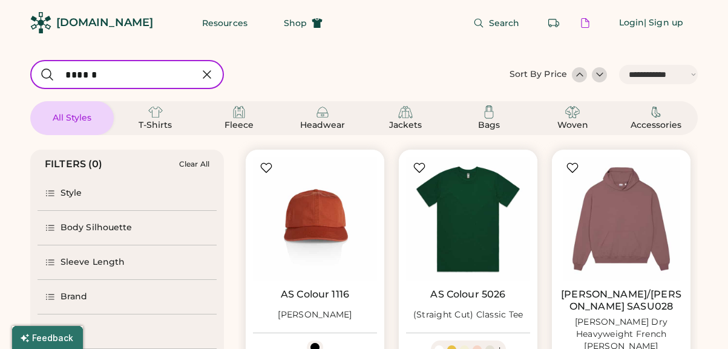
click at [151, 80] on input "input" at bounding box center [127, 74] width 194 height 29
select select "*"
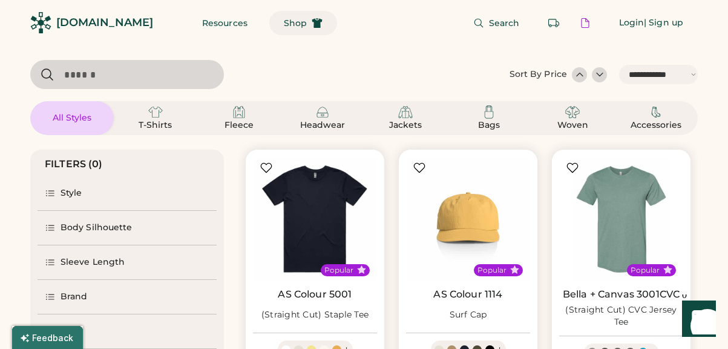
click at [276, 33] on button "Shop" at bounding box center [303, 23] width 68 height 24
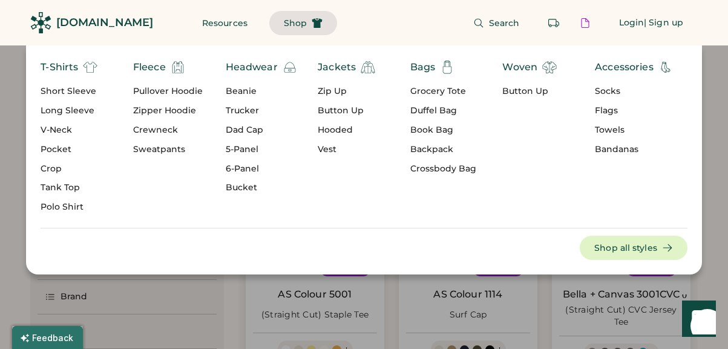
click at [171, 94] on div "Pullover Hoodie" at bounding box center [168, 91] width 70 height 12
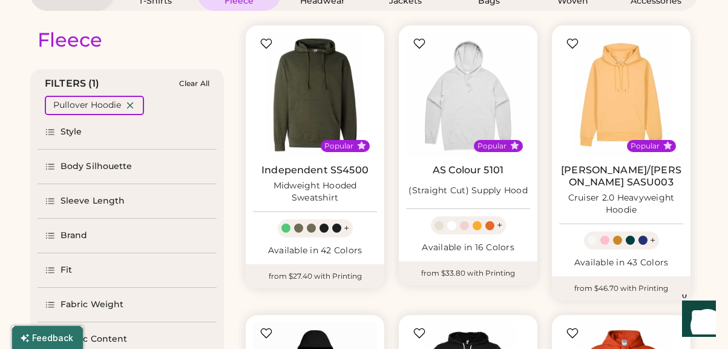
select select "*****"
select select "*"
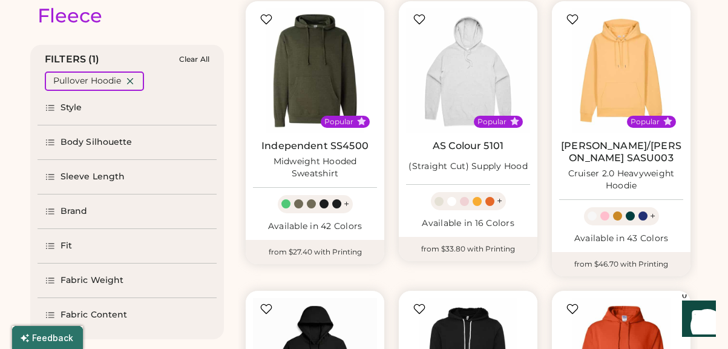
scroll to position [139, 0]
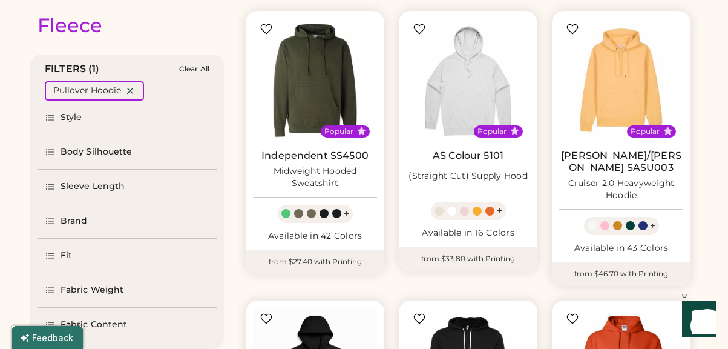
click at [80, 122] on div "Style" at bounding box center [72, 117] width 22 height 12
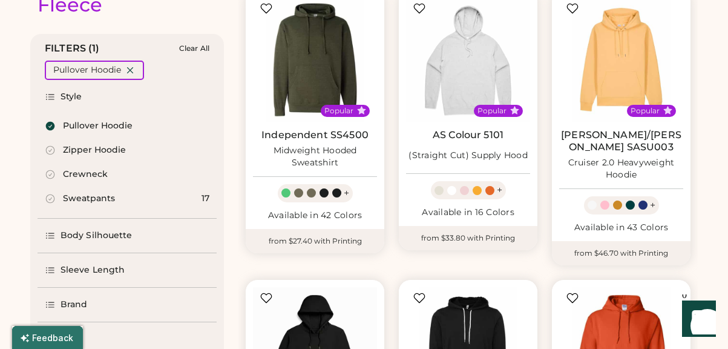
scroll to position [163, 0]
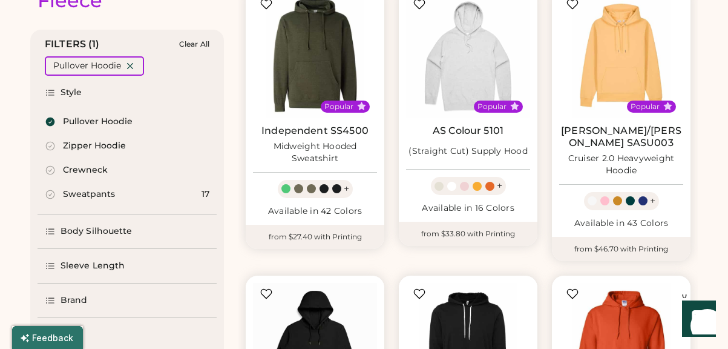
click at [84, 218] on div "Body Silhouette" at bounding box center [127, 231] width 179 height 34
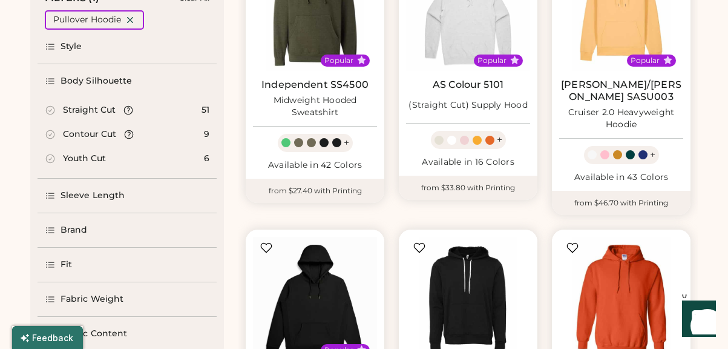
click at [91, 199] on div "Sleeve Length" at bounding box center [93, 195] width 64 height 12
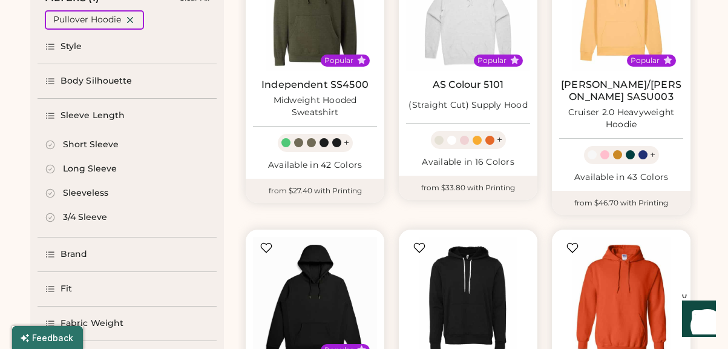
scroll to position [242, 0]
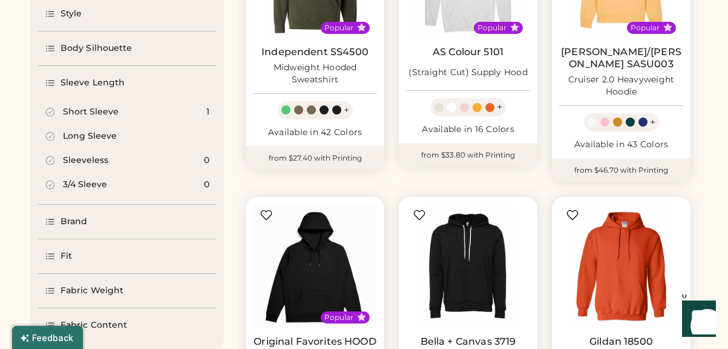
click at [82, 224] on div "Brand" at bounding box center [74, 221] width 27 height 12
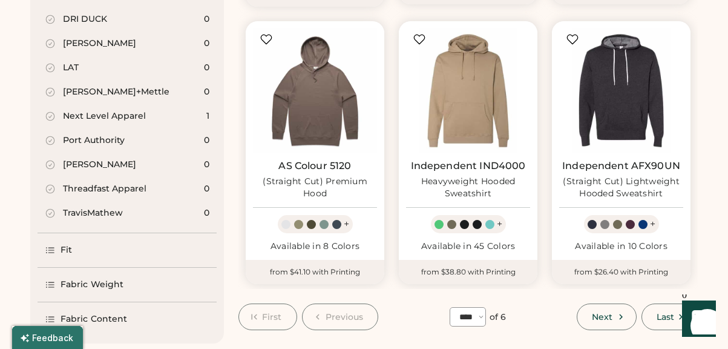
scroll to position [1009, 0]
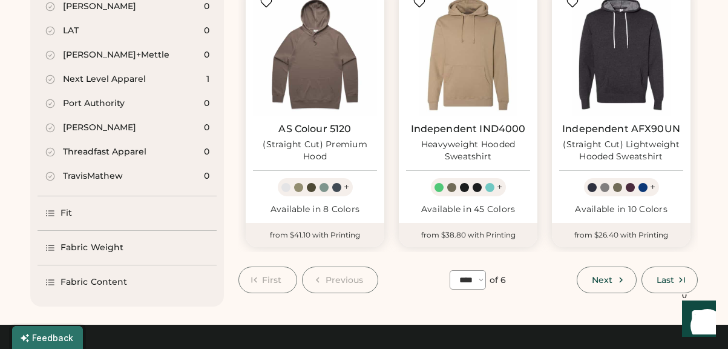
click at [85, 196] on div "Fit" at bounding box center [127, 213] width 179 height 34
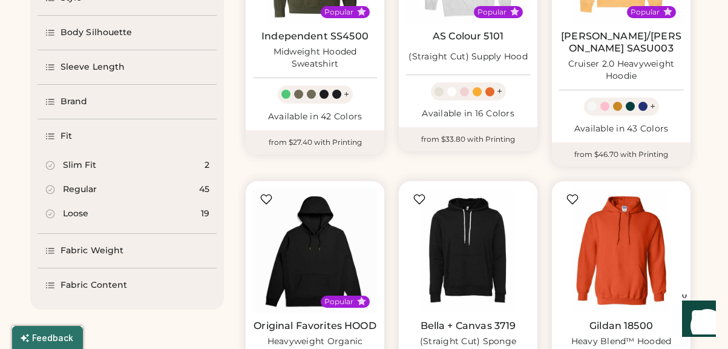
scroll to position [260, 0]
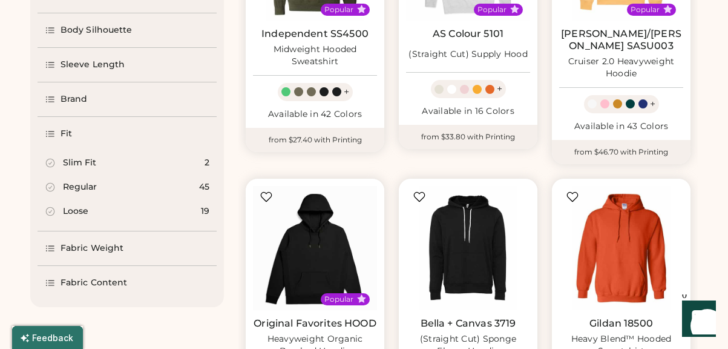
click at [78, 211] on div "Loose" at bounding box center [75, 211] width 25 height 12
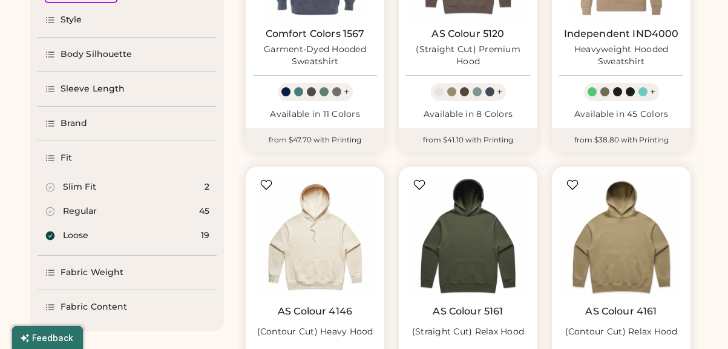
click at [82, 268] on div "Fabric Weight" at bounding box center [92, 272] width 63 height 12
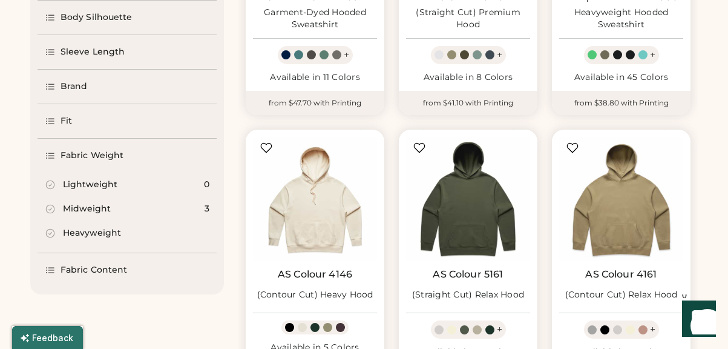
click at [97, 231] on div "Heavyweight" at bounding box center [92, 233] width 58 height 12
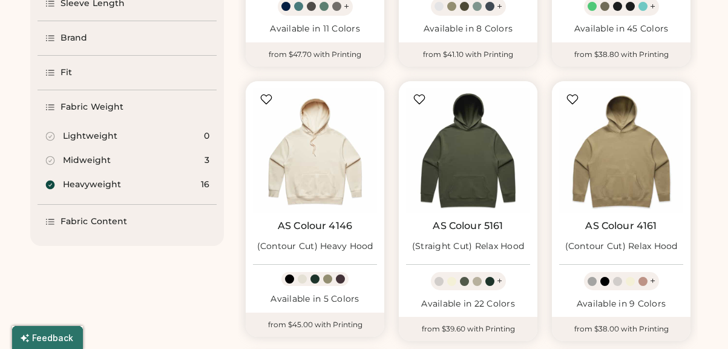
scroll to position [367, 0]
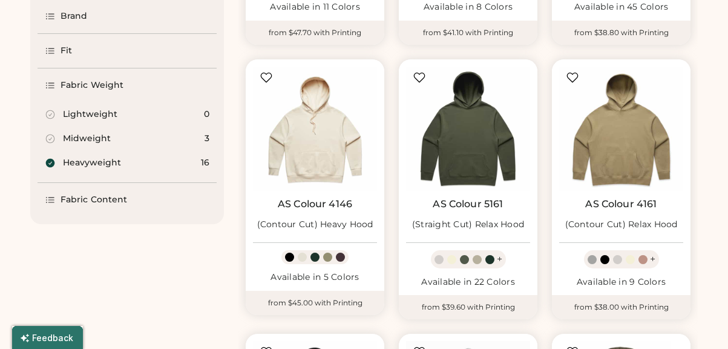
click at [102, 212] on div "Fabric Content" at bounding box center [127, 200] width 179 height 34
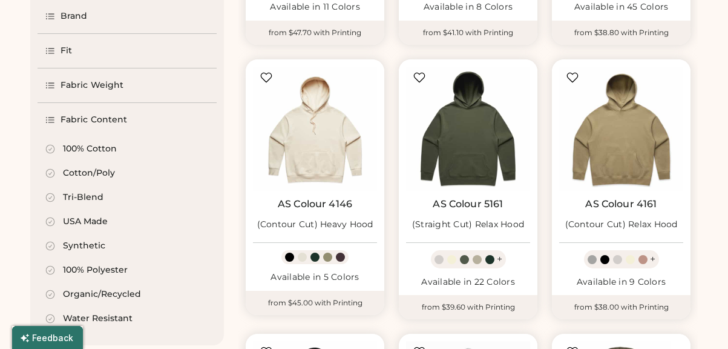
select select "*****"
select select "*"
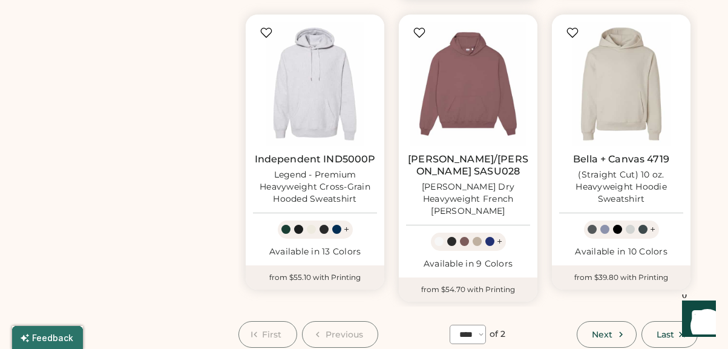
scroll to position [985, 0]
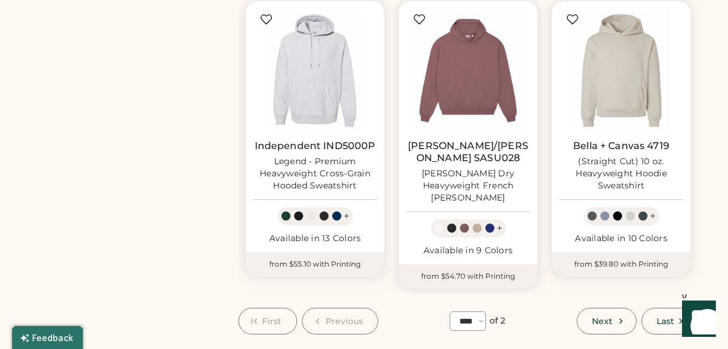
click at [602, 317] on span "Next" at bounding box center [602, 321] width 21 height 8
select select "*"
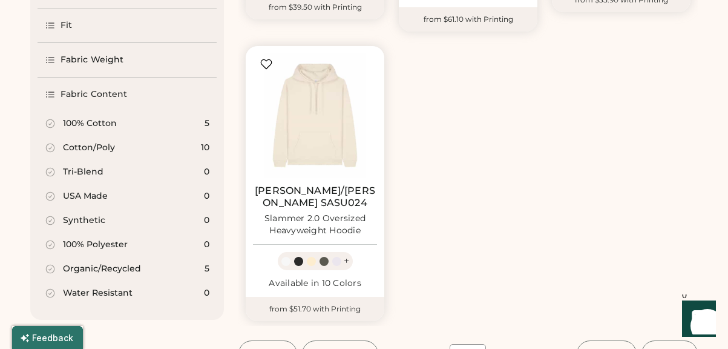
scroll to position [397, 0]
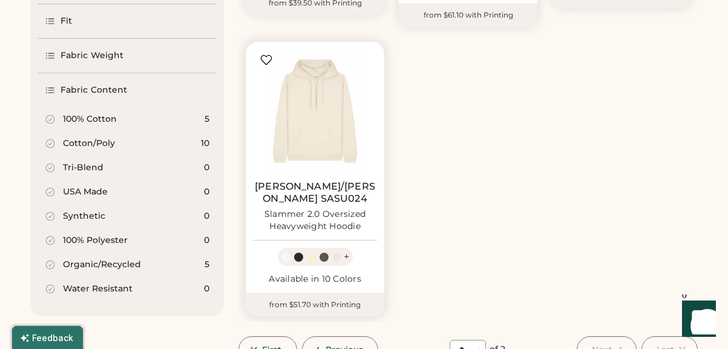
click at [337, 208] on div "Slammer 2.0 Oversized Heavyweight Hoodie" at bounding box center [315, 220] width 124 height 24
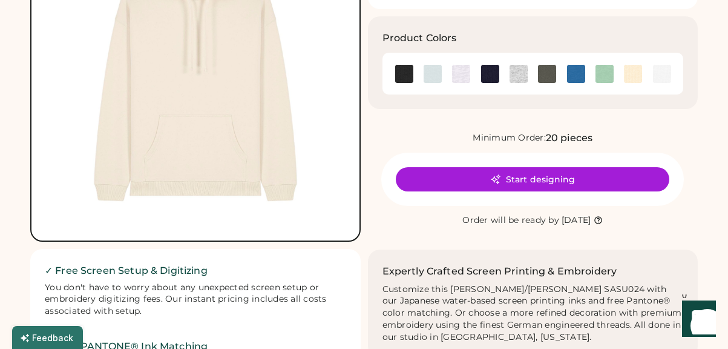
scroll to position [168, 0]
